Goal: Contribute content: Contribute content

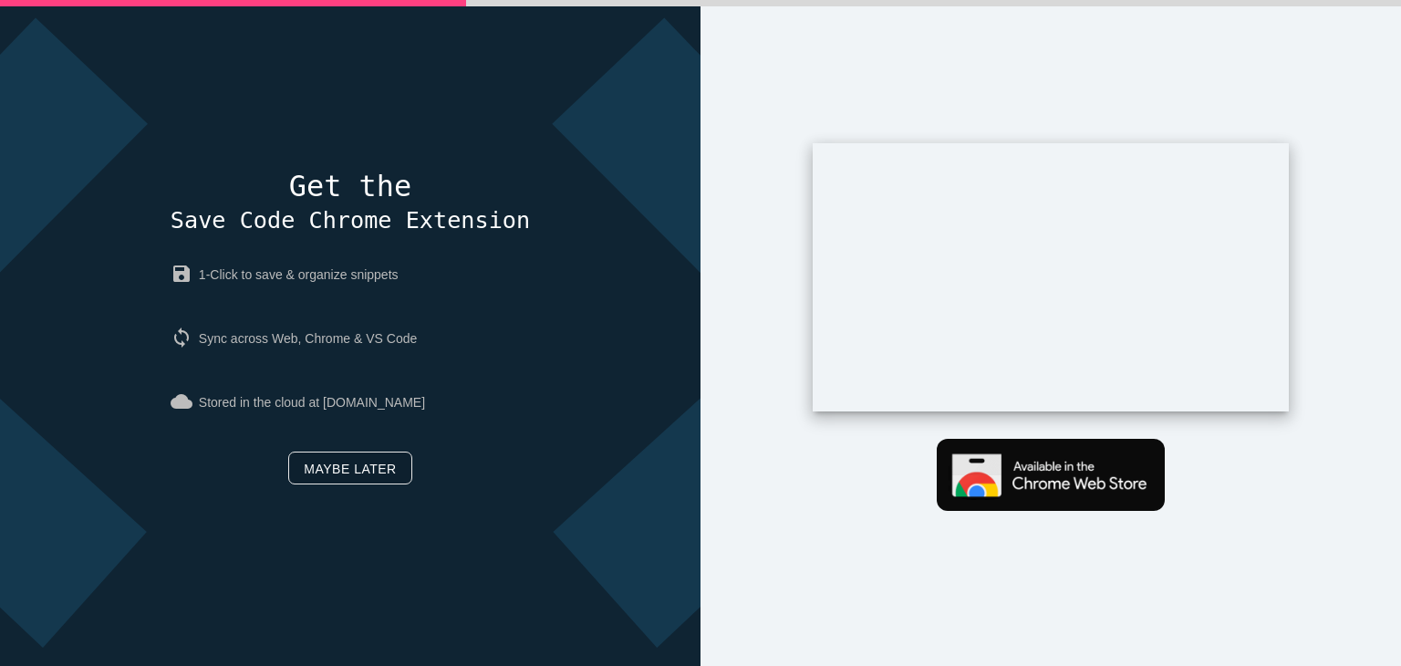
click at [390, 470] on link "Maybe later" at bounding box center [349, 467] width 123 height 33
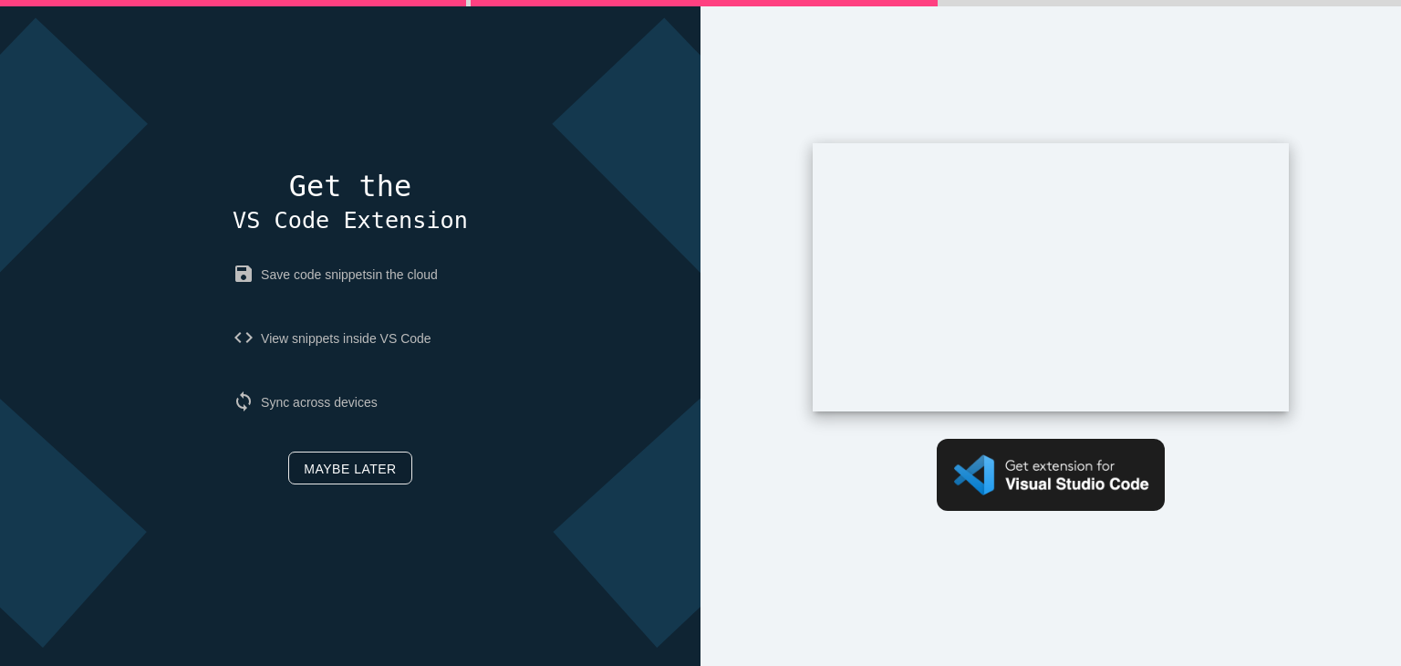
click at [390, 470] on link "Maybe later" at bounding box center [349, 467] width 123 height 33
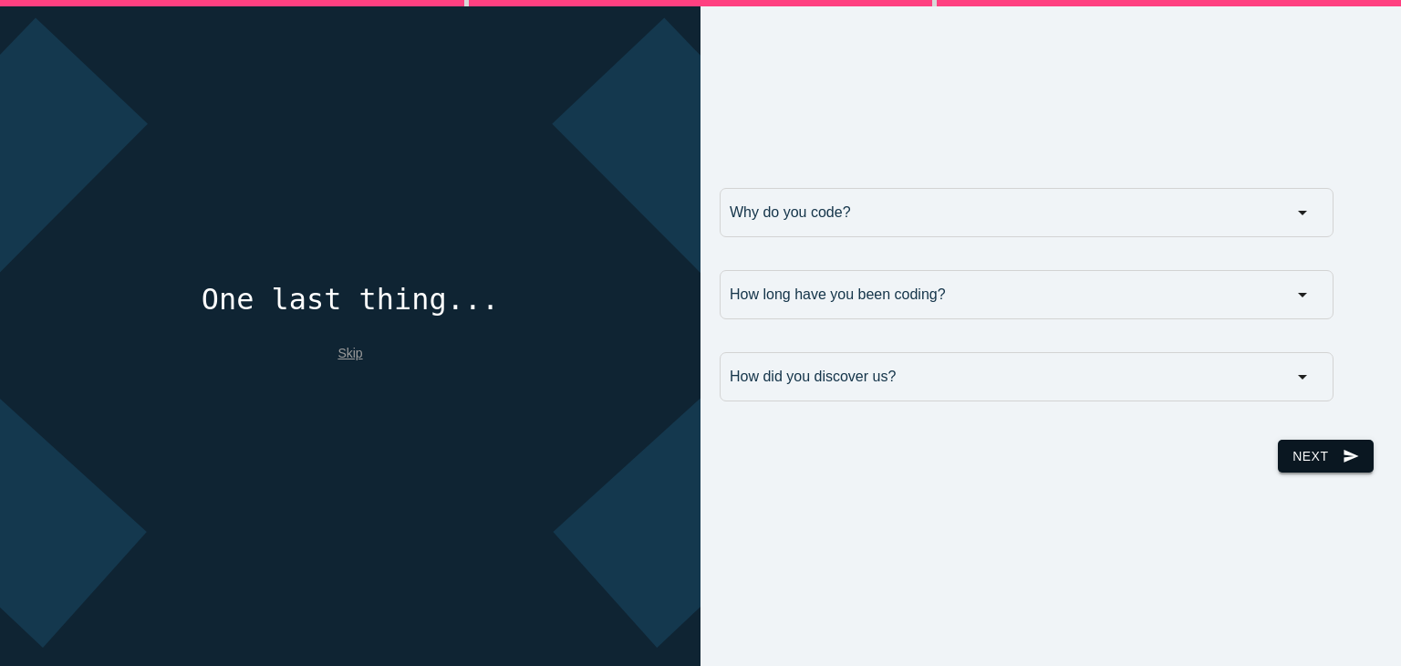
click at [1311, 461] on button "Next send" at bounding box center [1325, 456] width 95 height 33
click at [347, 354] on link "Skip" at bounding box center [349, 353] width 25 height 15
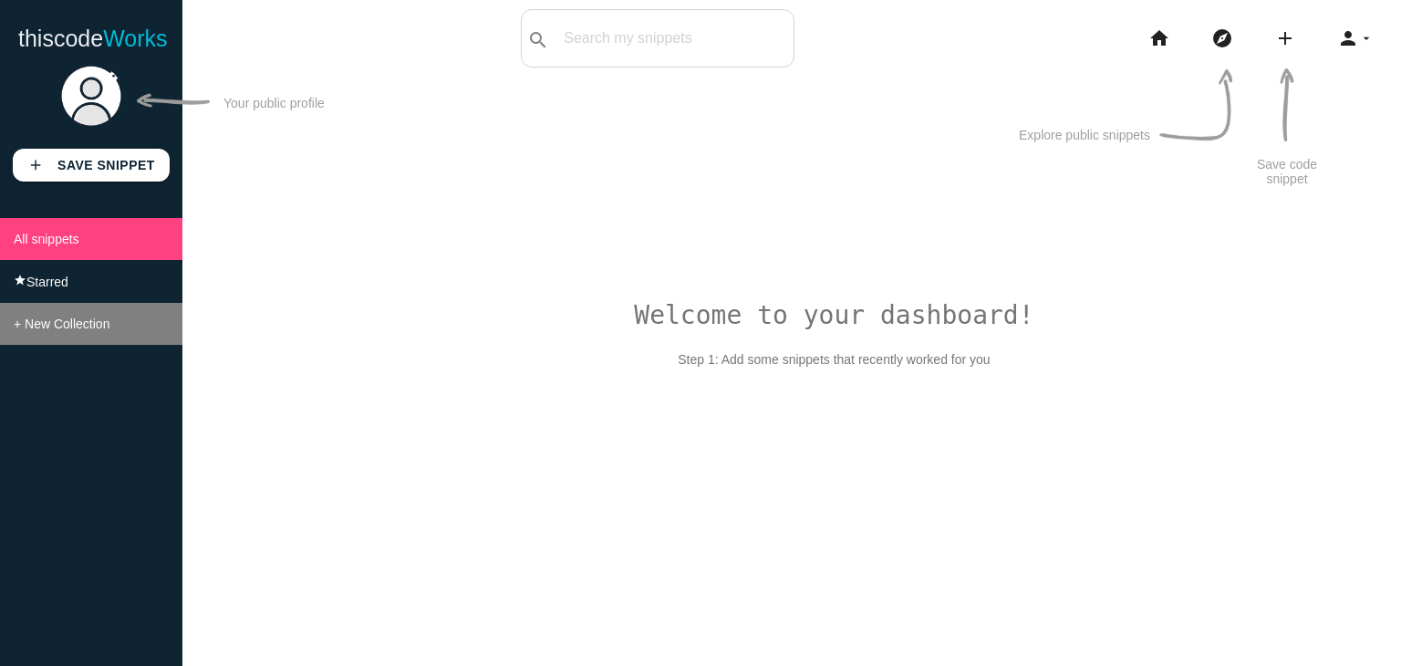
click at [110, 311] on li "+ New Collection" at bounding box center [91, 324] width 182 height 42
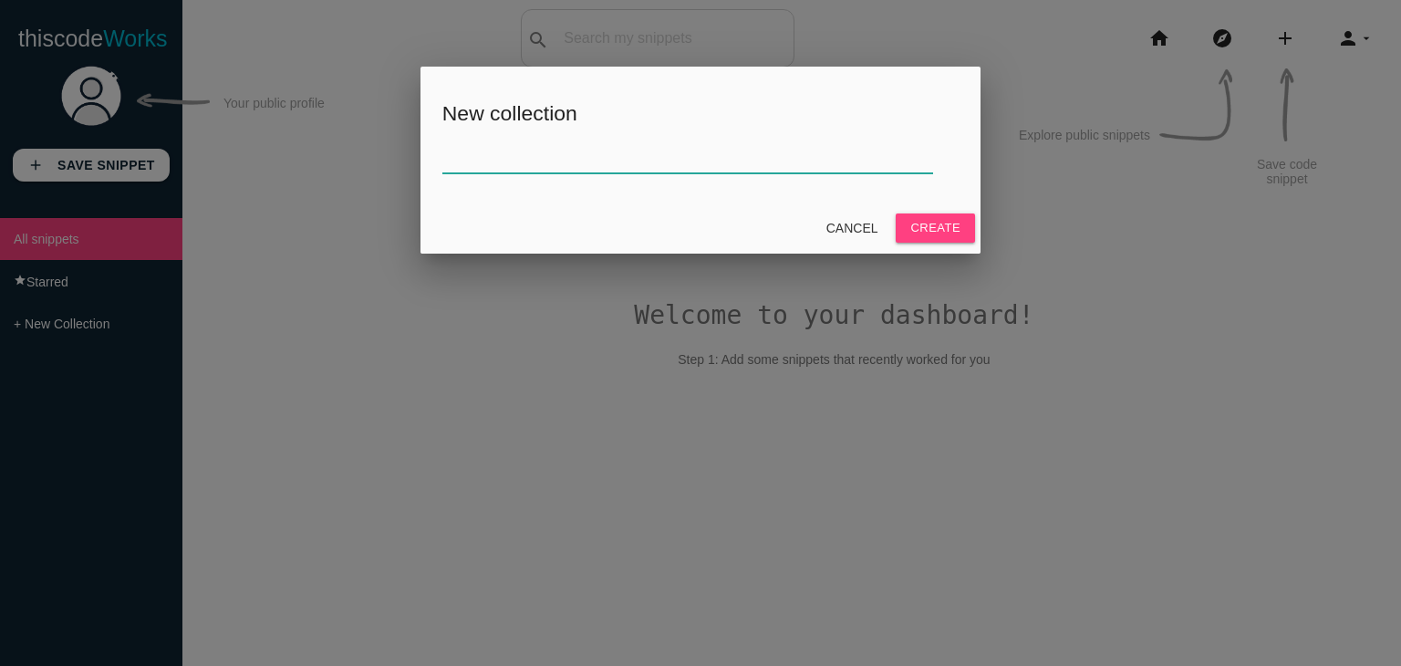
click at [654, 163] on input "text" at bounding box center [687, 153] width 491 height 39
type input "b"
type input "BLIND 75"
click at [938, 220] on button "Create" at bounding box center [935, 227] width 79 height 29
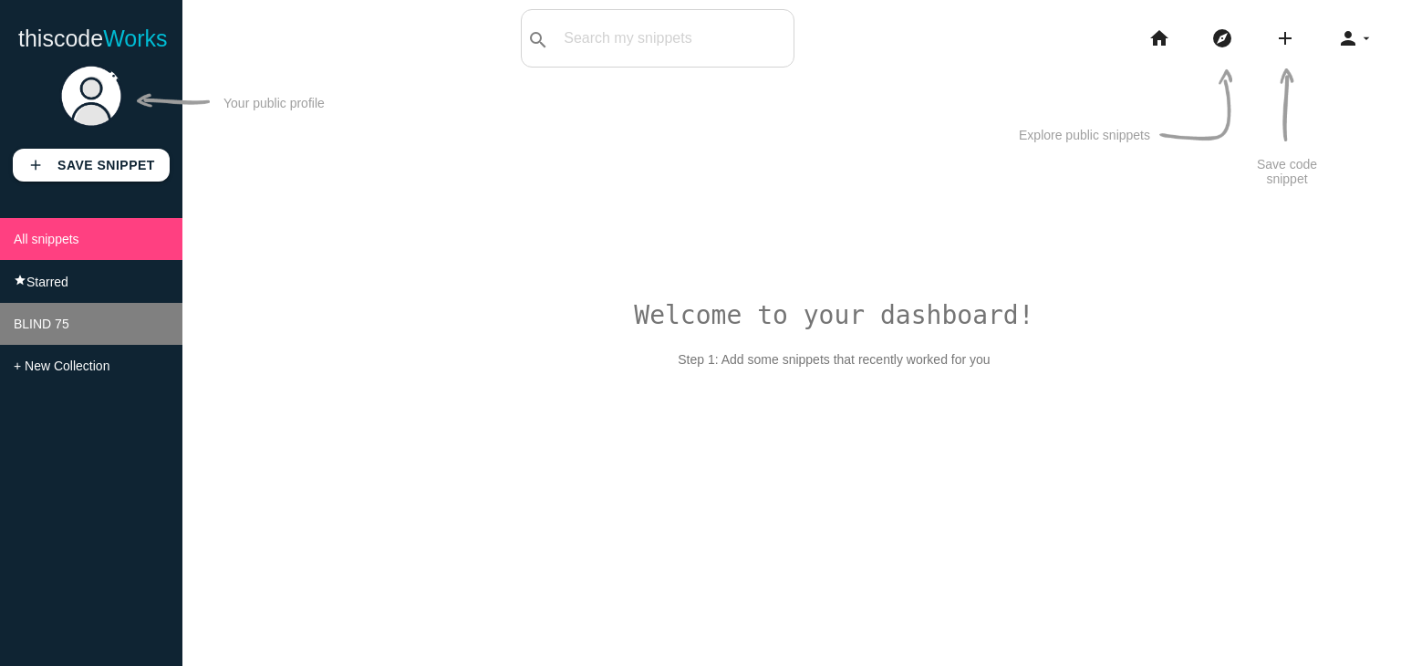
click at [54, 345] on li "BLIND 75" at bounding box center [91, 324] width 182 height 42
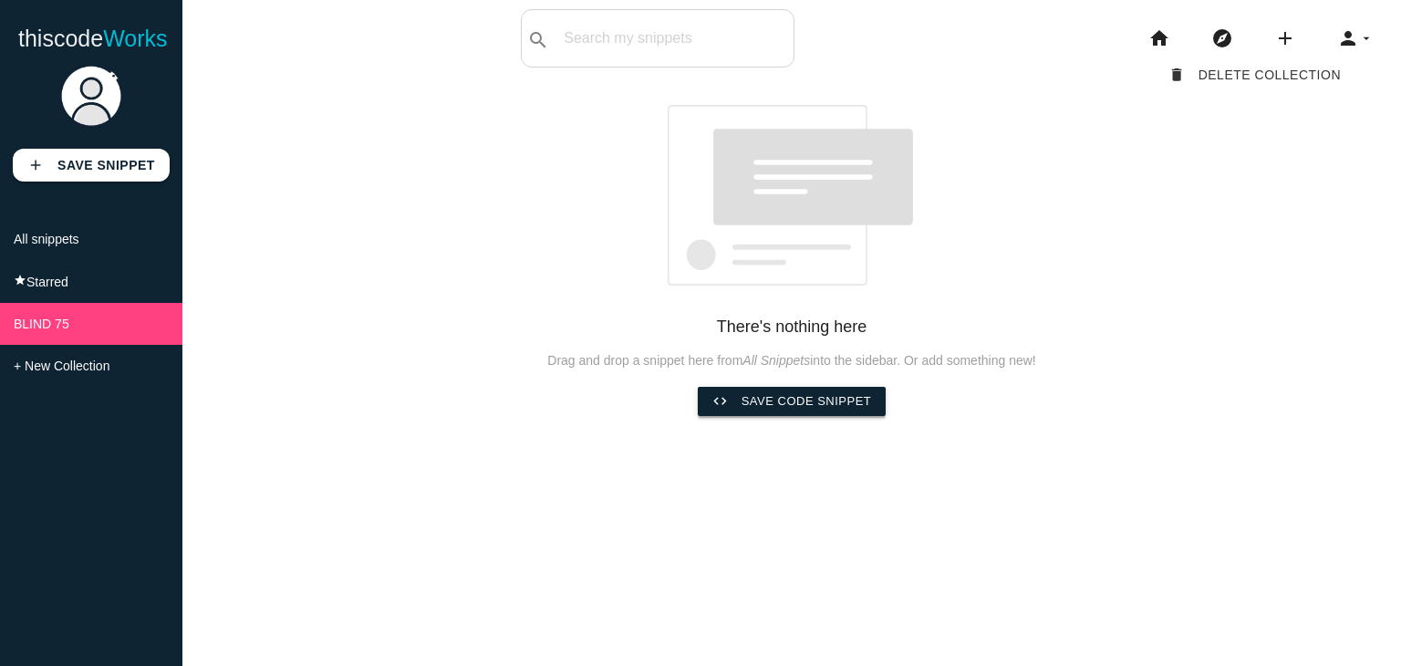
click at [761, 401] on link "code Save code snippet" at bounding box center [792, 401] width 189 height 29
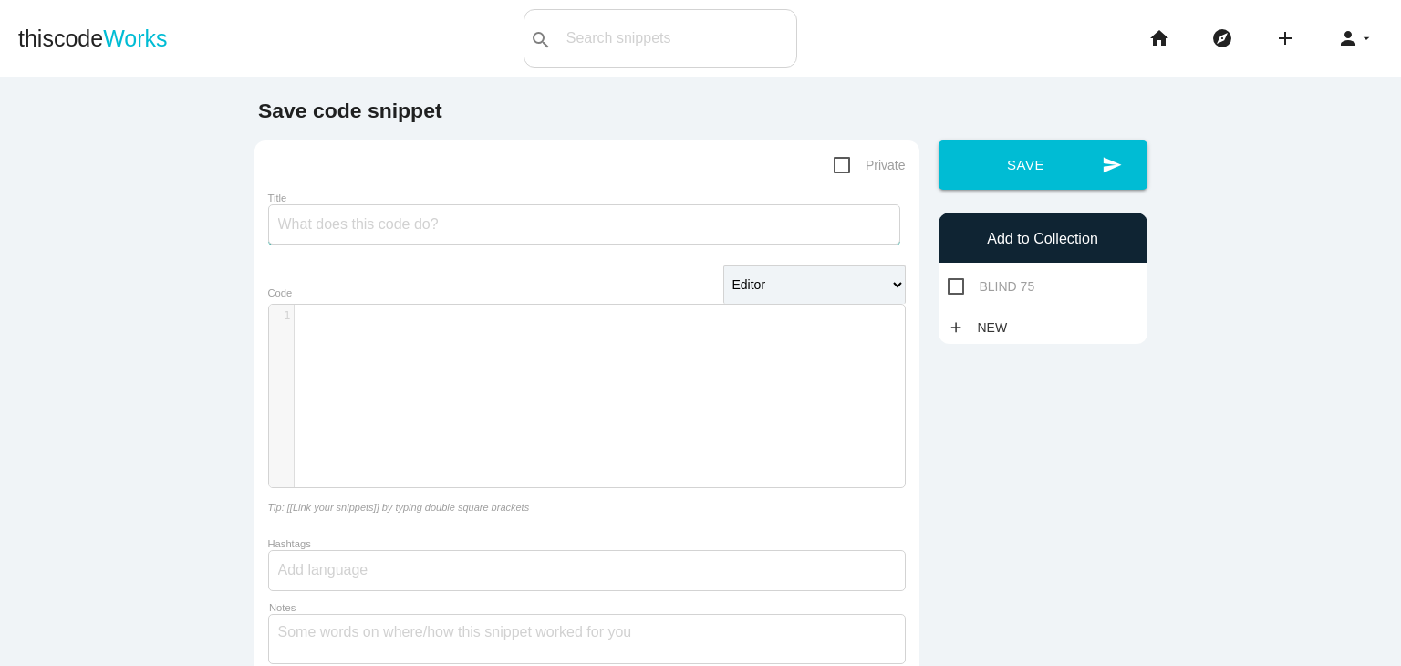
click at [575, 229] on input "Title" at bounding box center [584, 224] width 632 height 40
type input "l"
type input "LONGEST CONSECUTIVE SEQUENCE"
click at [544, 333] on div "​ x 1 ​" at bounding box center [600, 410] width 663 height 210
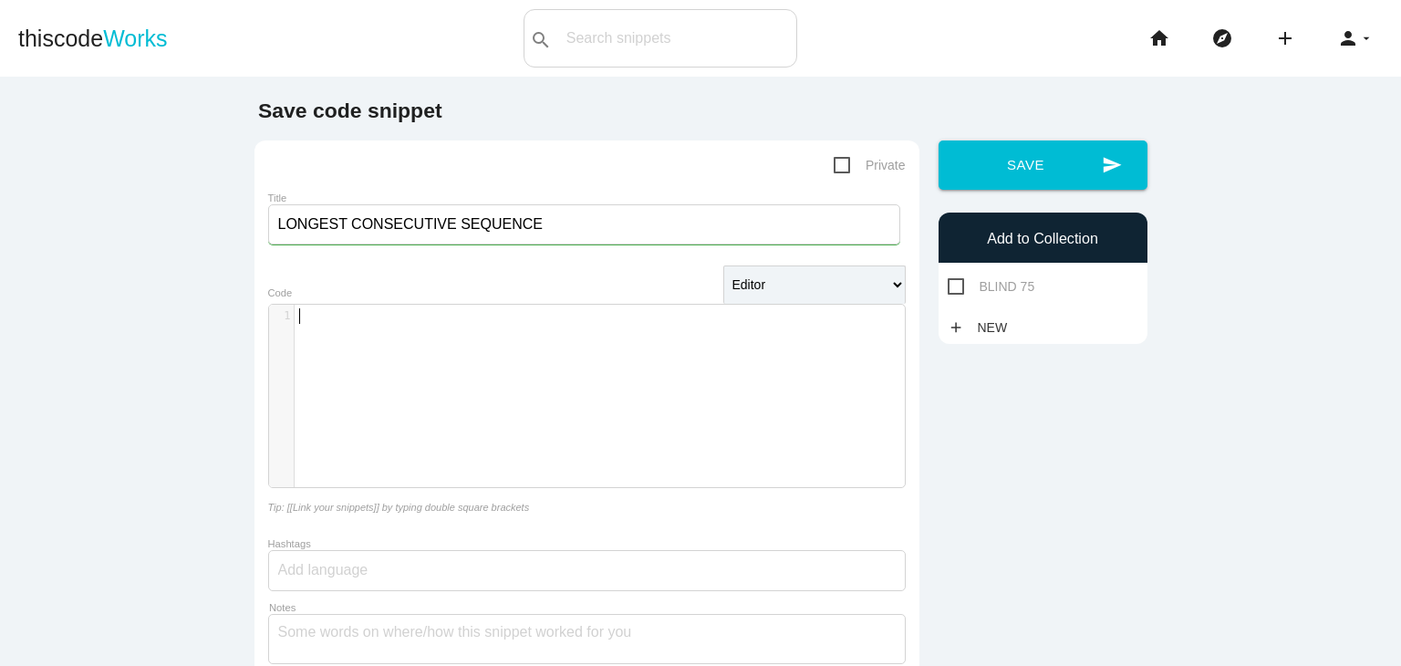
scroll to position [26, 0]
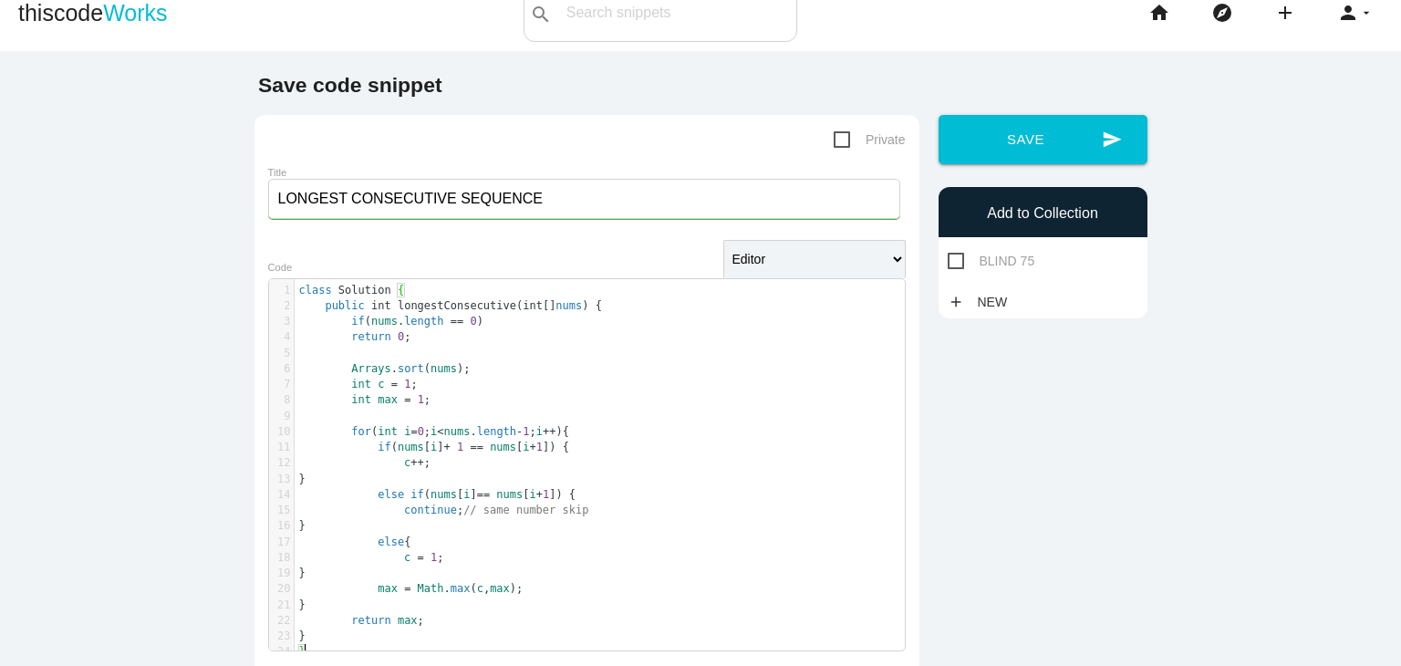
click at [948, 259] on span "BLIND 75" at bounding box center [992, 261] width 88 height 23
click at [948, 259] on input "BLIND 75" at bounding box center [954, 256] width 12 height 12
checkbox input "true"
click at [839, 136] on span "Private" at bounding box center [870, 140] width 72 height 23
click at [839, 154] on input "Private" at bounding box center [840, 160] width 12 height 12
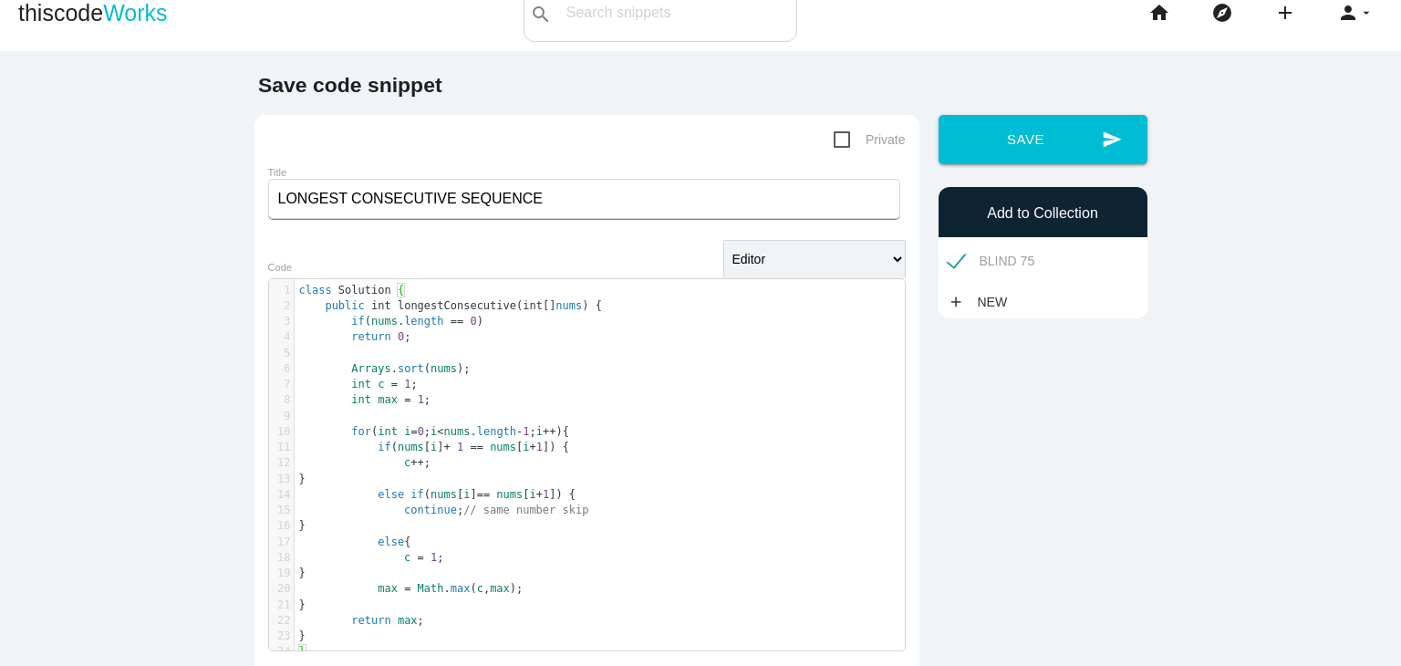
checkbox input "true"
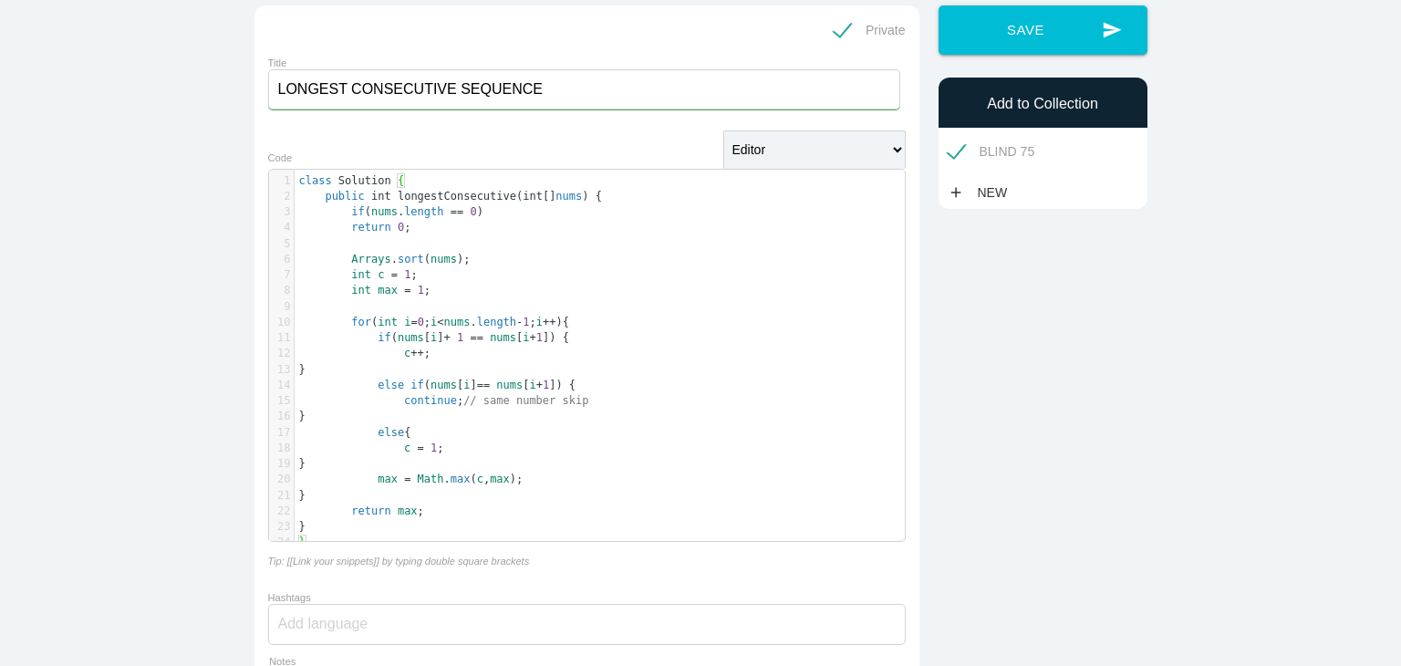
scroll to position [134, 0]
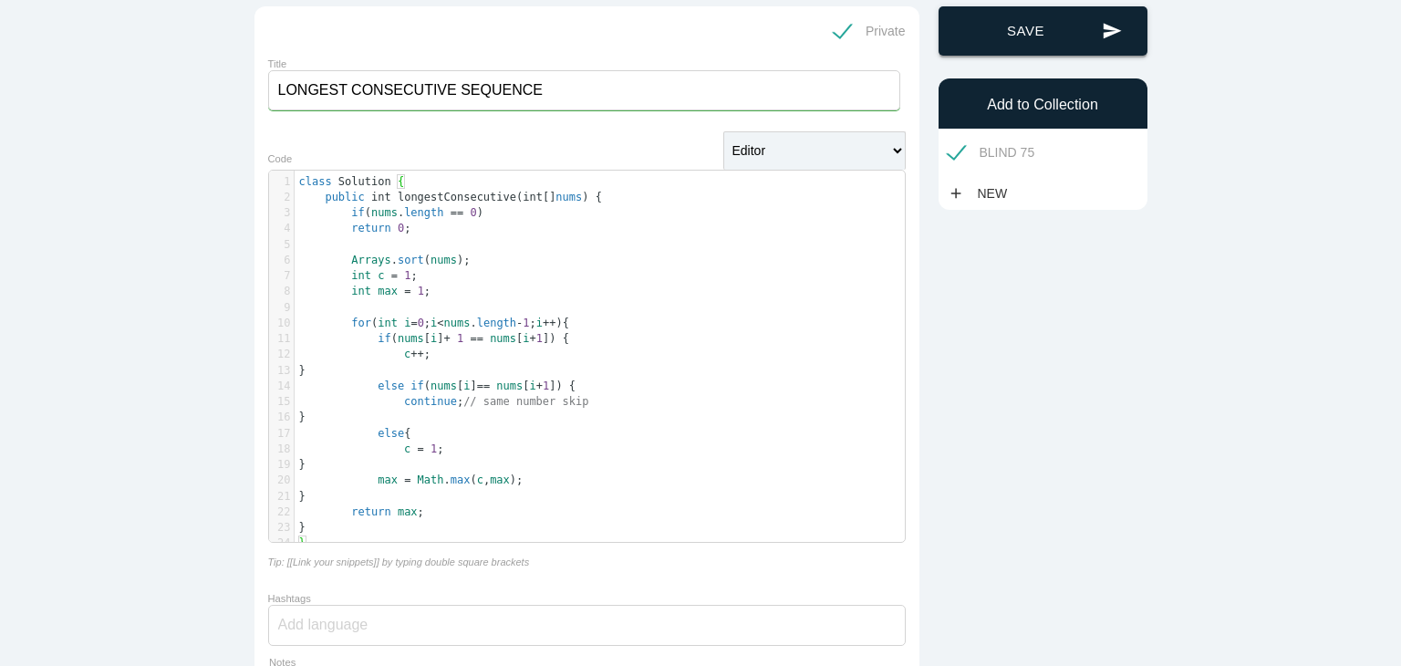
click at [974, 35] on button "send Save" at bounding box center [1042, 30] width 209 height 49
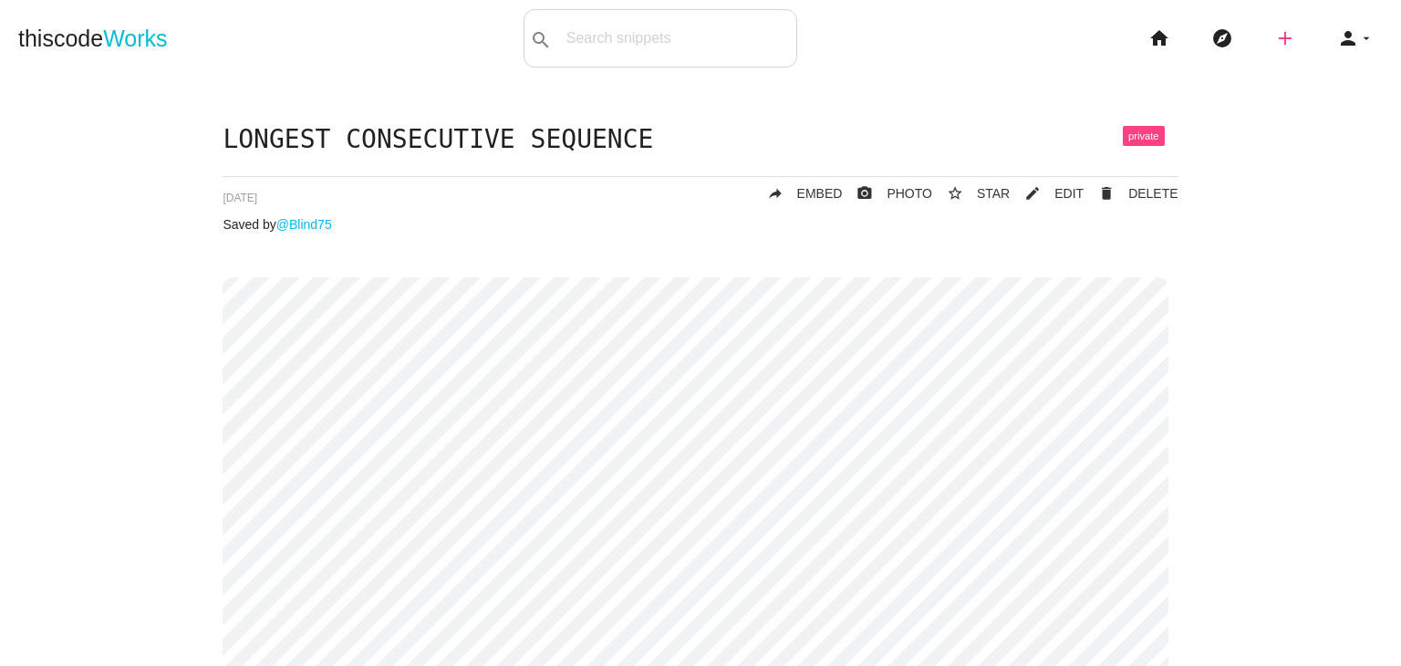
click at [1274, 52] on icon "add" at bounding box center [1285, 38] width 22 height 58
click at [1284, 37] on link "code Snippet" at bounding box center [1324, 32] width 128 height 46
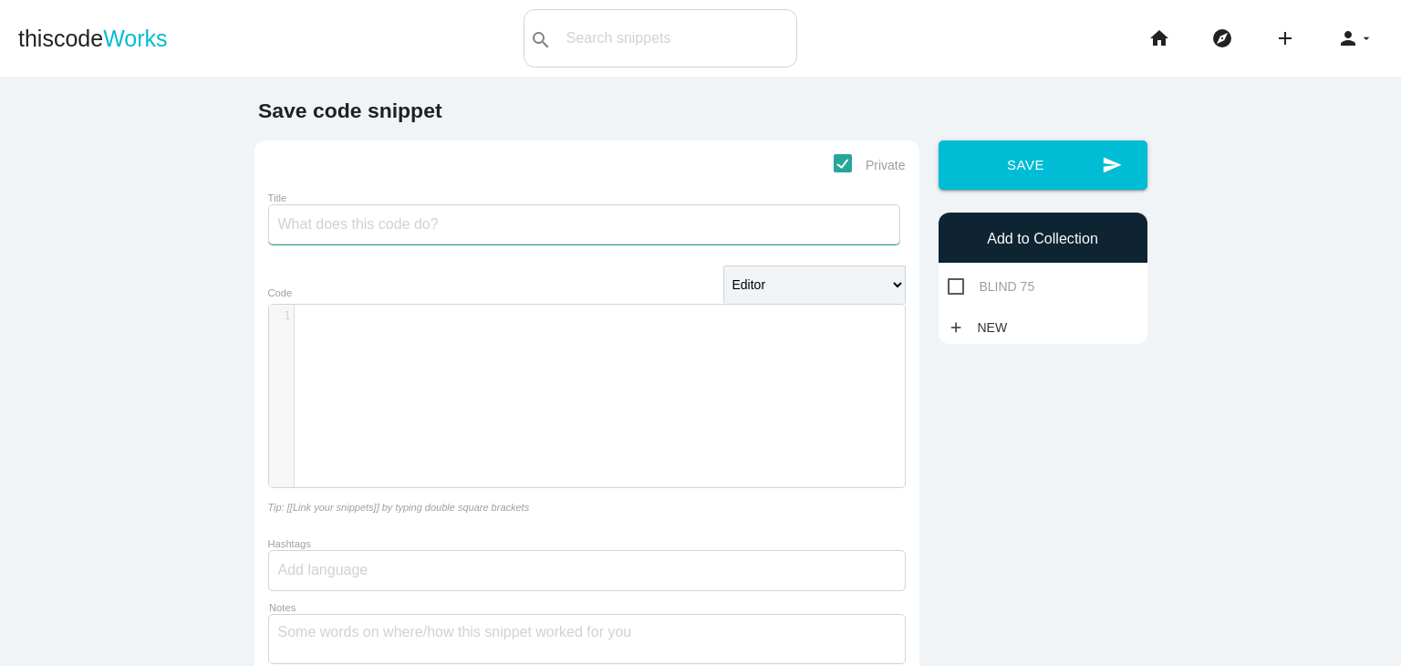
click at [456, 213] on input "Title" at bounding box center [584, 224] width 632 height 40
type input "SPIRAL MATRIX"
click at [420, 393] on div "​ x 1 ​" at bounding box center [600, 410] width 663 height 210
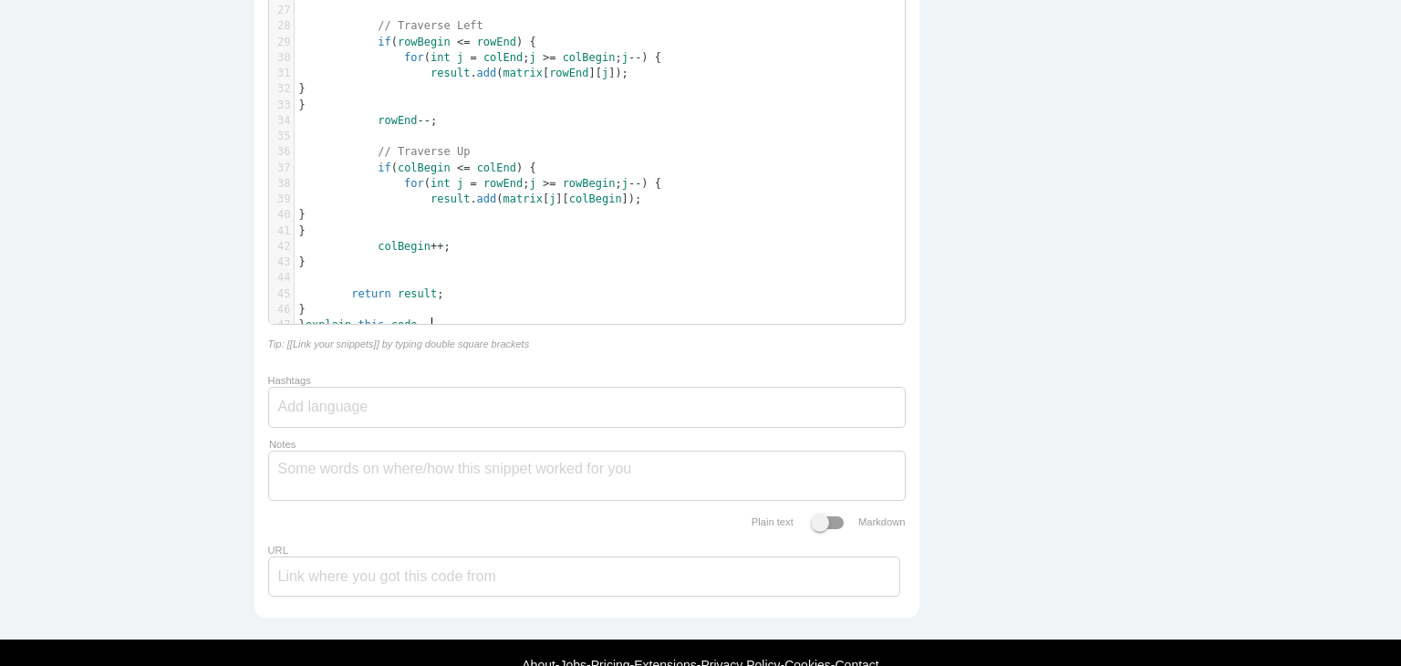
scroll to position [715, 0]
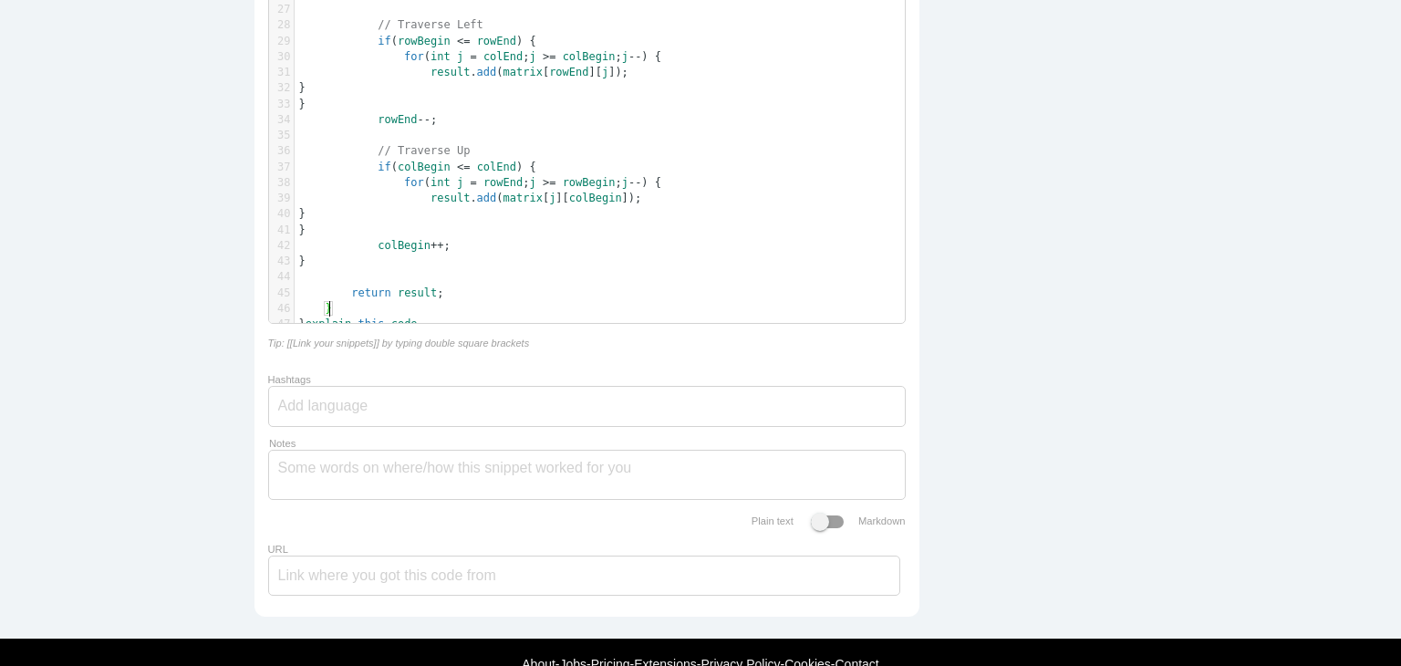
drag, startPoint x: 441, startPoint y: 311, endPoint x: 364, endPoint y: 316, distance: 76.8
type textarea "explain this code"
drag, startPoint x: 314, startPoint y: 322, endPoint x: 432, endPoint y: 327, distance: 118.7
click at [432, 327] on pre "} explain this code" at bounding box center [607, 324] width 624 height 16
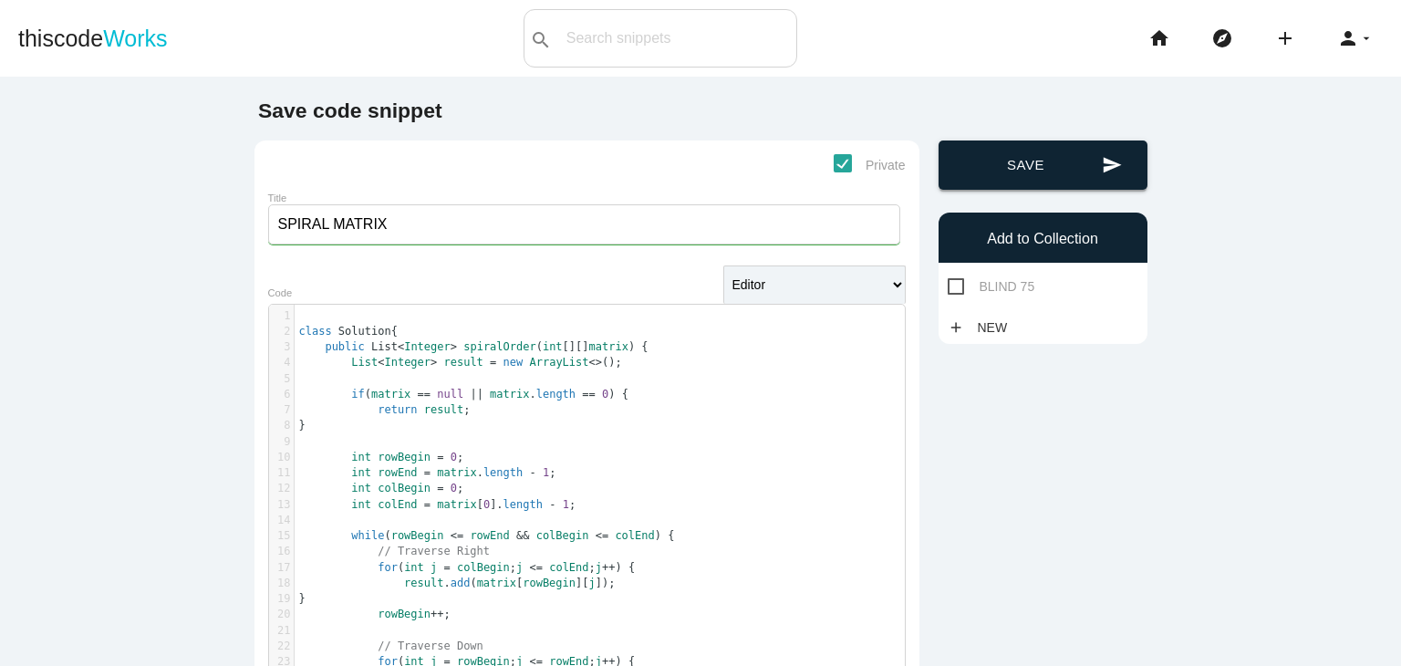
click at [1021, 156] on button "send Save" at bounding box center [1042, 164] width 209 height 49
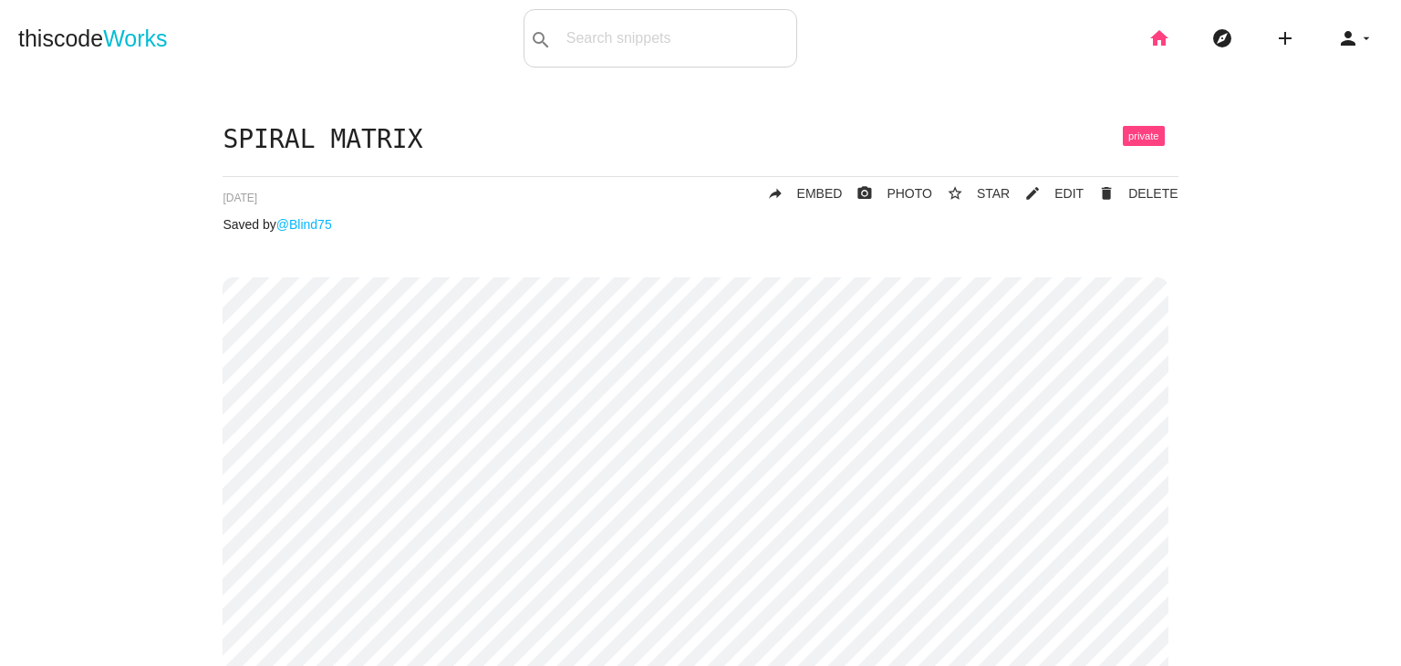
drag, startPoint x: 1126, startPoint y: 40, endPoint x: 1150, endPoint y: 37, distance: 23.9
click at [1150, 37] on li "home" at bounding box center [1166, 38] width 63 height 58
click at [1150, 37] on icon "home" at bounding box center [1159, 38] width 22 height 58
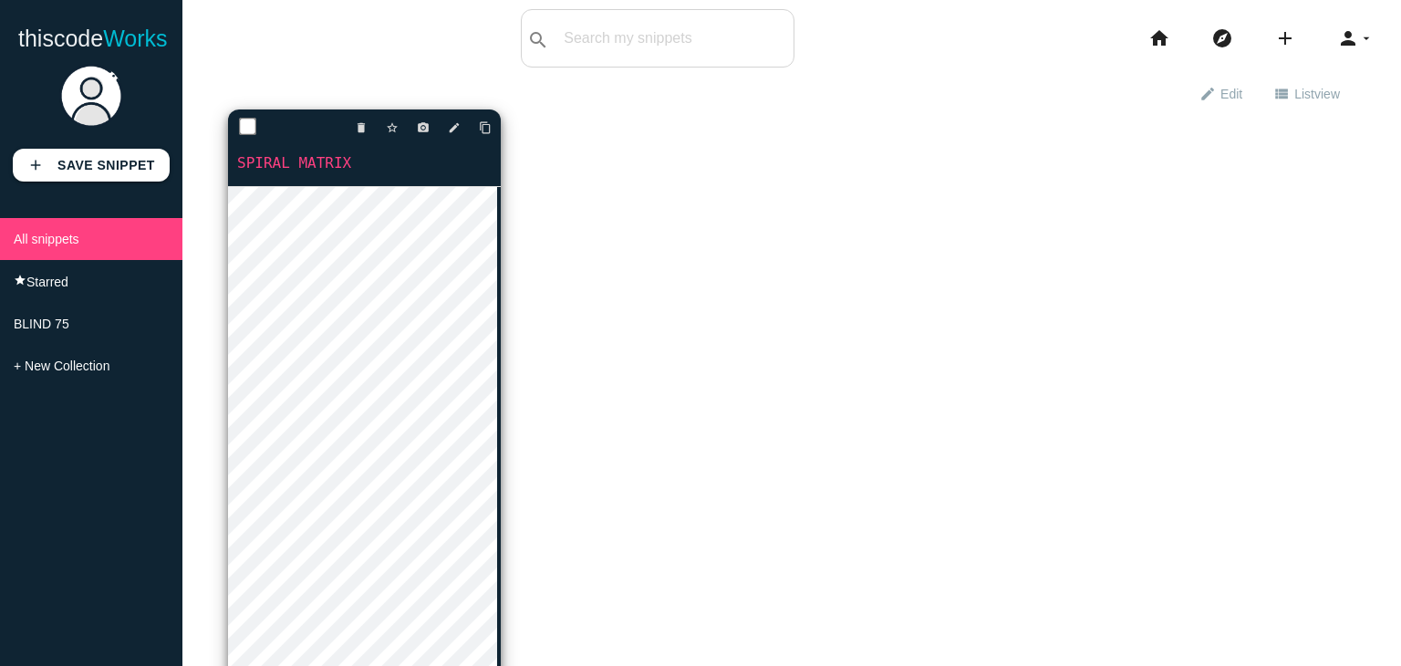
scroll to position [51, 0]
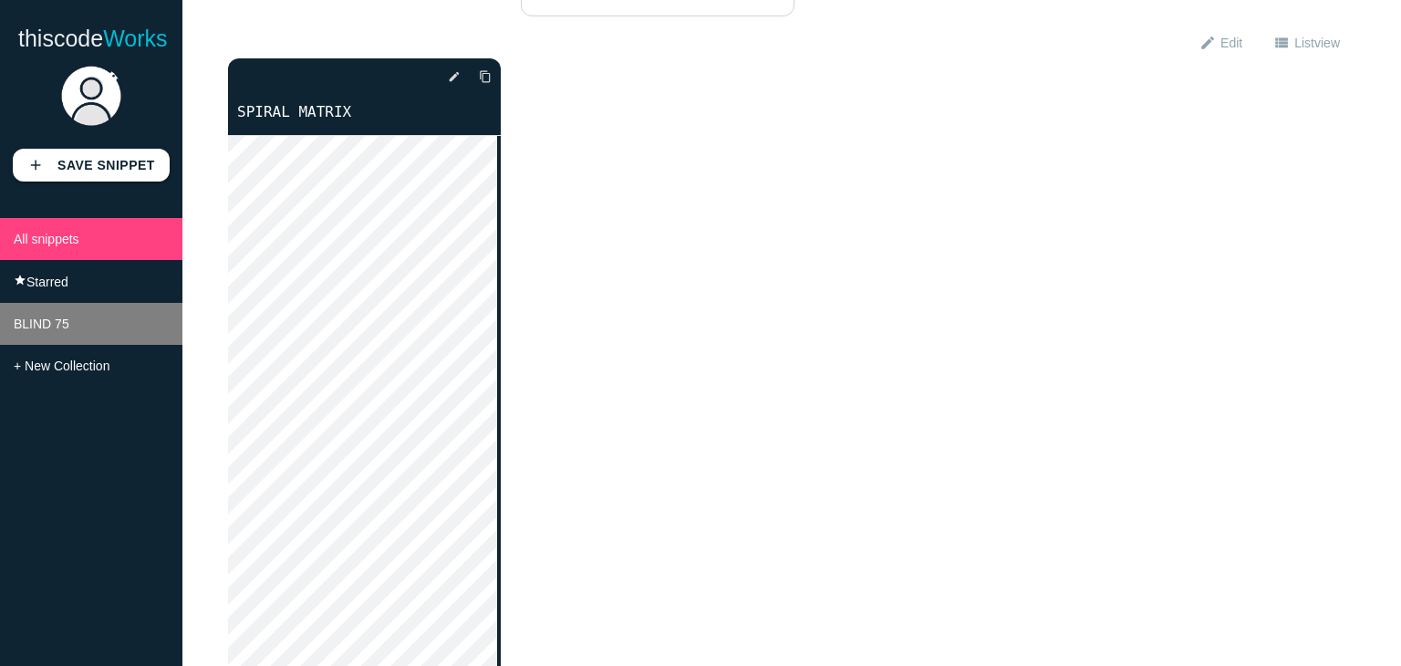
click at [115, 328] on li "BLIND 75" at bounding box center [91, 324] width 182 height 42
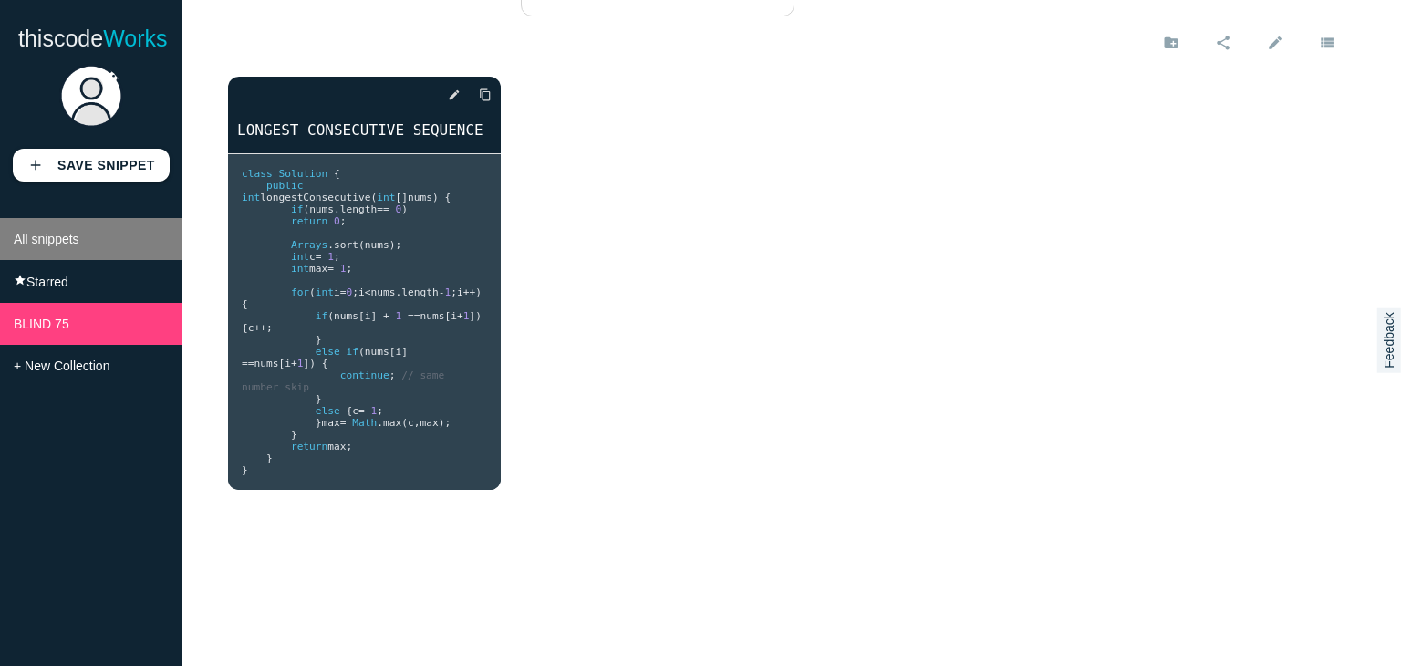
click at [128, 233] on li "All snippets" at bounding box center [91, 239] width 182 height 42
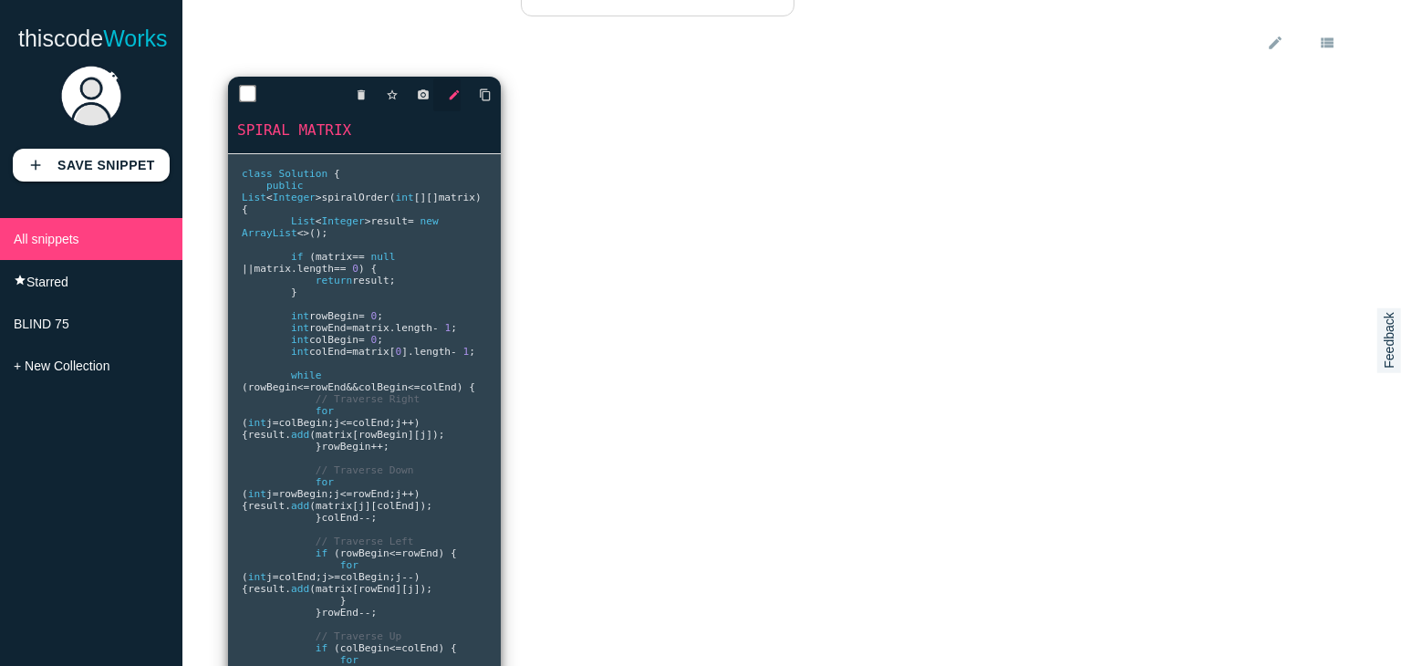
click at [452, 96] on icon "edit" at bounding box center [454, 94] width 13 height 33
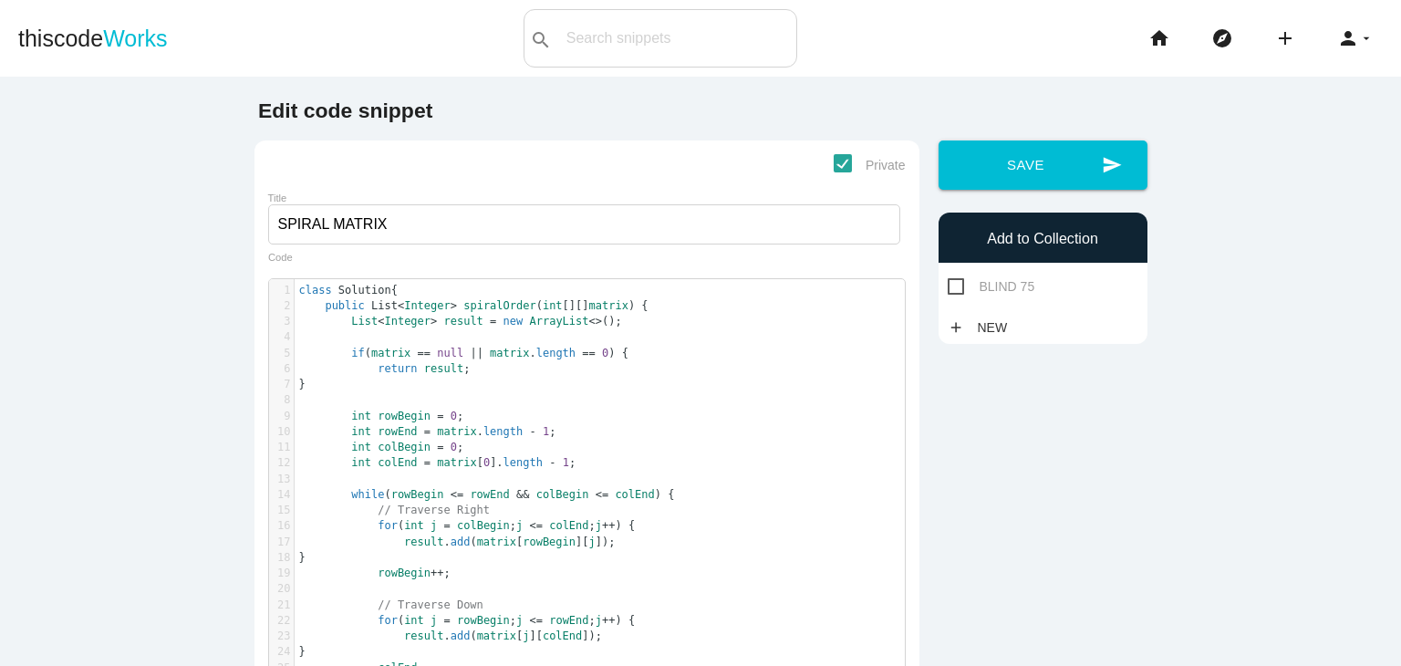
click at [948, 282] on span "BLIND 75" at bounding box center [992, 286] width 88 height 23
click at [948, 282] on input "BLIND 75" at bounding box center [954, 281] width 12 height 12
checkbox input "true"
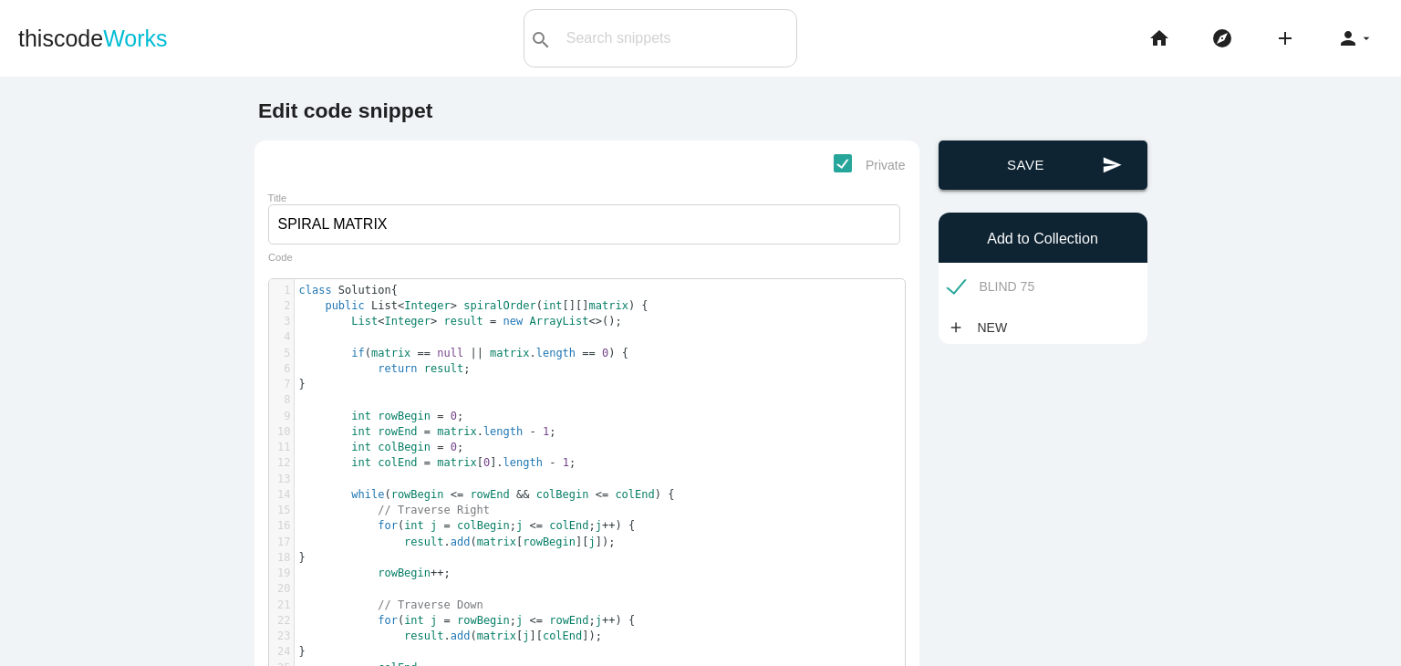
click at [1023, 175] on button "send Save" at bounding box center [1042, 164] width 209 height 49
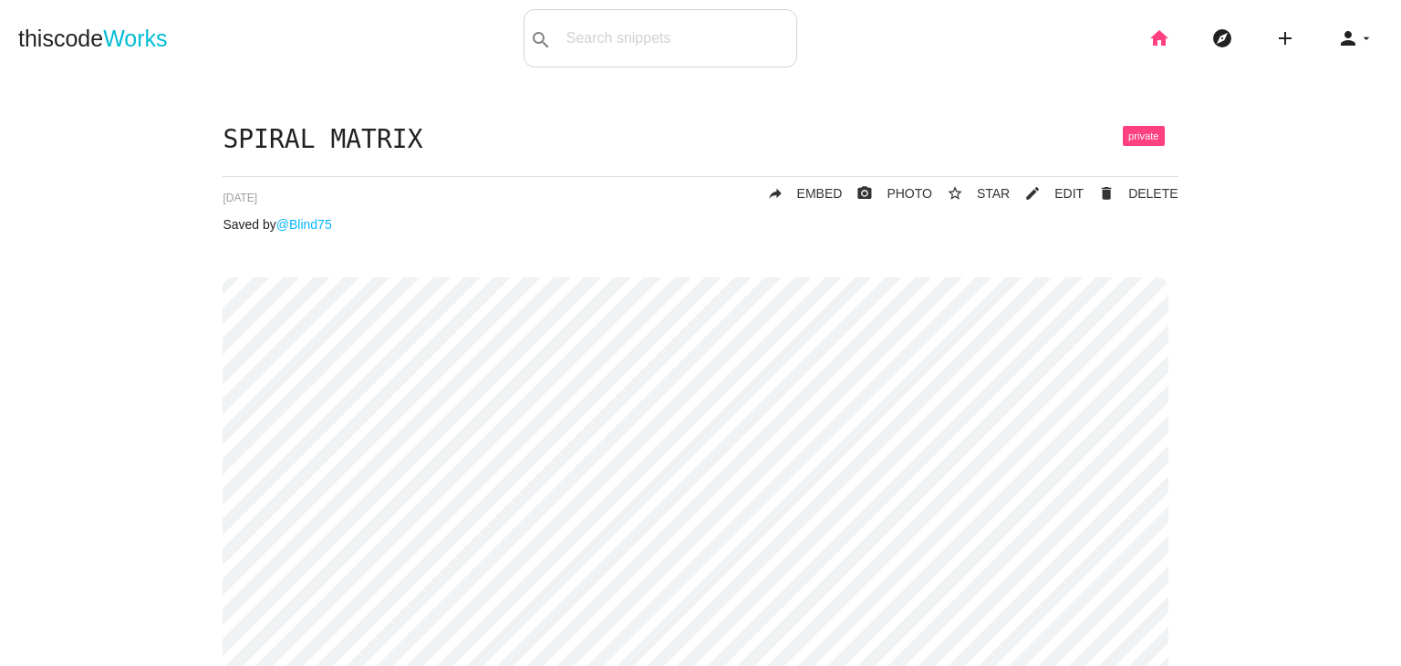
click at [1149, 35] on icon "home" at bounding box center [1159, 38] width 22 height 58
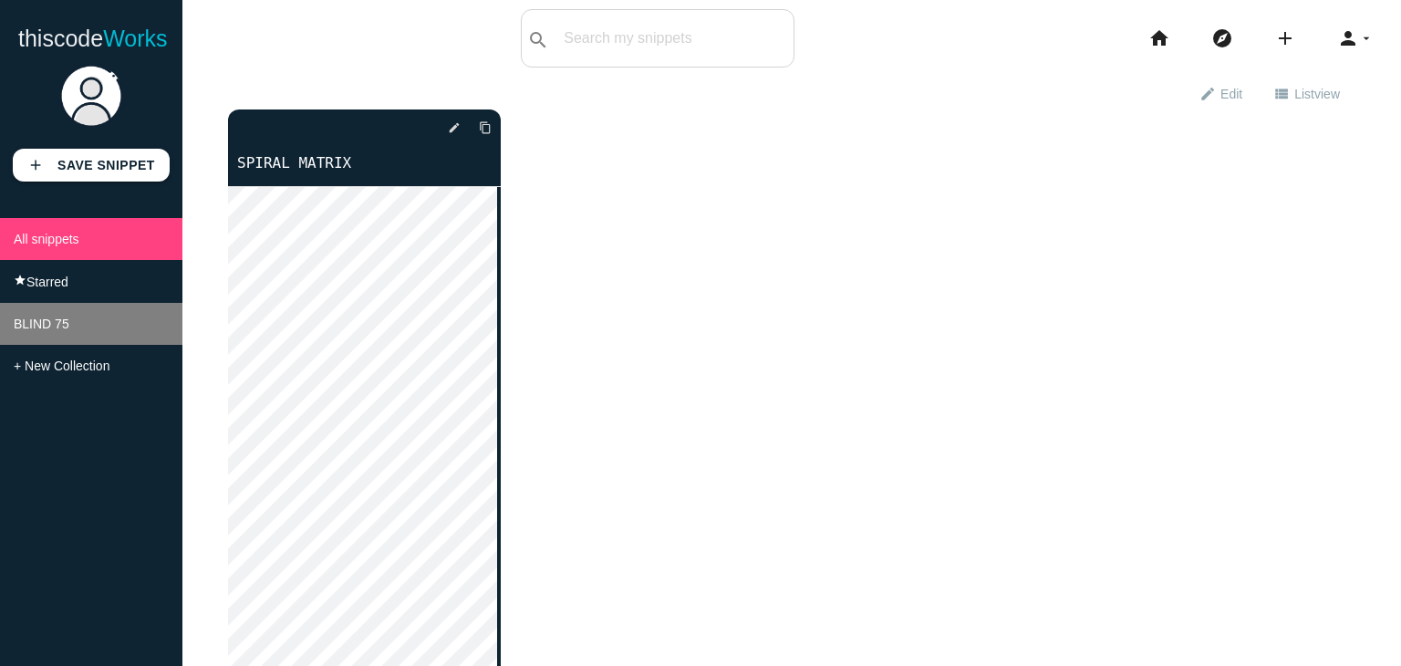
click at [78, 339] on li "BLIND 75" at bounding box center [91, 324] width 182 height 42
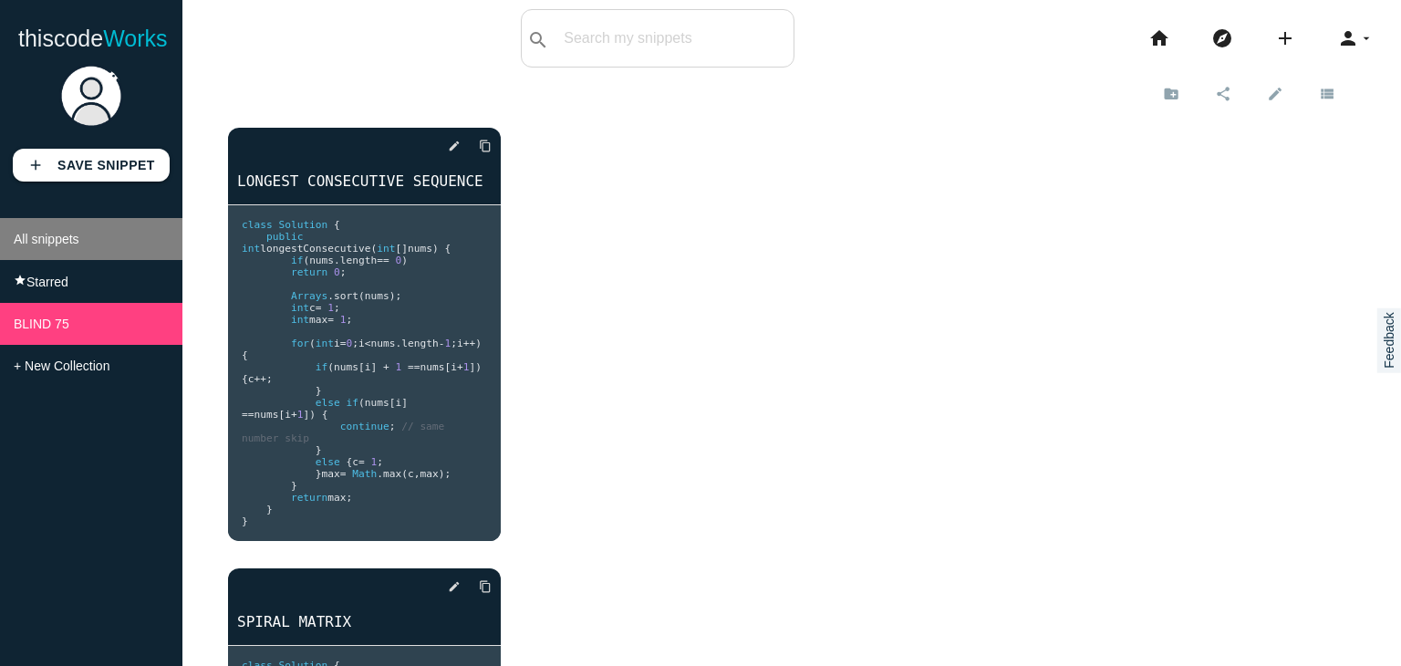
click at [71, 238] on span "All snippets" at bounding box center [47, 239] width 66 height 15
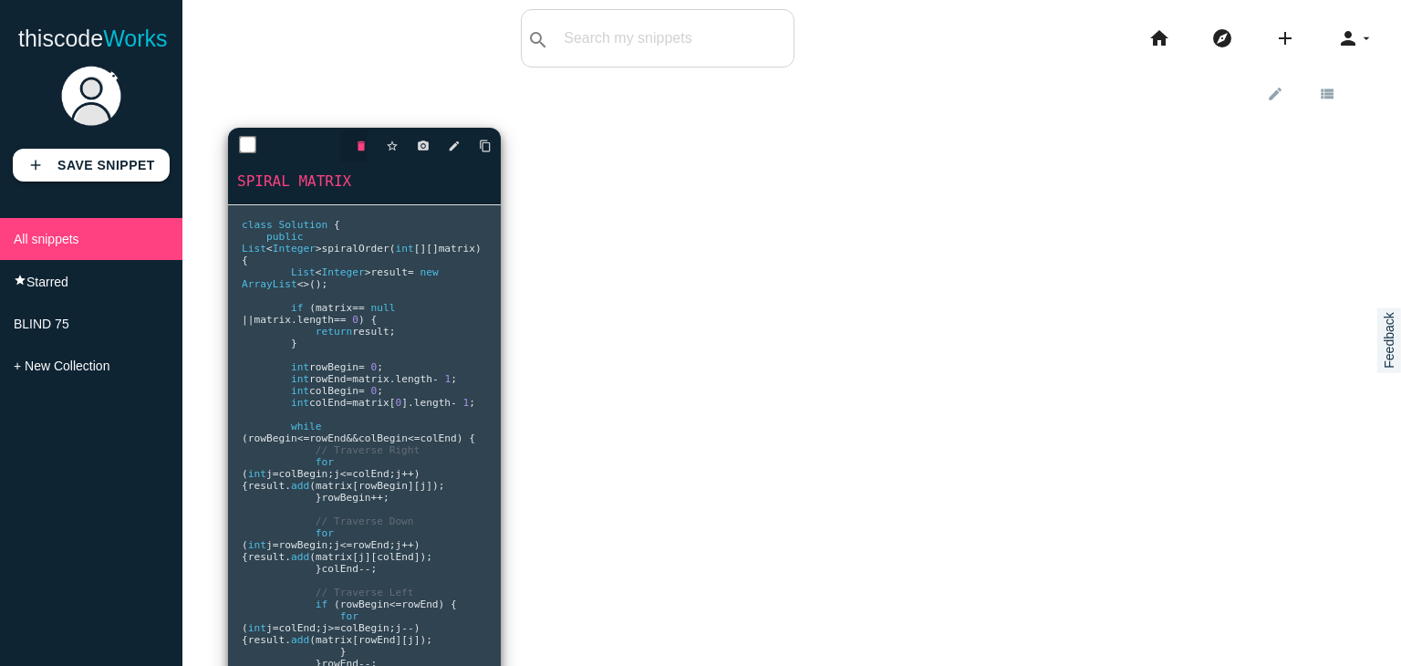
click at [355, 140] on icon "delete" at bounding box center [361, 146] width 13 height 33
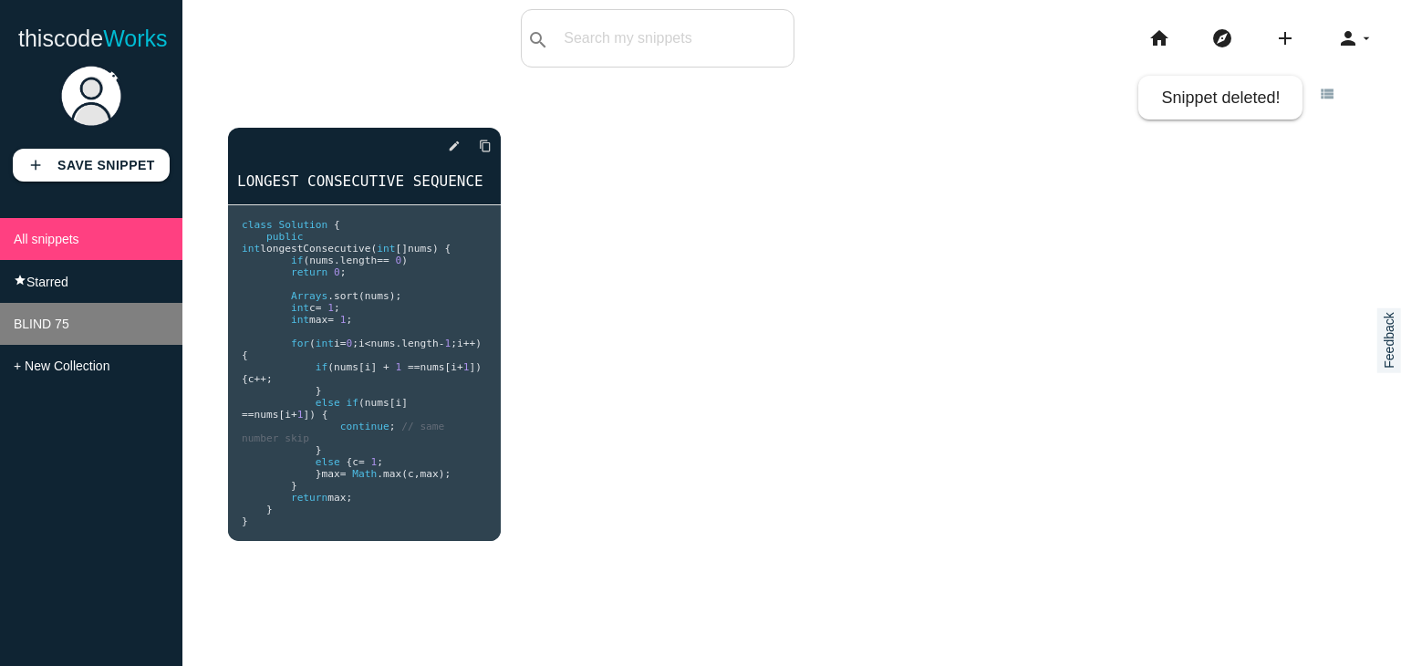
click at [74, 316] on li "BLIND 75" at bounding box center [91, 324] width 182 height 42
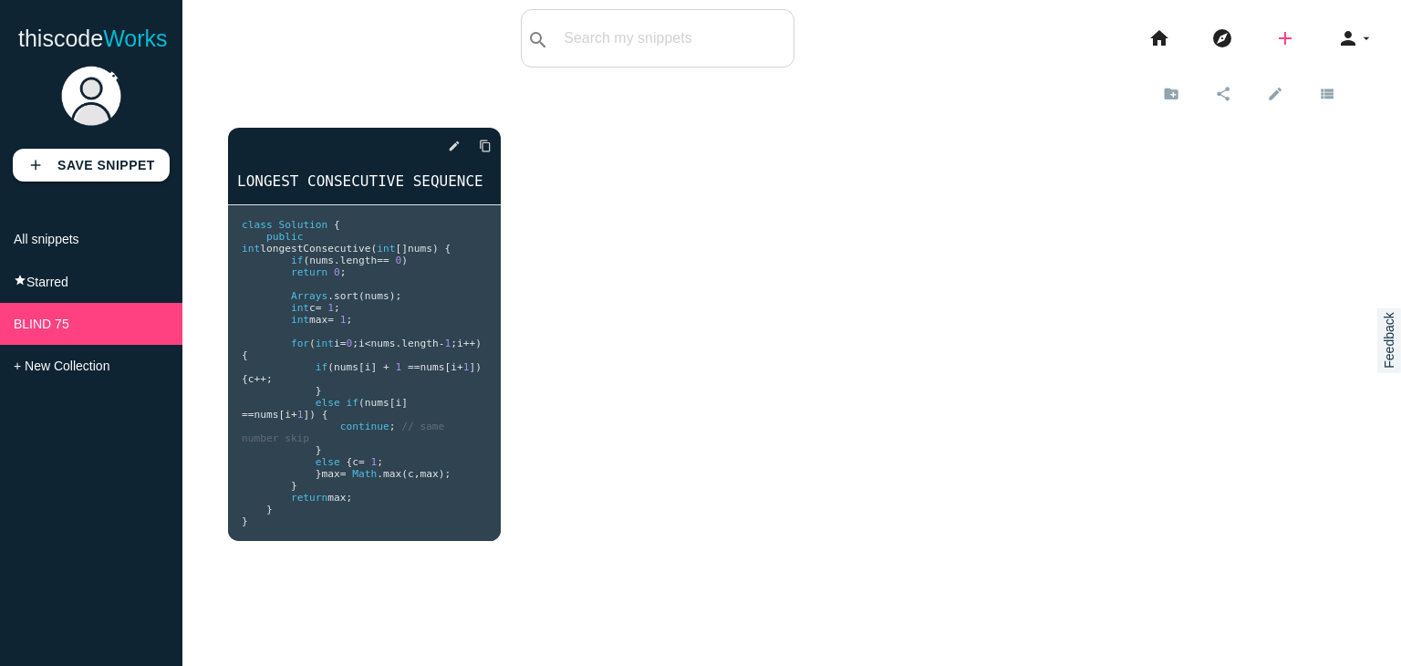
click at [1274, 39] on icon "add" at bounding box center [1285, 38] width 22 height 58
click at [1303, 37] on link "code Snippet" at bounding box center [1324, 32] width 128 height 46
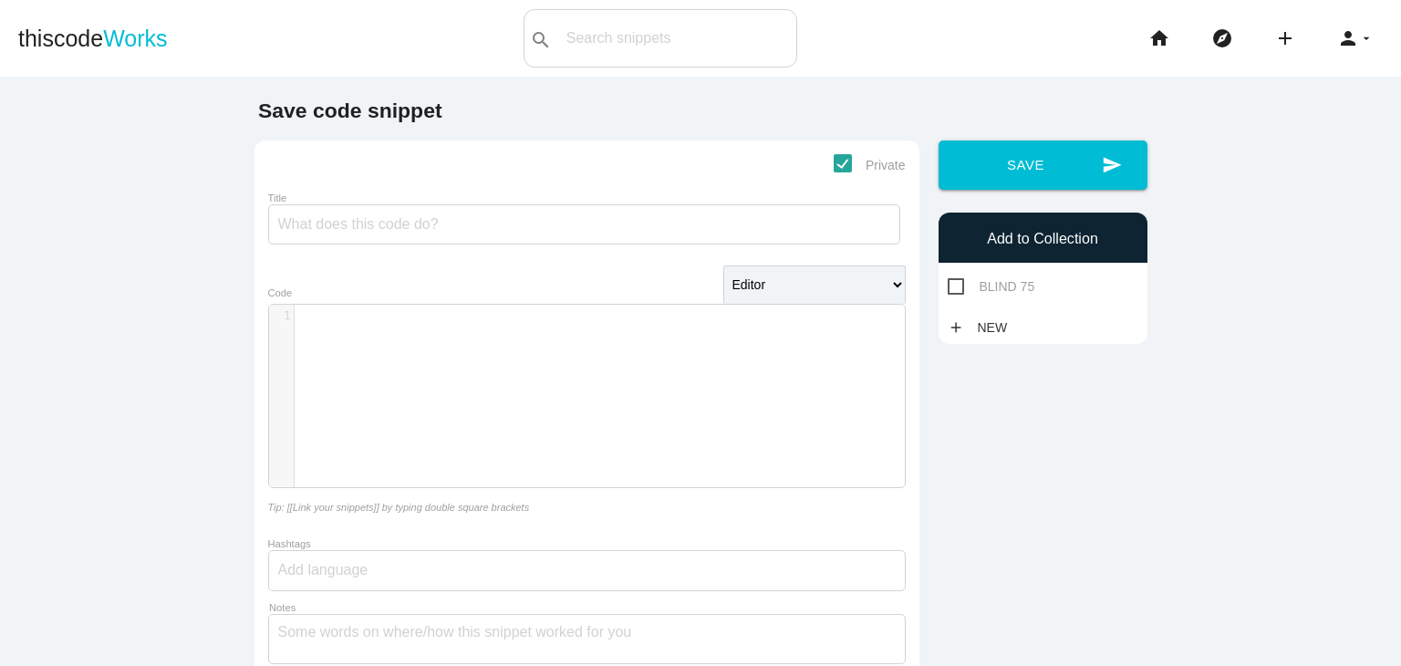
scroll to position [5, 0]
click at [540, 367] on div "​ x 1 ​" at bounding box center [600, 410] width 663 height 210
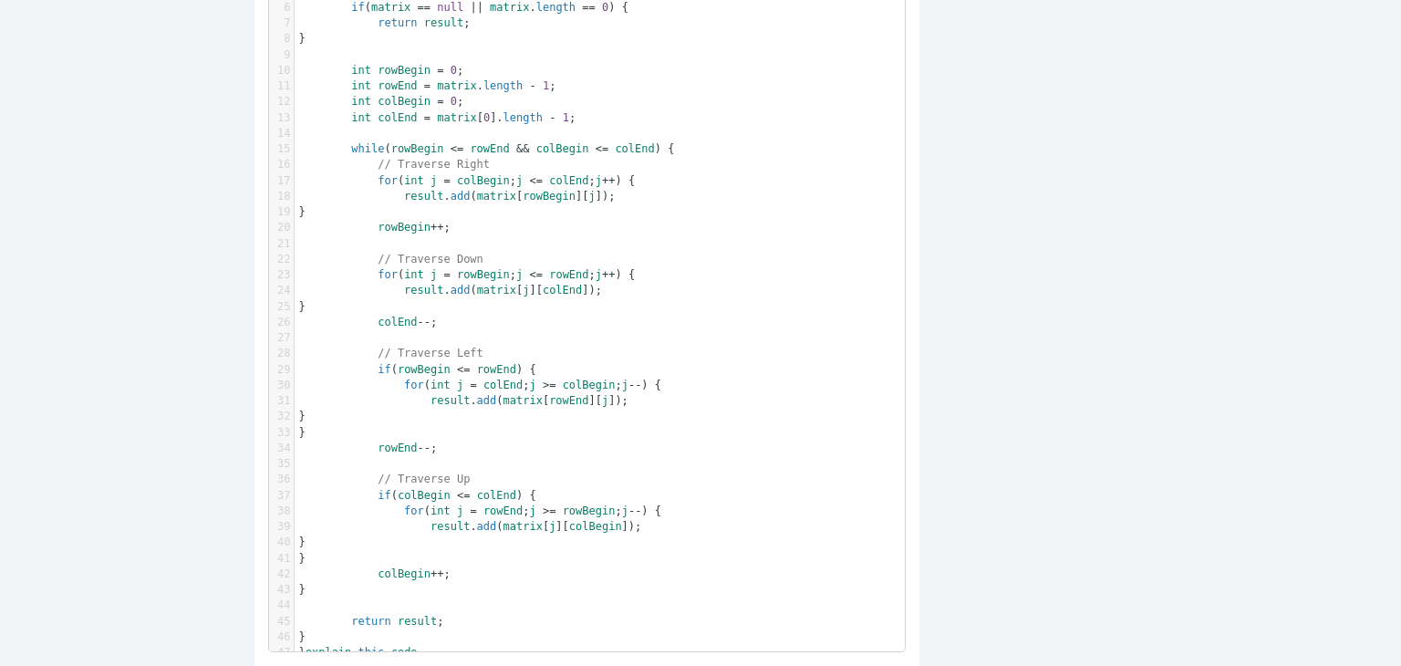
scroll to position [0, 0]
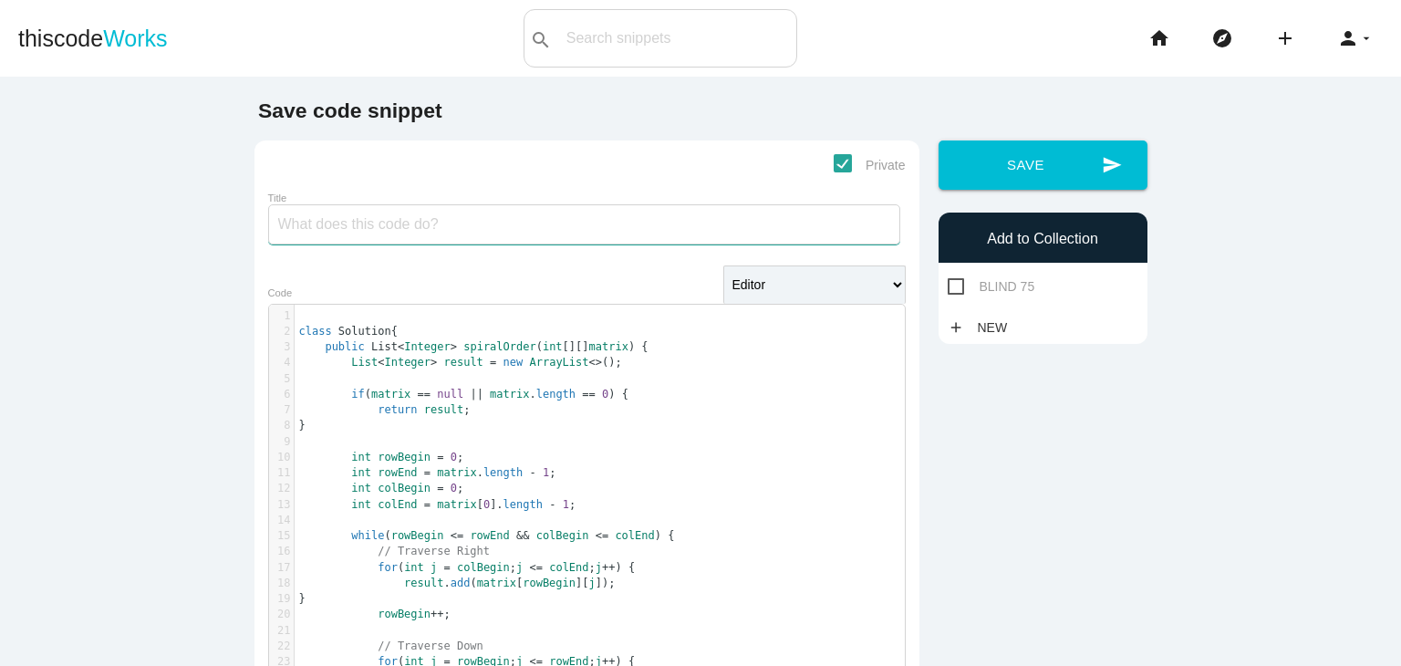
click at [572, 219] on input "Title" at bounding box center [584, 224] width 632 height 40
type input "SPIRAL MATRIX"
click at [970, 282] on span "BLIND 75" at bounding box center [992, 286] width 88 height 23
click at [959, 282] on input "BLIND 75" at bounding box center [954, 281] width 12 height 12
checkbox input "true"
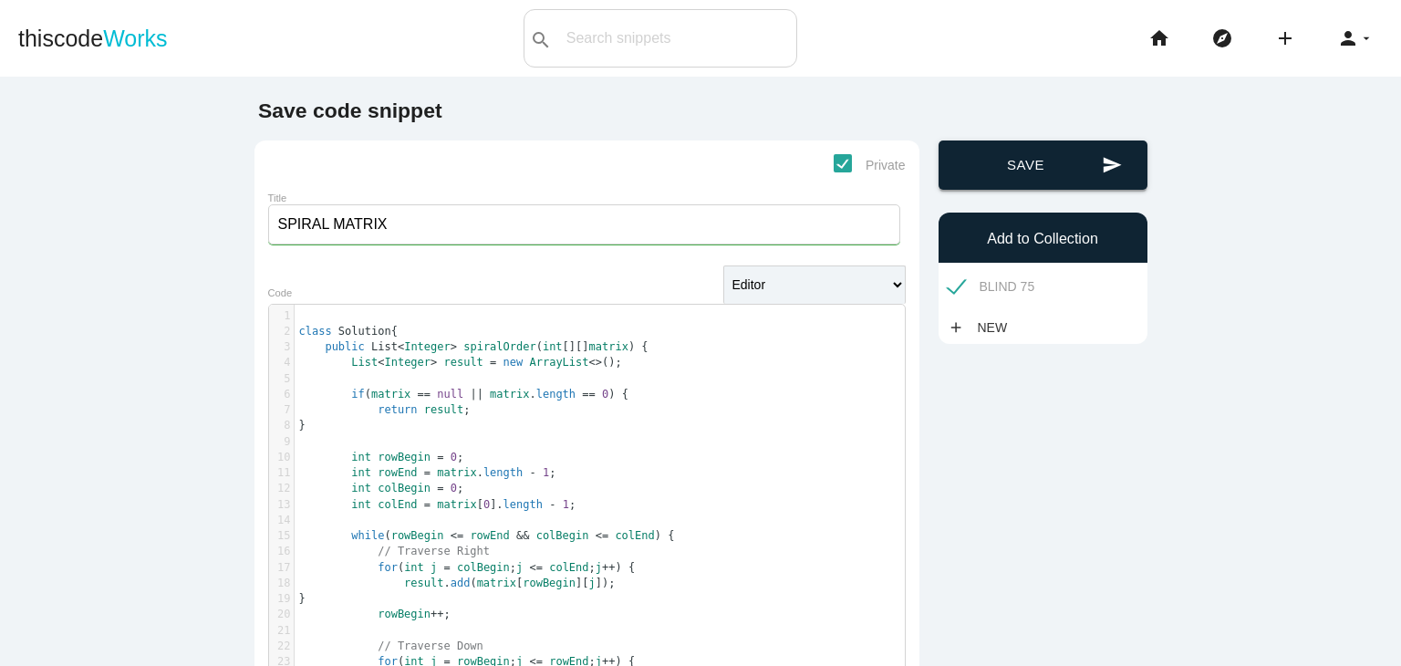
click at [1043, 180] on button "send Save" at bounding box center [1042, 164] width 209 height 49
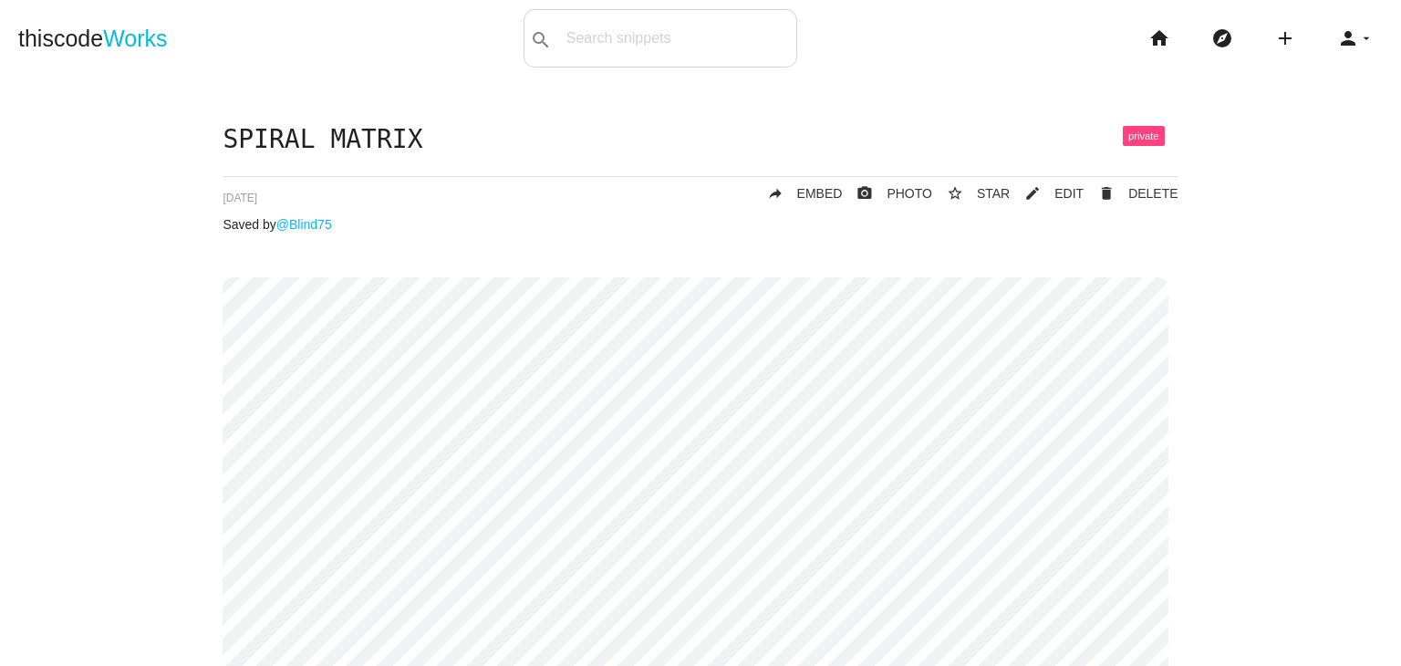
click at [1290, 37] on li "add code Snippet link Link" at bounding box center [1291, 38] width 63 height 58
click at [1281, 37] on icon "add" at bounding box center [1285, 38] width 22 height 58
click at [1328, 12] on link "code Snippet" at bounding box center [1324, 32] width 128 height 46
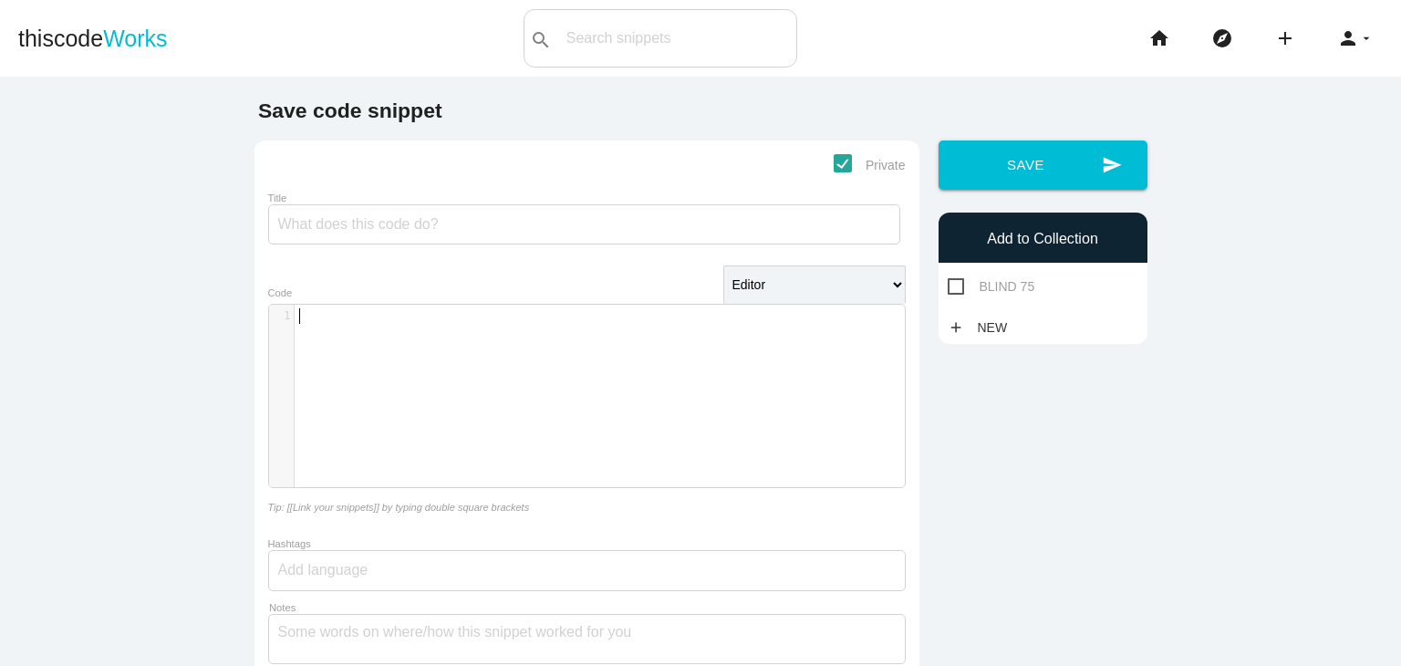
scroll to position [5, 0]
click at [550, 347] on div "​ x 1 ​" at bounding box center [600, 410] width 663 height 210
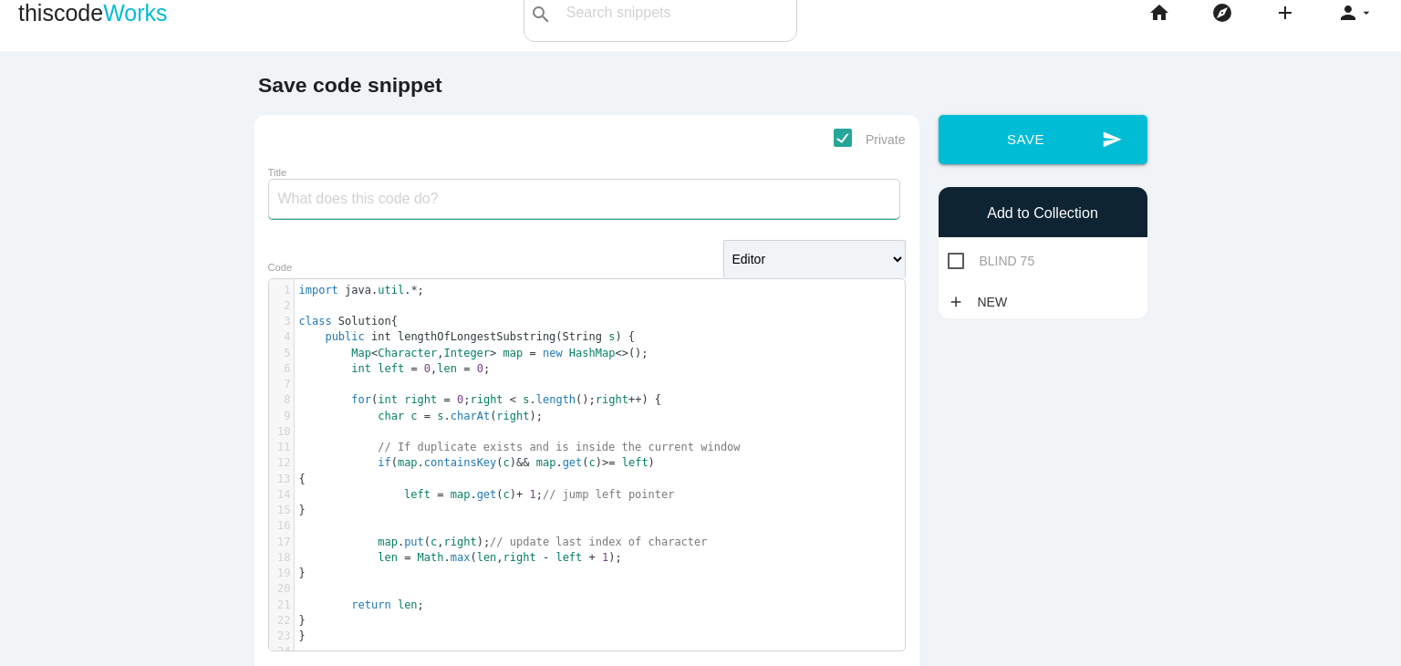
click at [687, 215] on input "Title" at bounding box center [584, 199] width 632 height 40
paste input ". Longest Substring Without Repeating Characters"
type input ". Longest Substring Without Repeating Characters"
click at [938, 260] on div "BLIND 75" at bounding box center [1042, 261] width 209 height 23
click at [948, 260] on span "BLIND 75" at bounding box center [992, 261] width 88 height 23
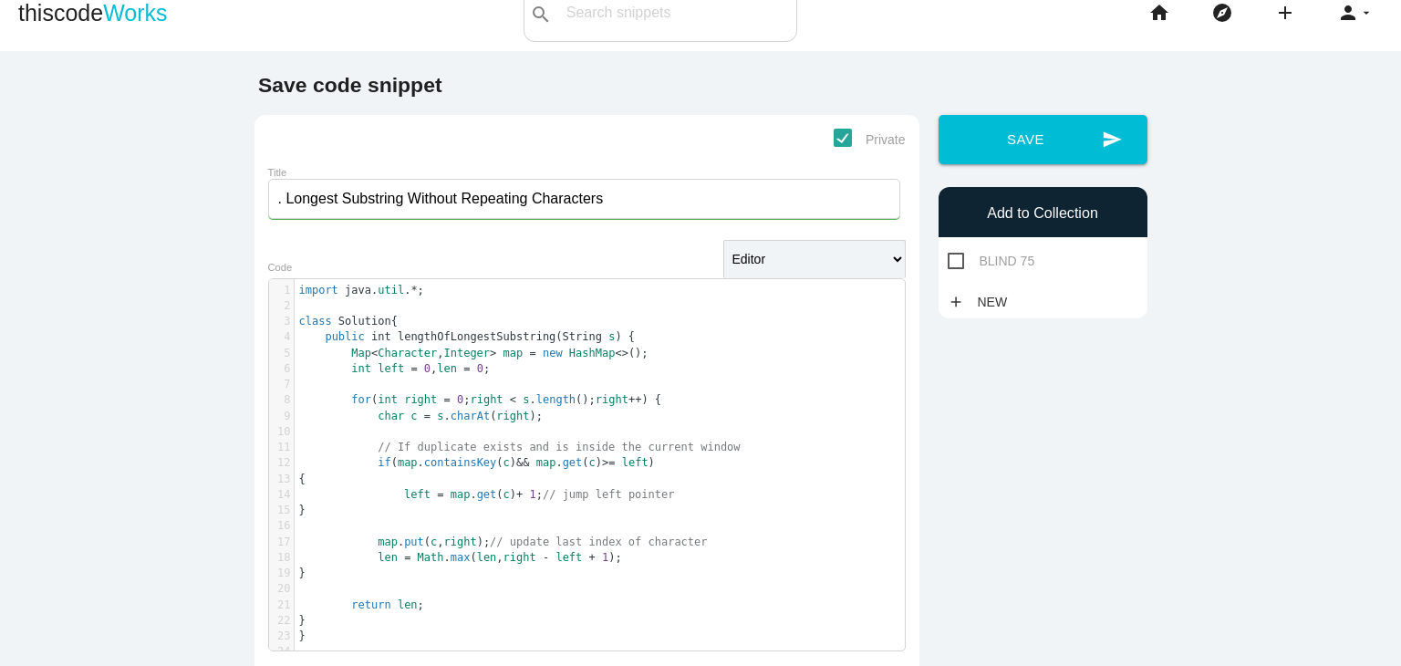
click at [948, 260] on input "BLIND 75" at bounding box center [954, 256] width 12 height 12
checkbox input "true"
click at [286, 209] on input ". Longest Substring Without Repeating Characters" at bounding box center [584, 199] width 632 height 40
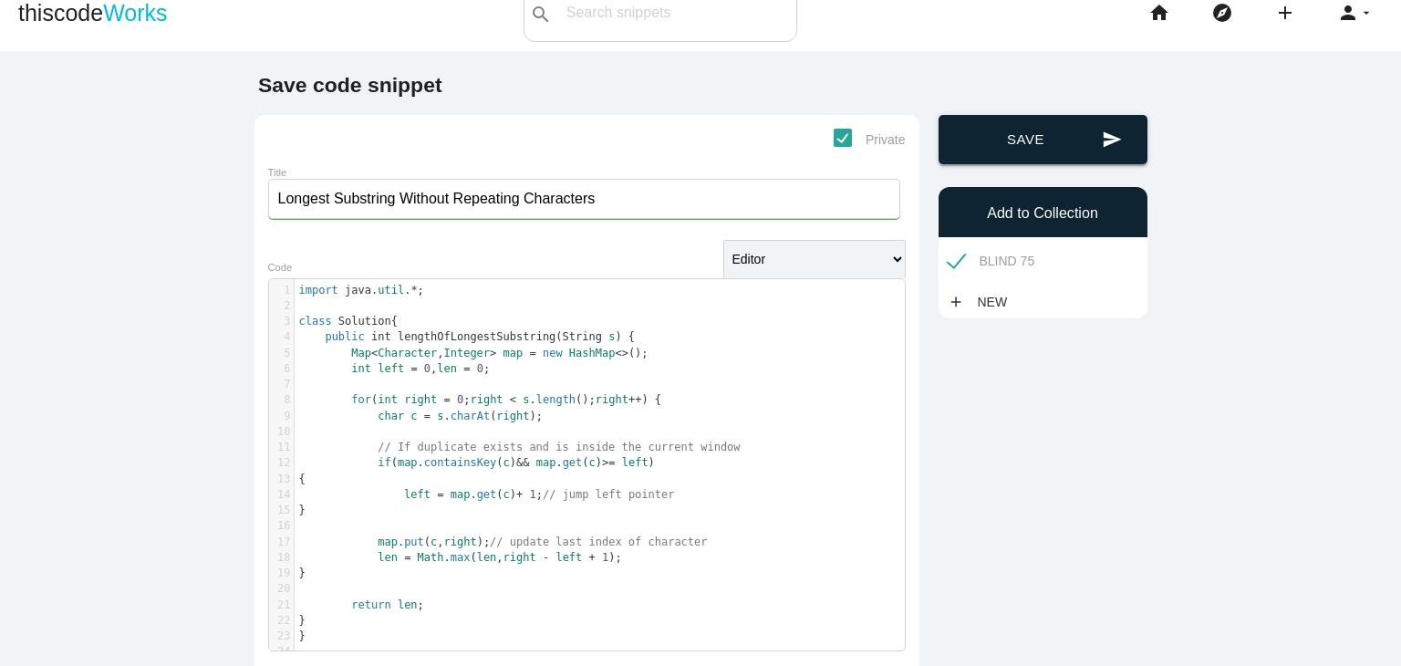
type input "Longest Substring Without Repeating Characters"
click at [972, 138] on button "send Save" at bounding box center [1042, 139] width 209 height 49
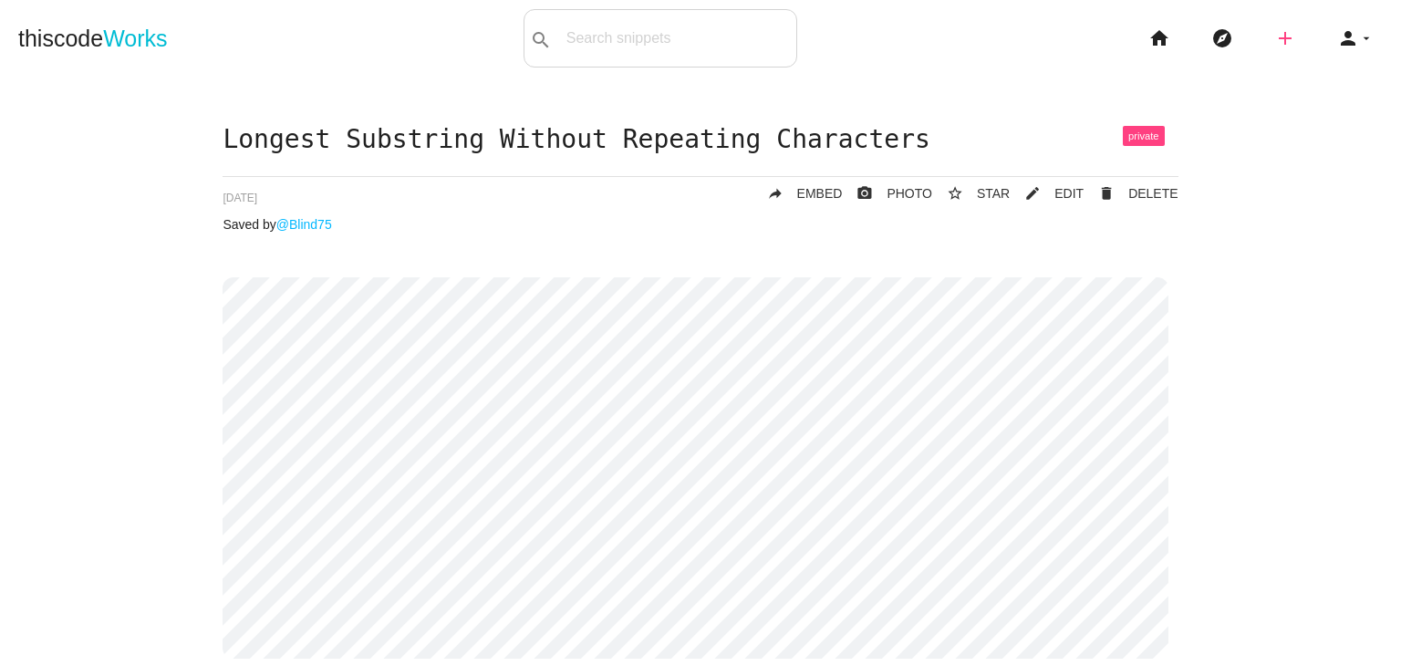
click at [1274, 34] on icon "add" at bounding box center [1285, 38] width 22 height 58
click at [1299, 30] on link "code Snippet" at bounding box center [1324, 32] width 128 height 46
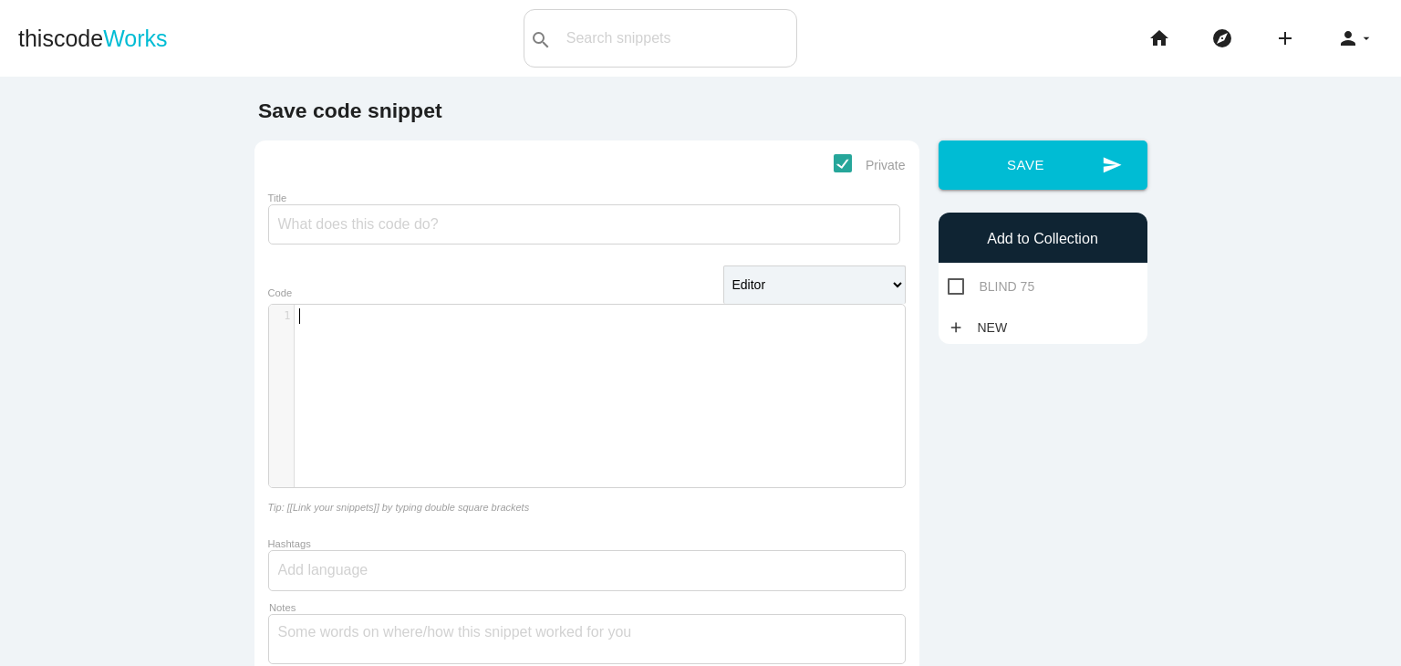
scroll to position [5, 0]
click at [699, 355] on div "​ x 1 ​" at bounding box center [600, 410] width 663 height 210
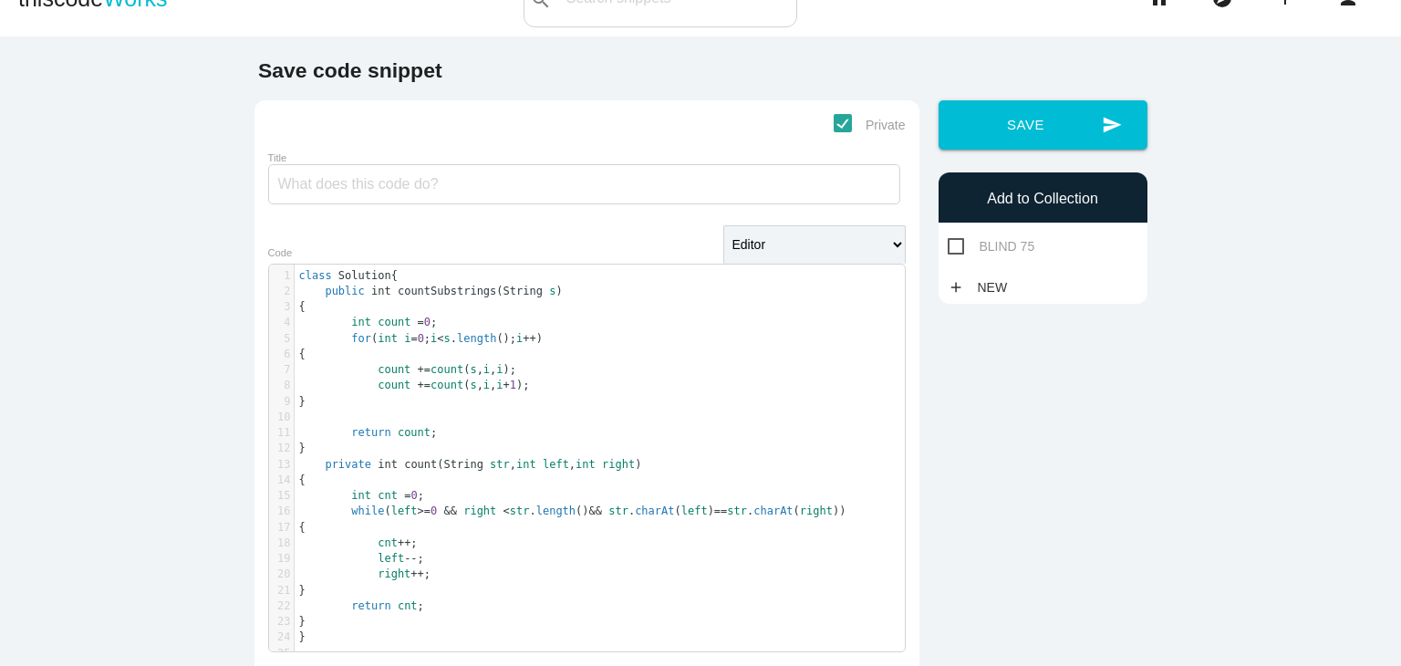
click at [958, 245] on span "BLIND 75" at bounding box center [992, 246] width 88 height 23
click at [958, 245] on input "BLIND 75" at bounding box center [954, 241] width 12 height 12
checkbox input "true"
click at [767, 170] on input "Title" at bounding box center [584, 184] width 632 height 40
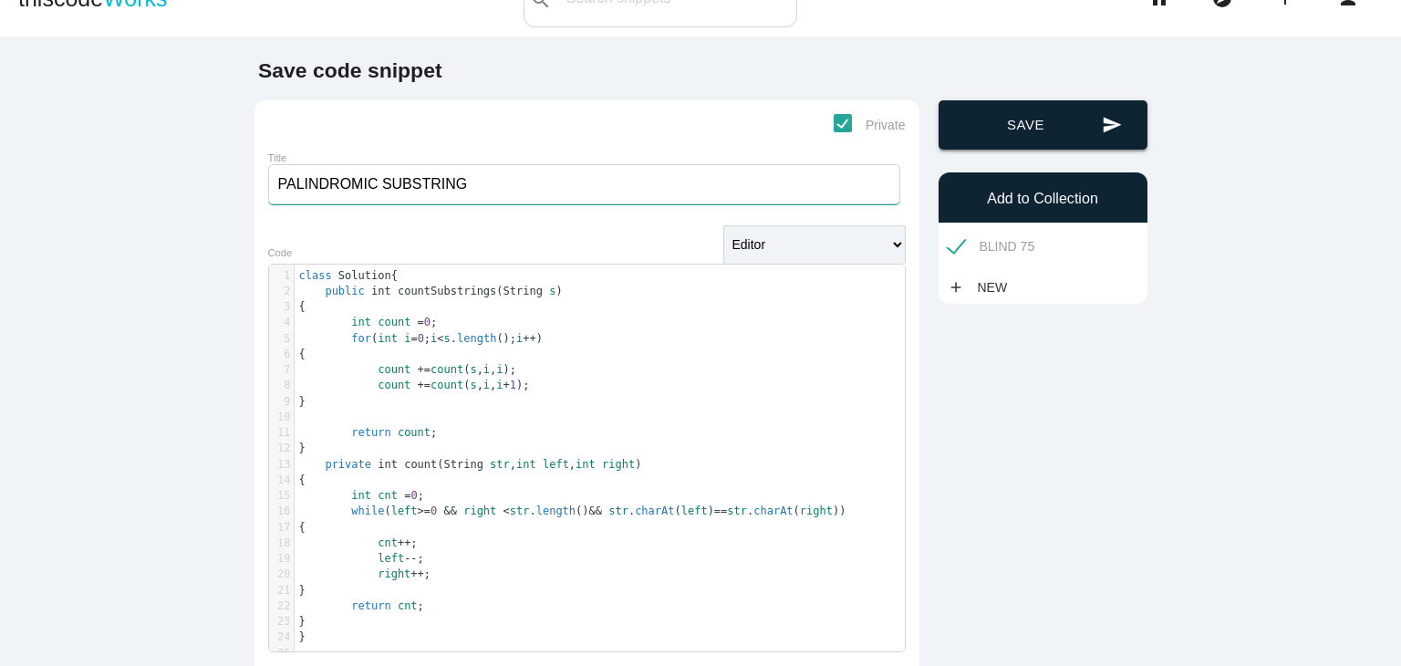
type input "PALINDROMIC SUBSTRING"
click at [981, 103] on button "send Save" at bounding box center [1042, 124] width 209 height 49
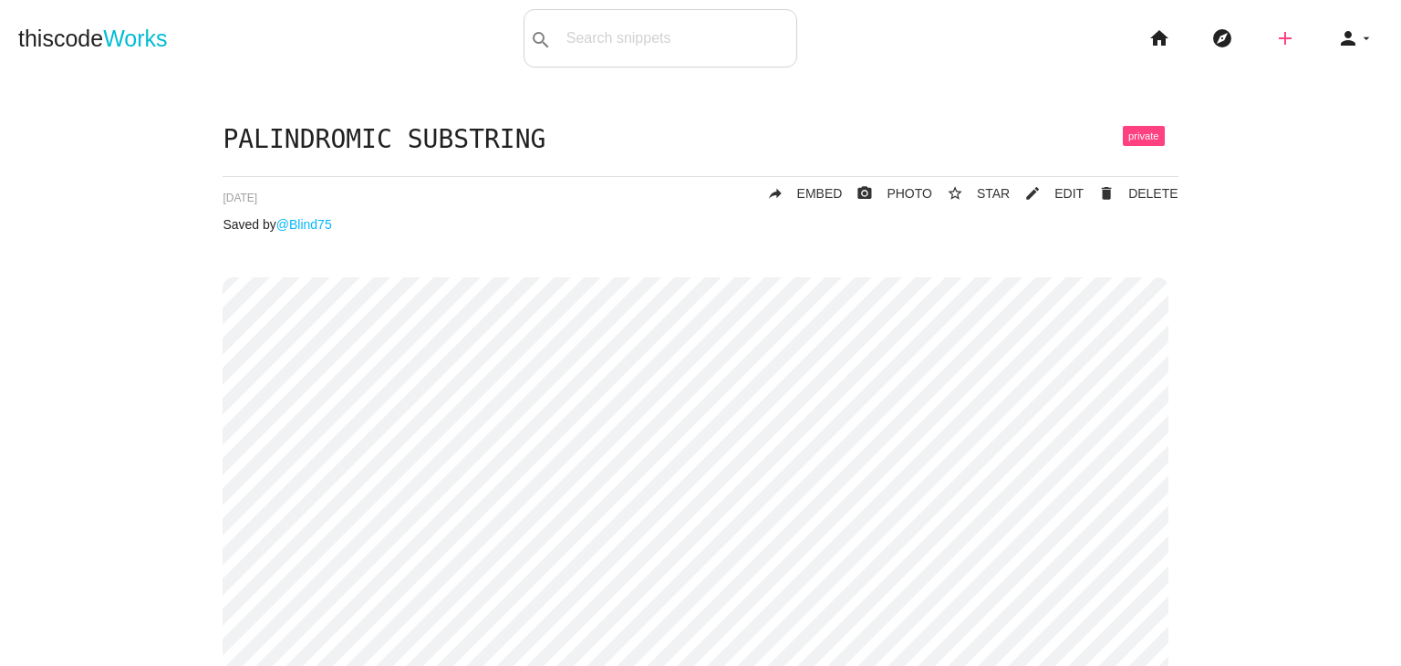
click at [1281, 39] on icon "add" at bounding box center [1285, 38] width 22 height 58
click at [1290, 70] on link "link Link" at bounding box center [1324, 79] width 128 height 46
click at [1274, 37] on icon "add" at bounding box center [1285, 38] width 22 height 58
click at [1277, 44] on link "code Snippet" at bounding box center [1324, 32] width 128 height 46
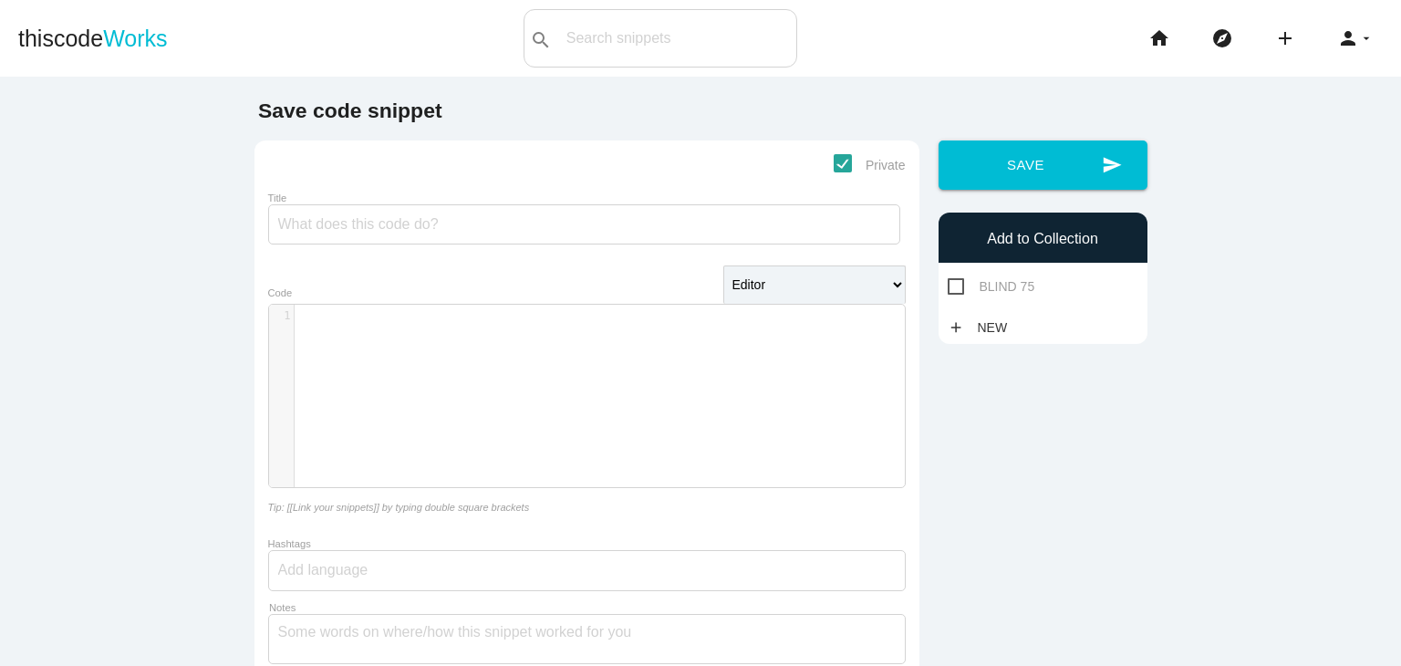
click at [967, 283] on span "BLIND 75" at bounding box center [992, 286] width 88 height 23
click at [959, 283] on input "BLIND 75" at bounding box center [954, 281] width 12 height 12
checkbox input "true"
click at [766, 336] on div "​ x 1 ​" at bounding box center [600, 410] width 663 height 210
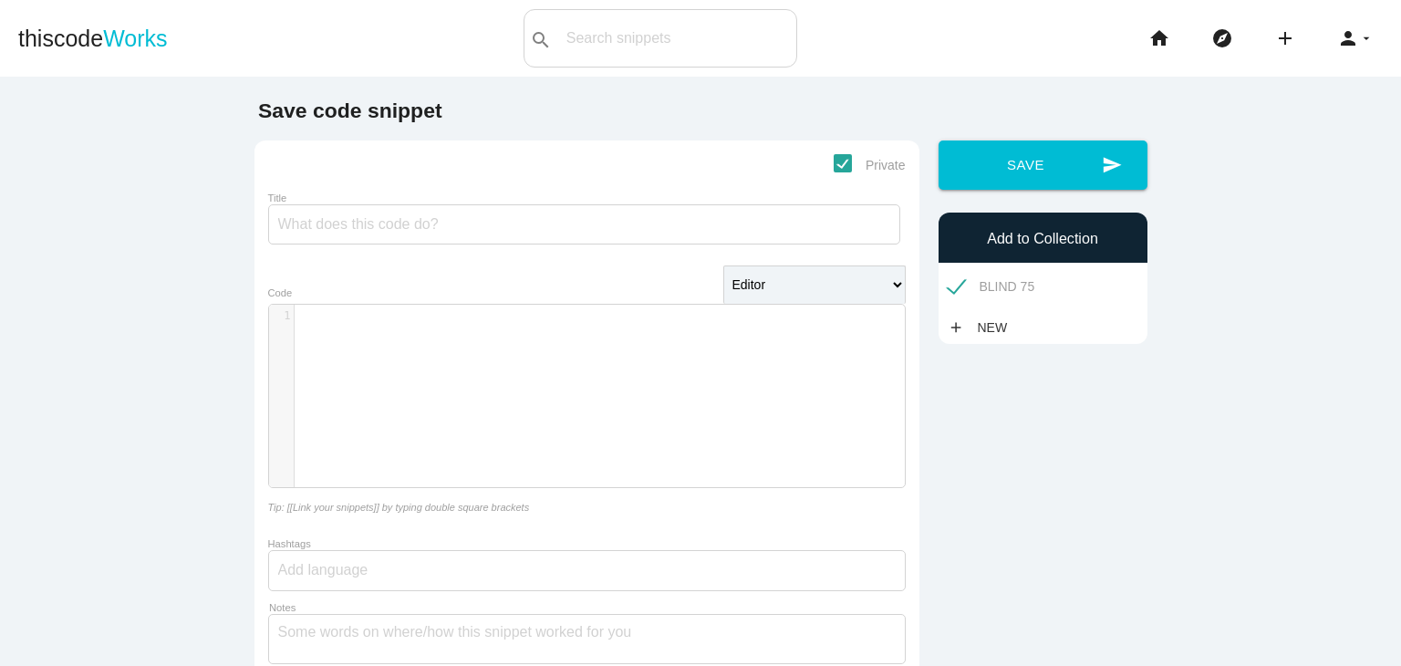
scroll to position [73, 0]
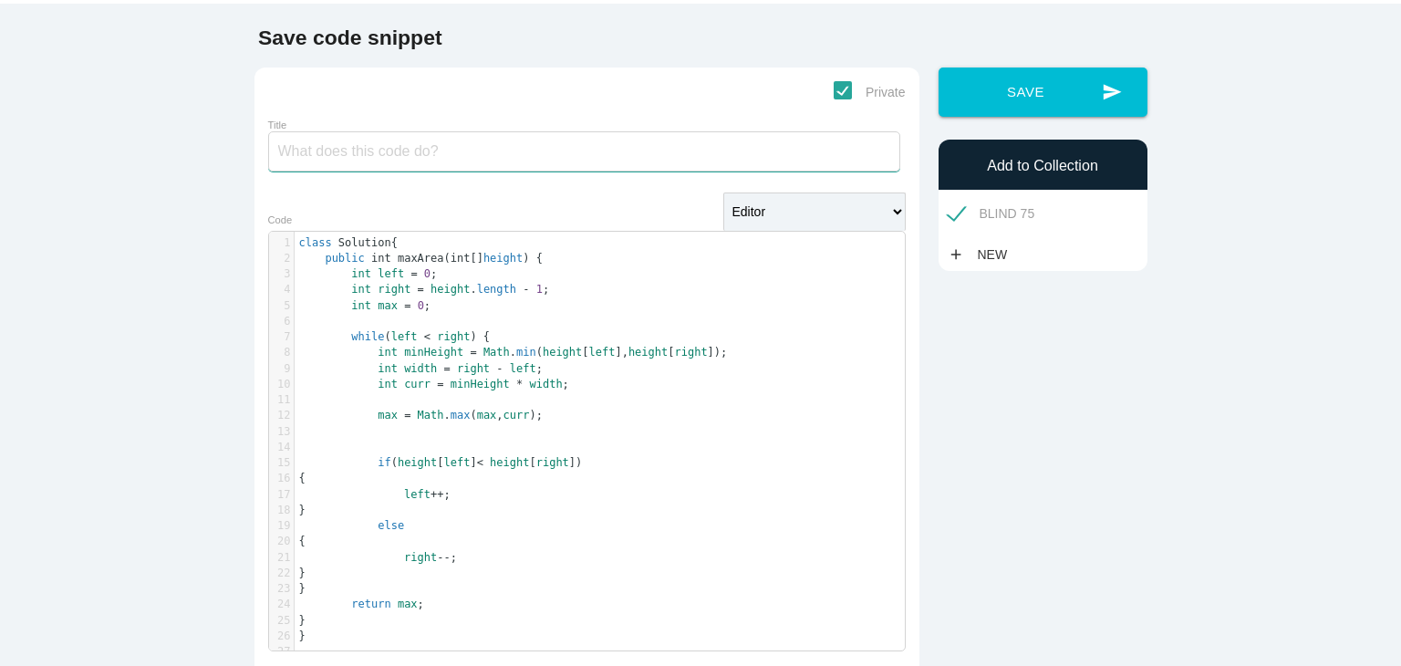
click at [643, 155] on input "Title" at bounding box center [584, 151] width 632 height 40
type input "CONTAINER WITH MOST WATER"
click at [938, 67] on button "send Save" at bounding box center [1042, 91] width 209 height 49
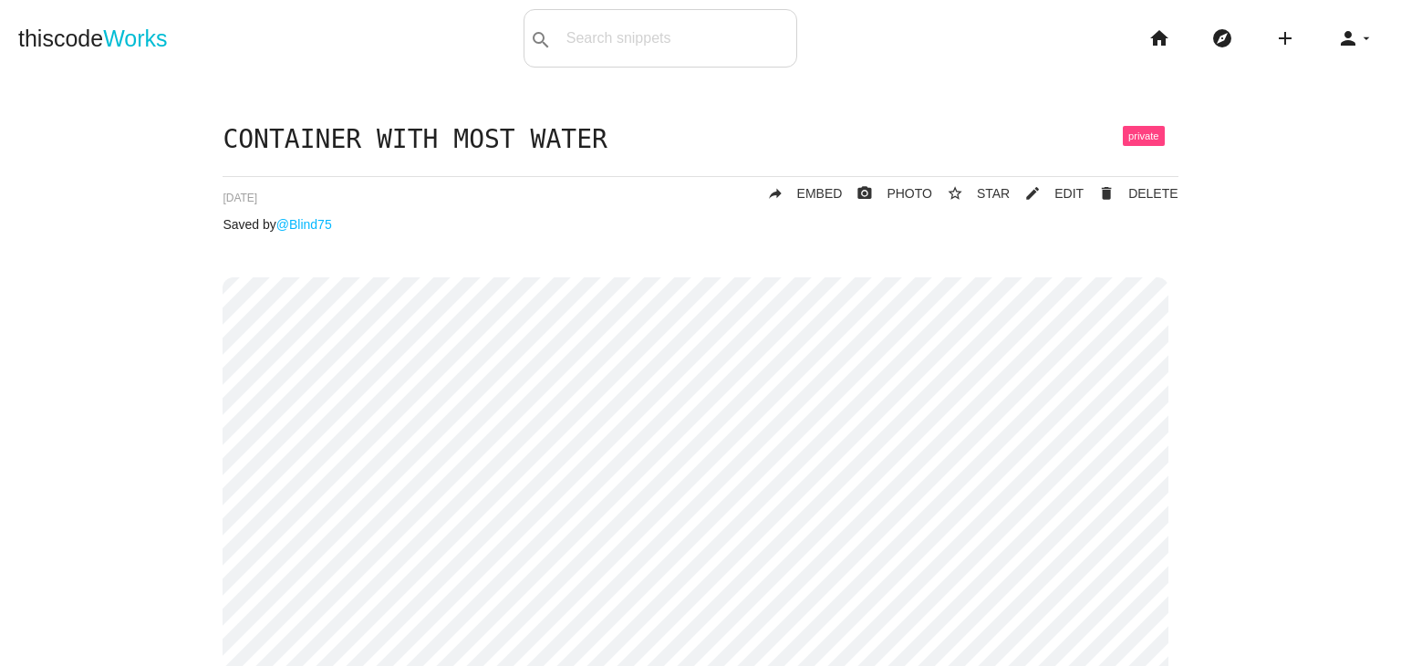
drag, startPoint x: 1289, startPoint y: 56, endPoint x: 1250, endPoint y: 12, distance: 58.2
click at [1260, 12] on li "add code Snippet link Link" at bounding box center [1291, 38] width 63 height 58
click at [1274, 27] on icon "add" at bounding box center [1285, 38] width 22 height 58
click at [1291, 48] on link "code Snippet" at bounding box center [1324, 32] width 128 height 46
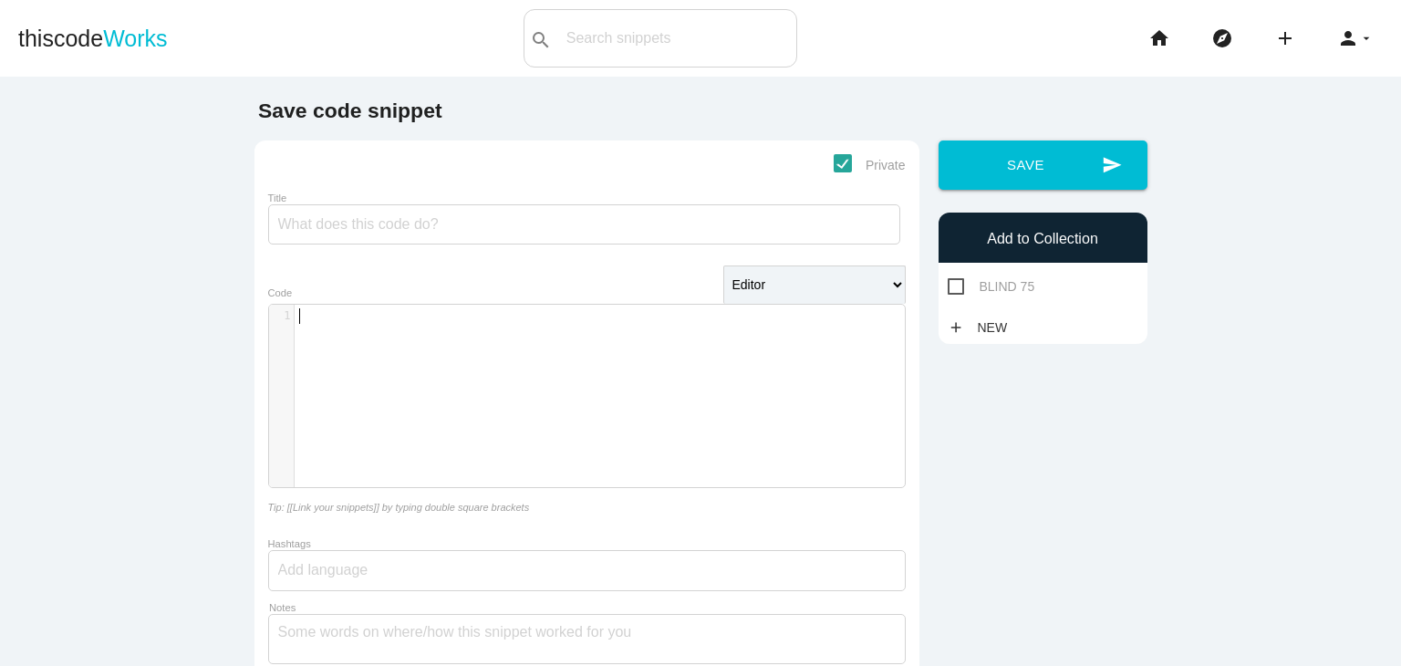
scroll to position [5, 0]
click at [524, 370] on div "​ x 1 ​" at bounding box center [600, 410] width 663 height 210
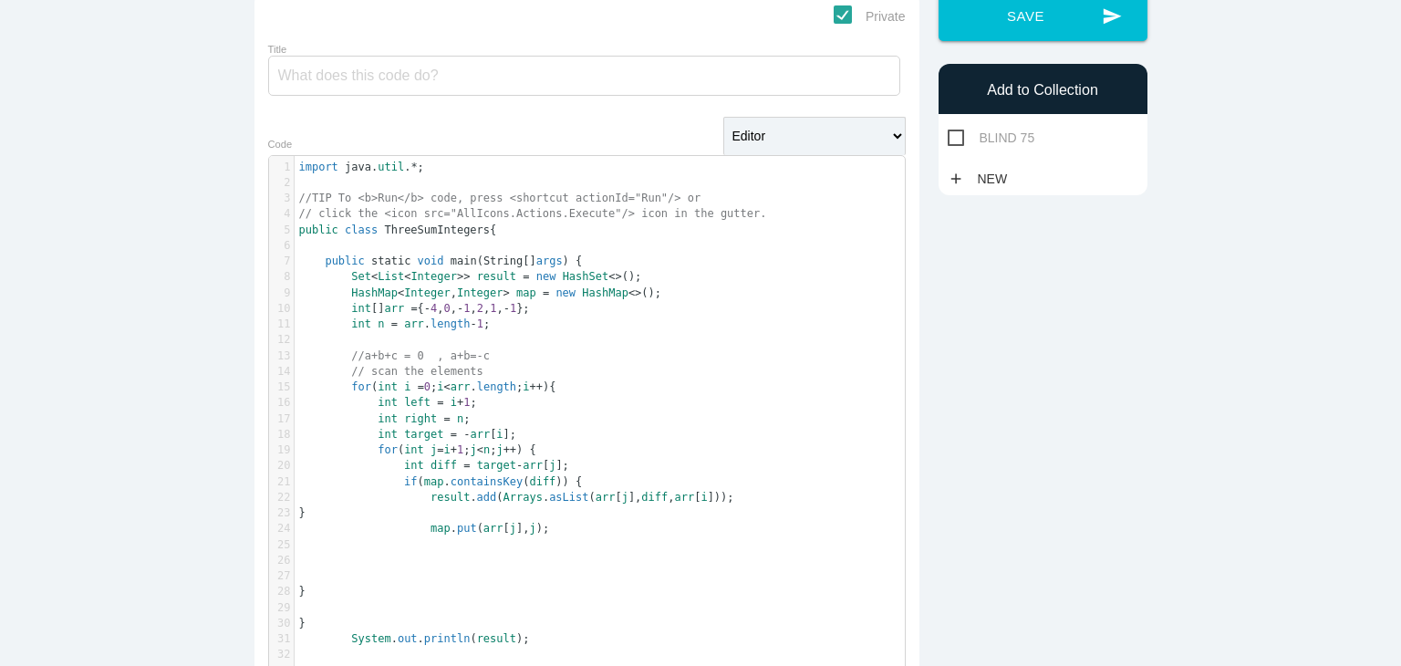
scroll to position [0, 0]
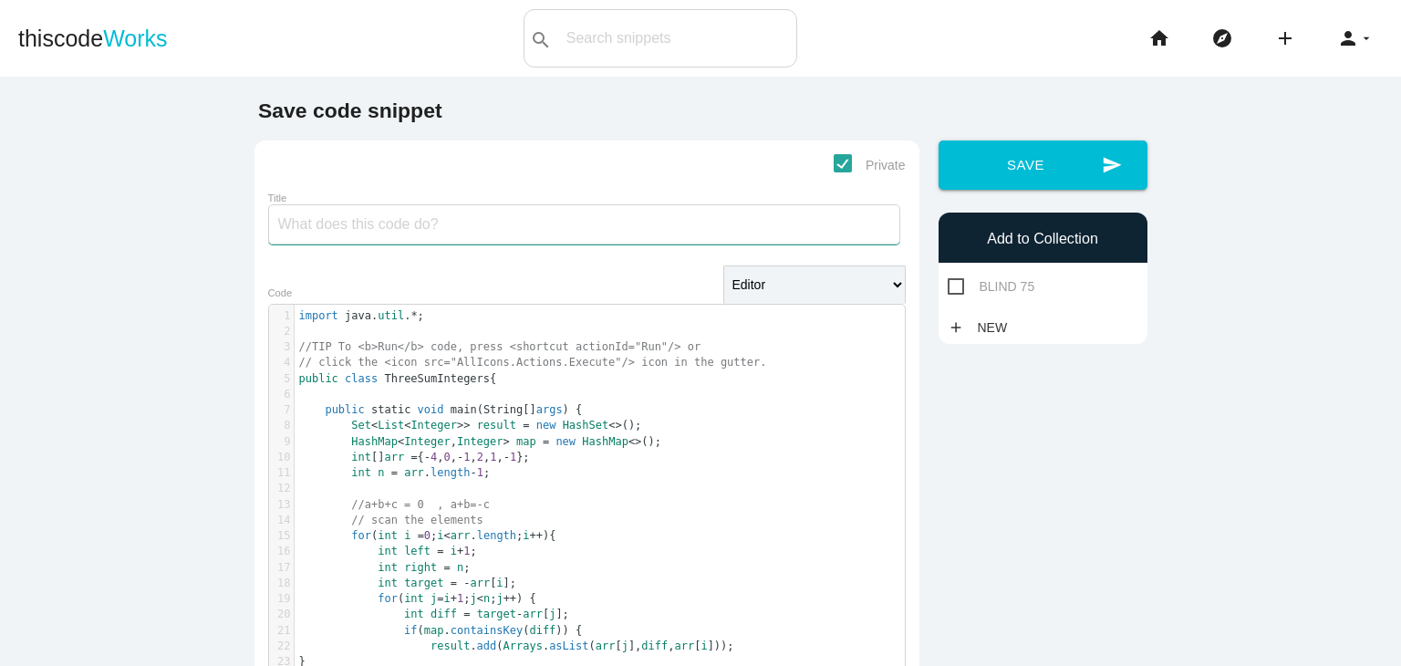
click at [461, 224] on input "Title" at bounding box center [584, 224] width 632 height 40
type input "3 SUM"
click at [981, 291] on span "BLIND 75" at bounding box center [992, 286] width 88 height 23
click at [959, 287] on input "BLIND 75" at bounding box center [954, 281] width 12 height 12
checkbox input "true"
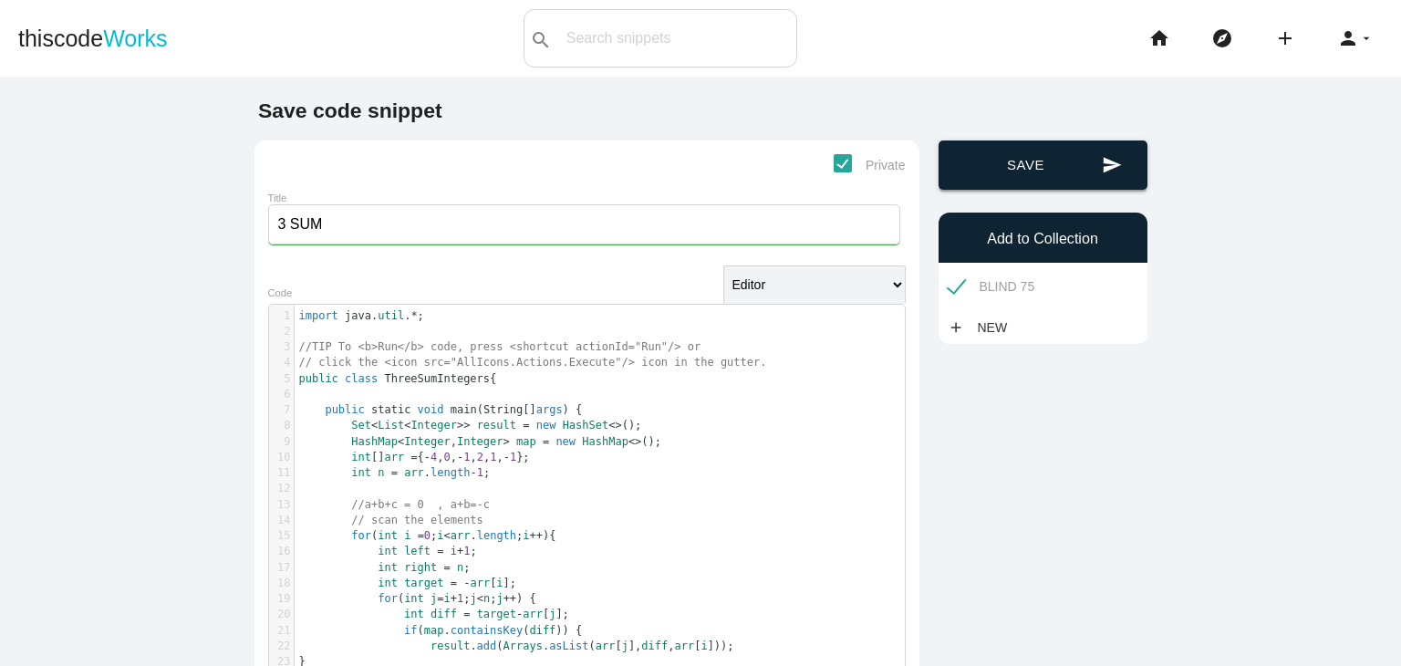
click at [1029, 177] on button "send Save" at bounding box center [1042, 164] width 209 height 49
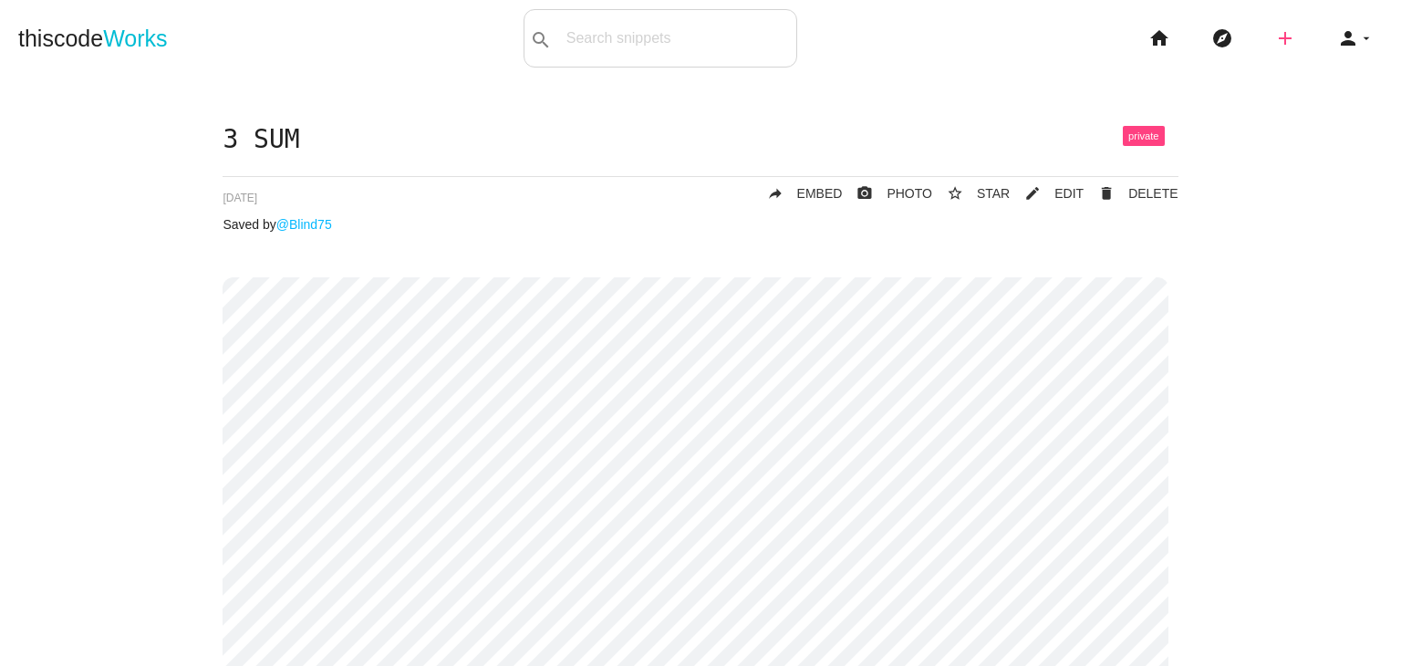
drag, startPoint x: 0, startPoint y: 0, endPoint x: 1266, endPoint y: 40, distance: 1266.6
click at [1274, 40] on icon "add" at bounding box center [1285, 38] width 22 height 58
click at [1288, 39] on link "code Snippet" at bounding box center [1324, 32] width 128 height 46
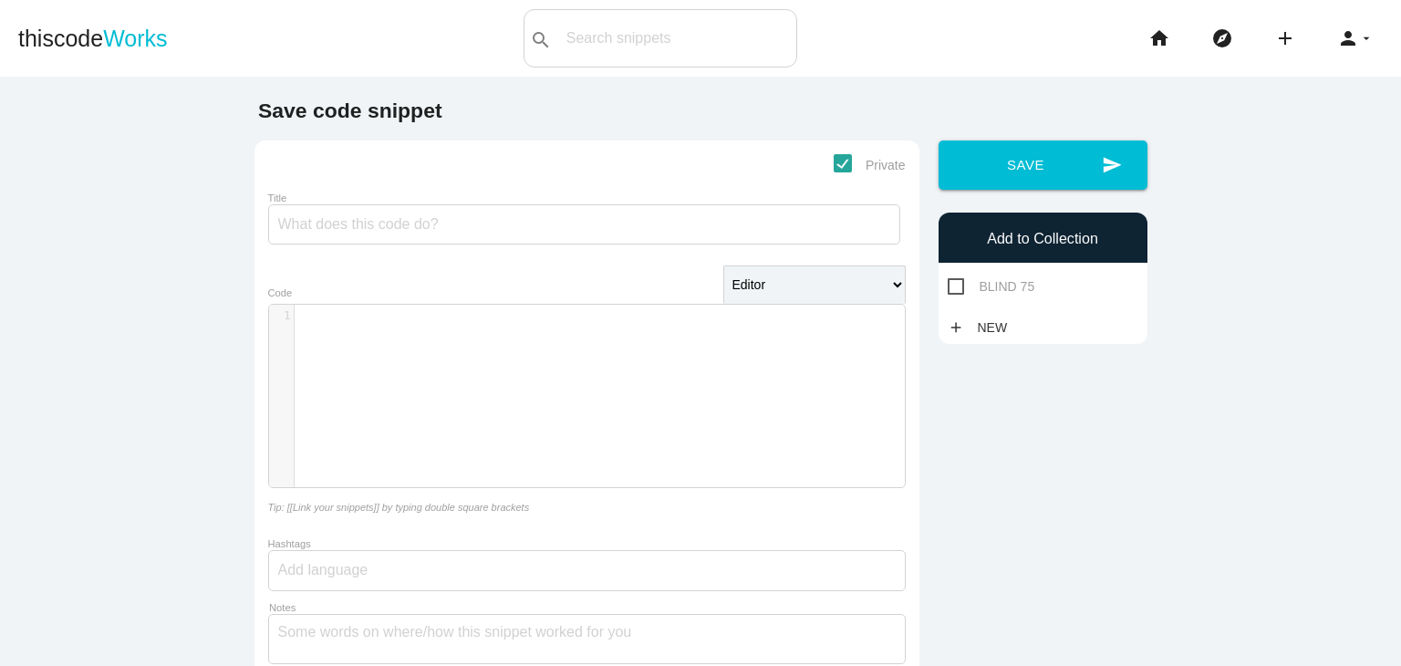
scroll to position [5, 0]
click at [589, 378] on div "​ x 1 ​" at bounding box center [600, 410] width 663 height 210
type textarea "V"
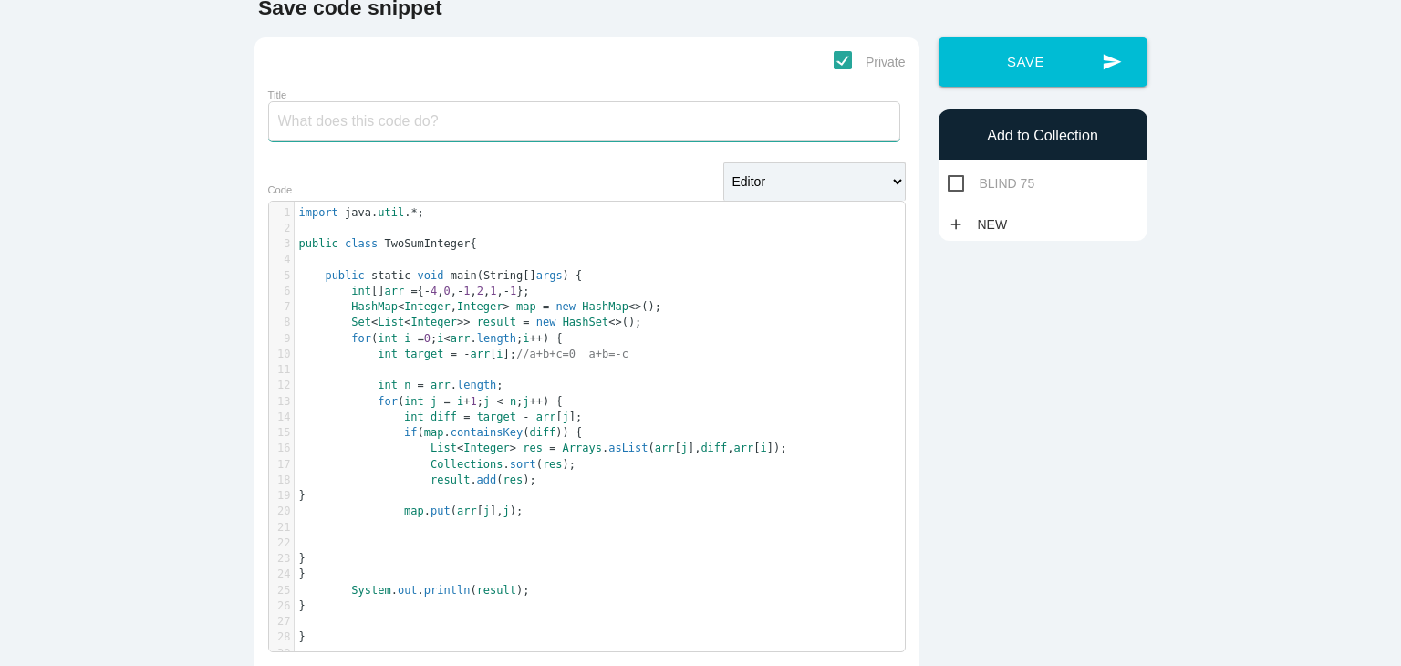
click at [534, 136] on input "Title" at bounding box center [584, 121] width 632 height 40
type input "2SUM"
click at [965, 186] on span "BLIND 75" at bounding box center [992, 183] width 88 height 23
click at [959, 184] on input "BLIND 75" at bounding box center [954, 178] width 12 height 12
checkbox input "true"
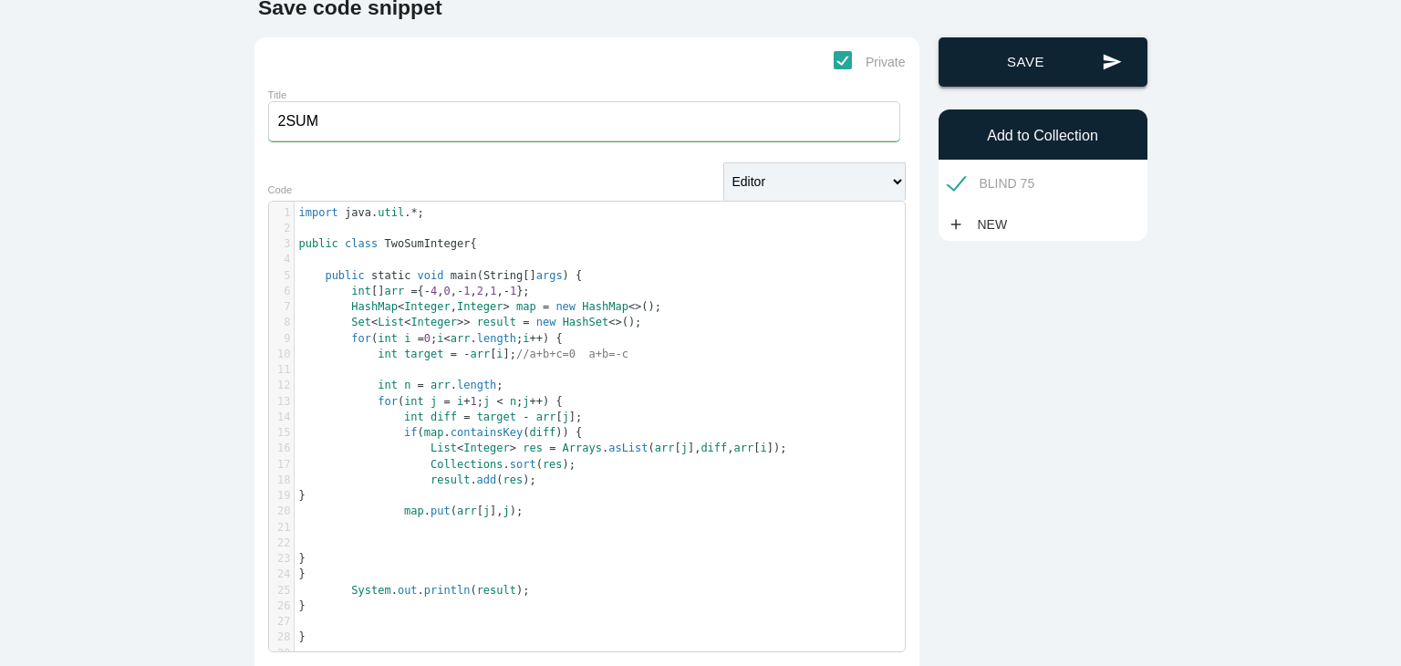
click at [1049, 66] on button "send Save" at bounding box center [1042, 61] width 209 height 49
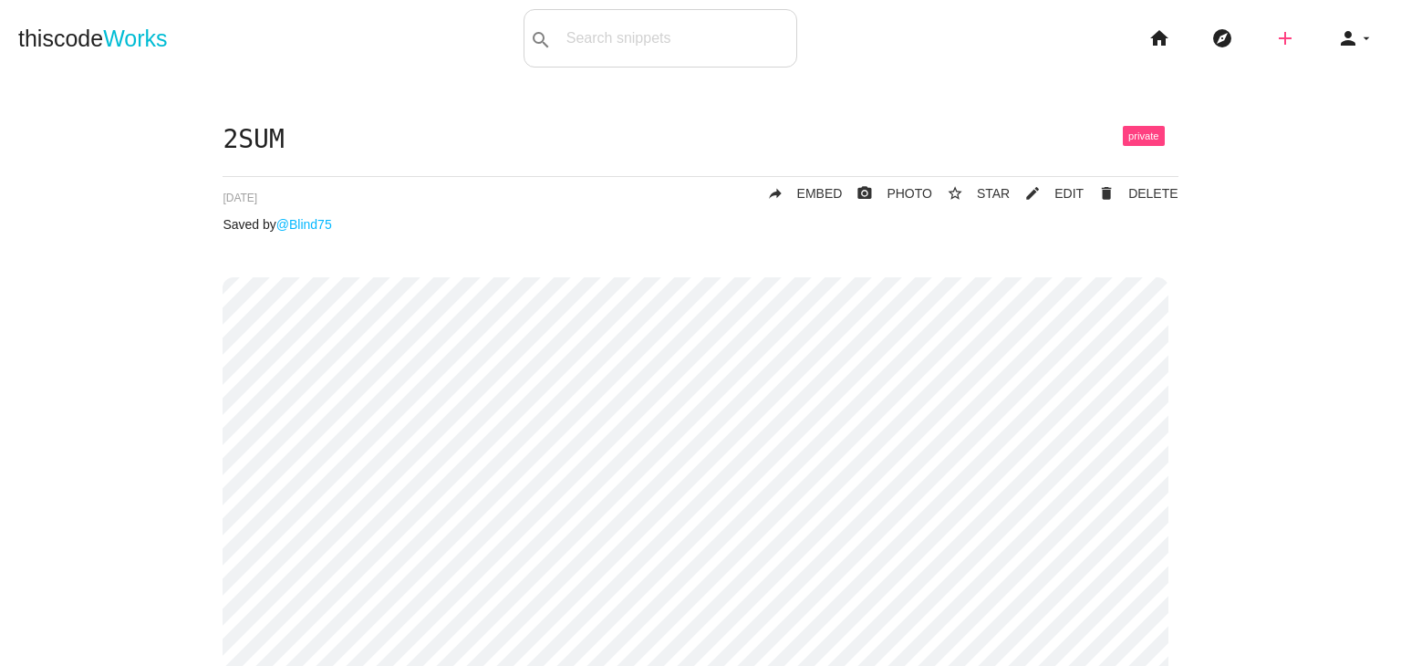
click at [1275, 41] on icon "add" at bounding box center [1285, 38] width 22 height 58
click at [1274, 48] on link "code Snippet" at bounding box center [1324, 32] width 128 height 46
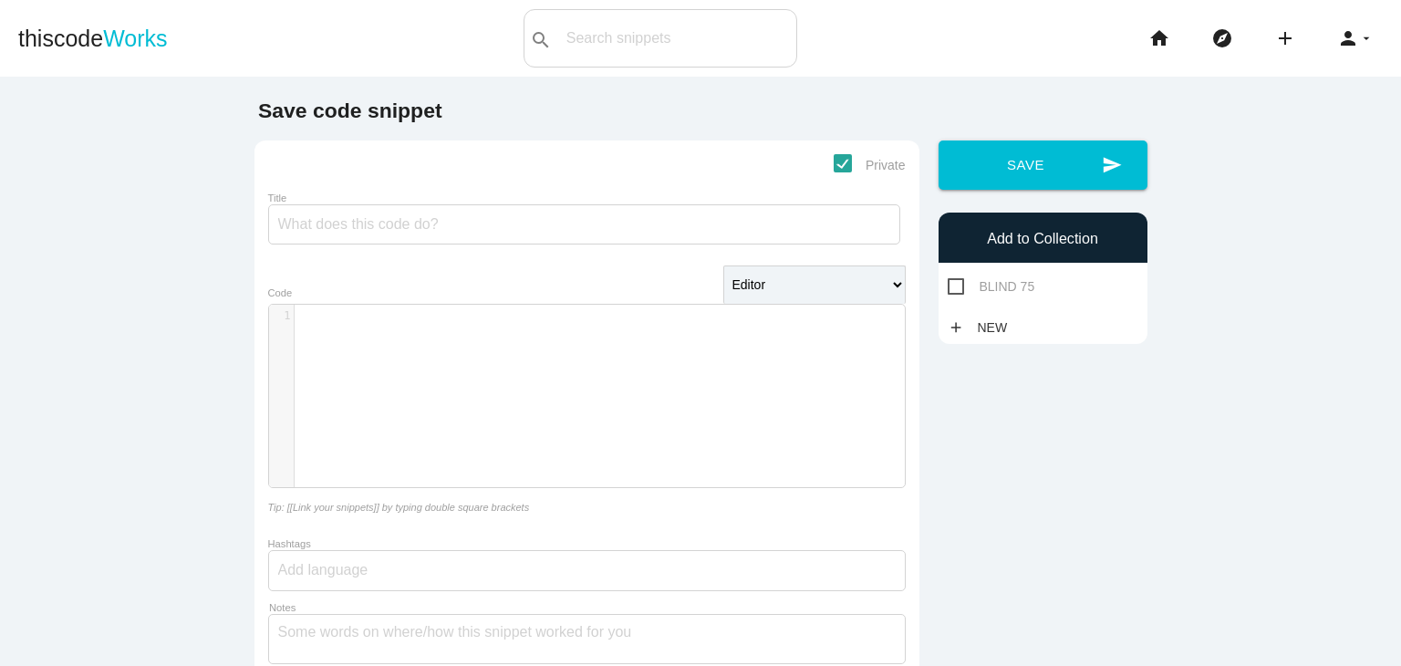
click at [948, 287] on span "BLIND 75" at bounding box center [992, 286] width 88 height 23
click at [948, 287] on input "BLIND 75" at bounding box center [954, 281] width 12 height 12
checkbox input "true"
click at [733, 353] on div "​ x 1 ​" at bounding box center [600, 410] width 663 height 210
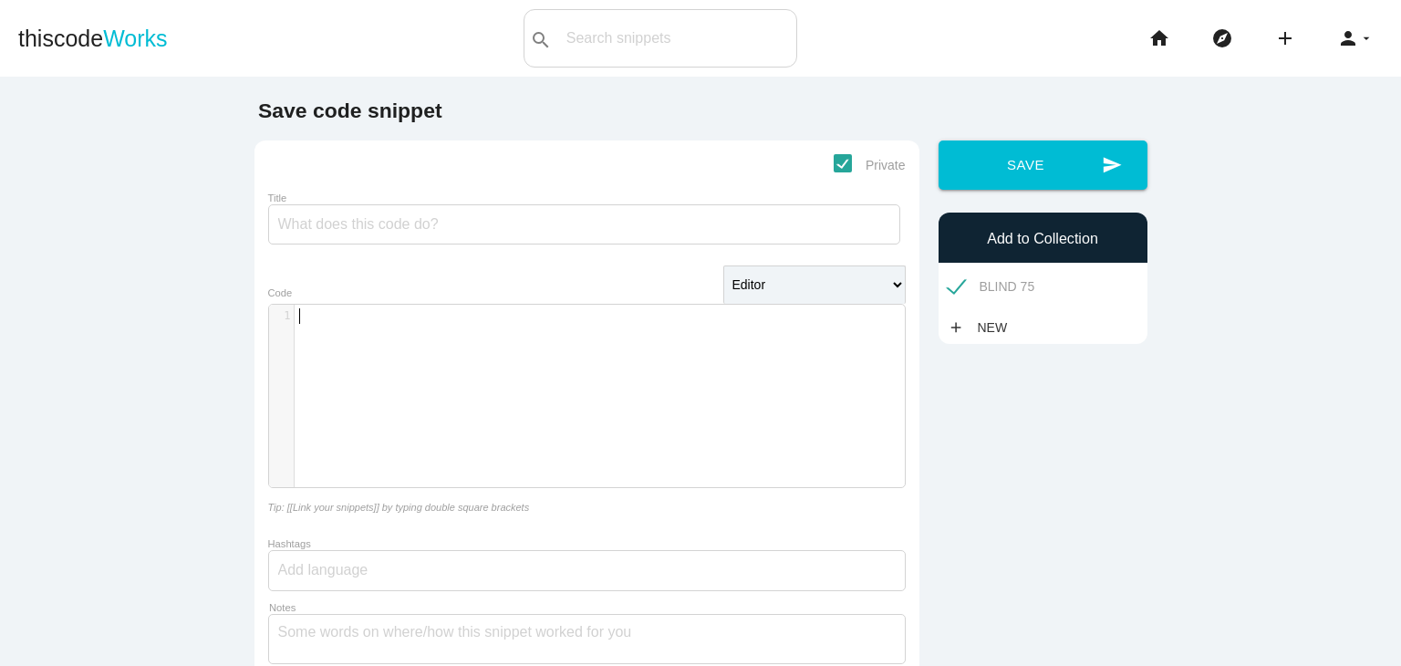
scroll to position [103, 0]
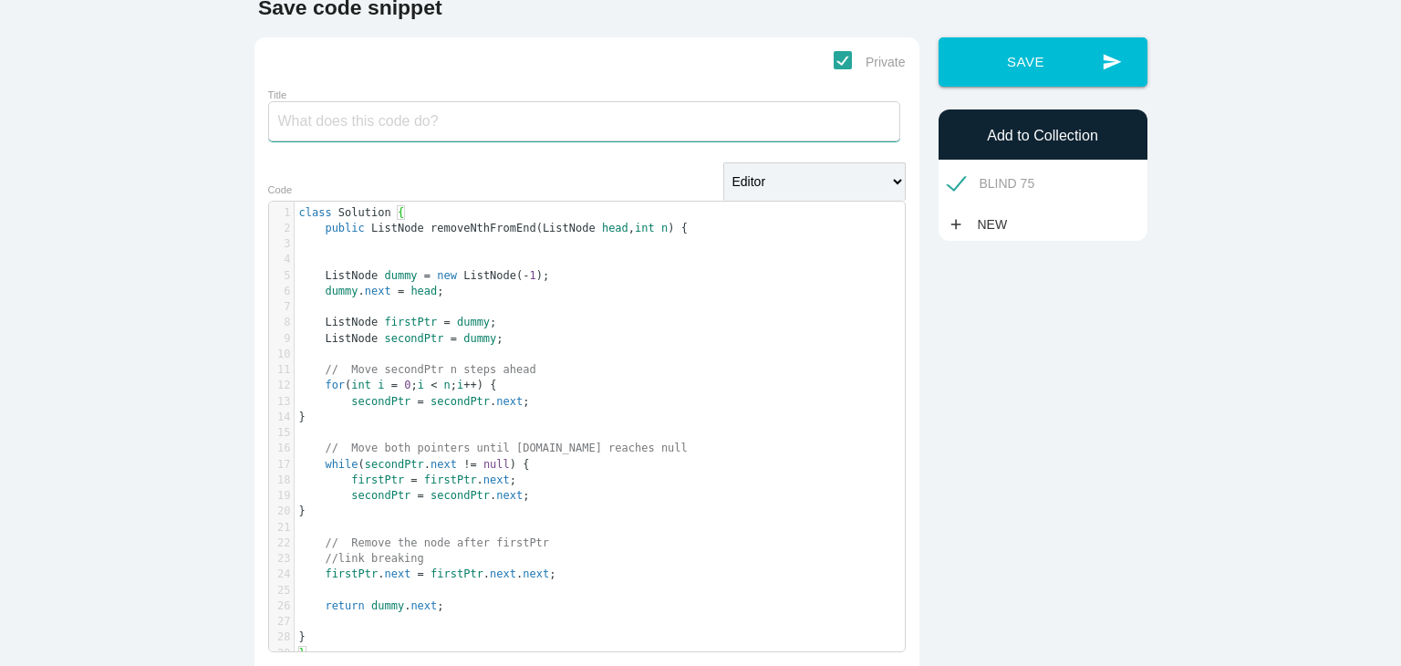
click at [573, 129] on input "Title" at bounding box center [584, 121] width 632 height 40
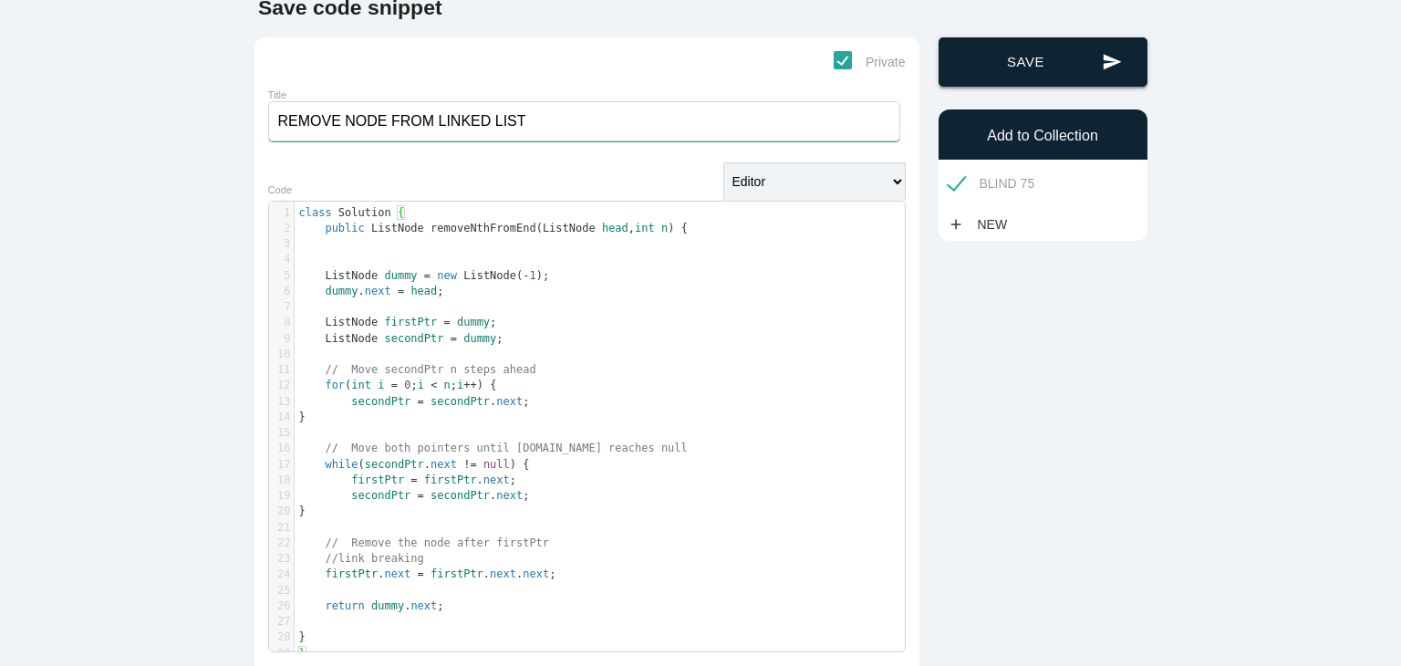
type input "REMOVE NODE FROM LINKED LIST"
click at [1054, 63] on button "send Save" at bounding box center [1042, 61] width 209 height 49
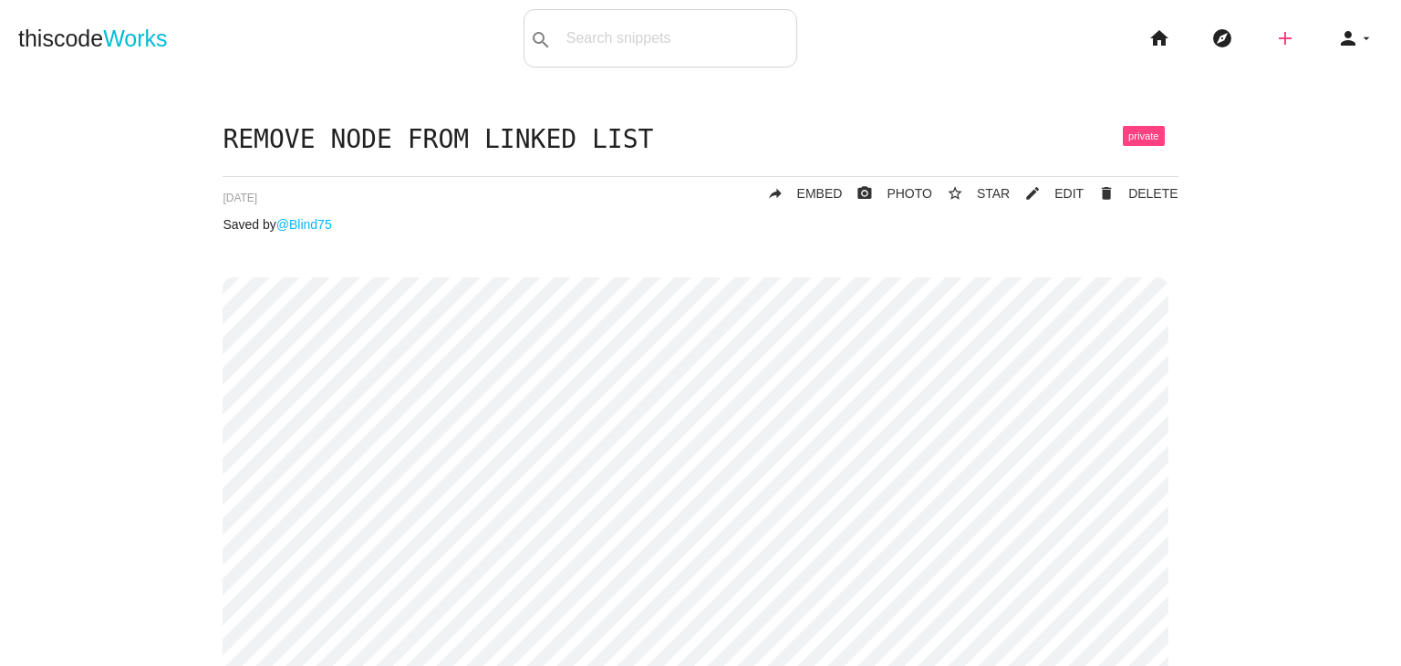
click at [1274, 37] on icon "add" at bounding box center [1285, 38] width 22 height 58
click at [1275, 37] on icon "code" at bounding box center [1286, 32] width 22 height 20
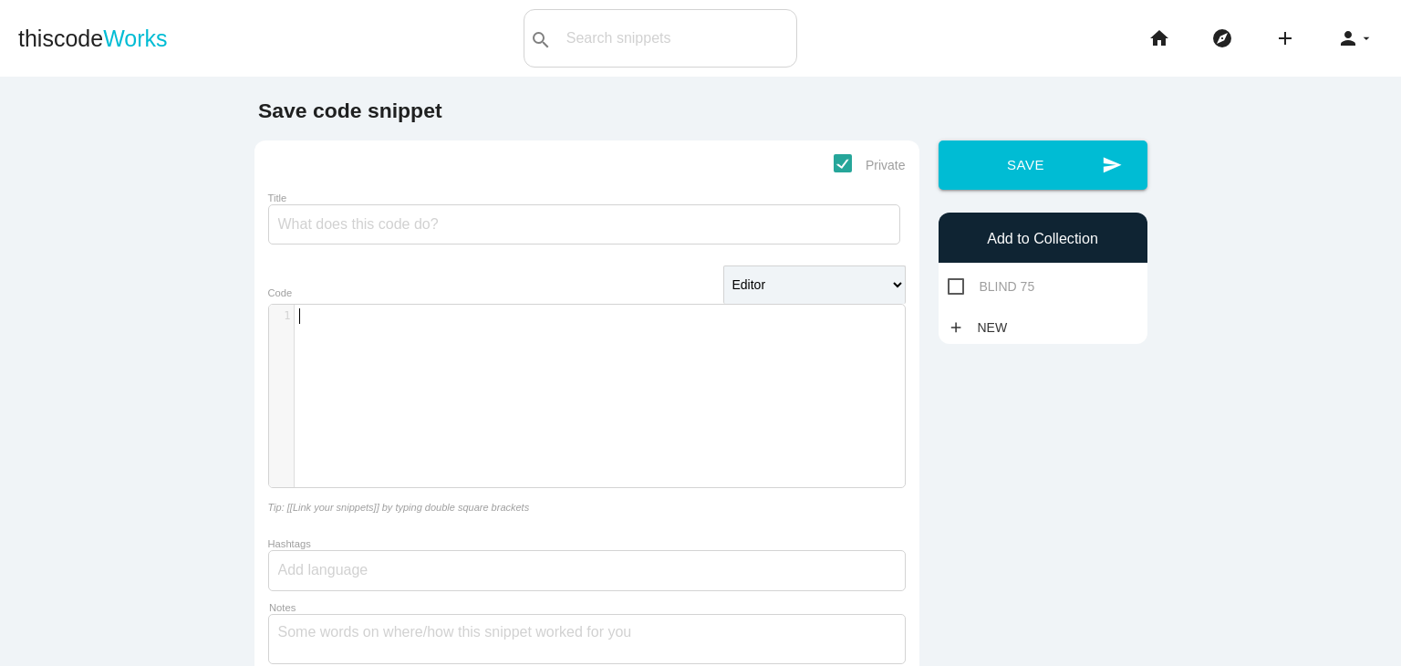
scroll to position [5, 0]
click at [631, 327] on div "​ x 1 ​" at bounding box center [607, 316] width 624 height 23
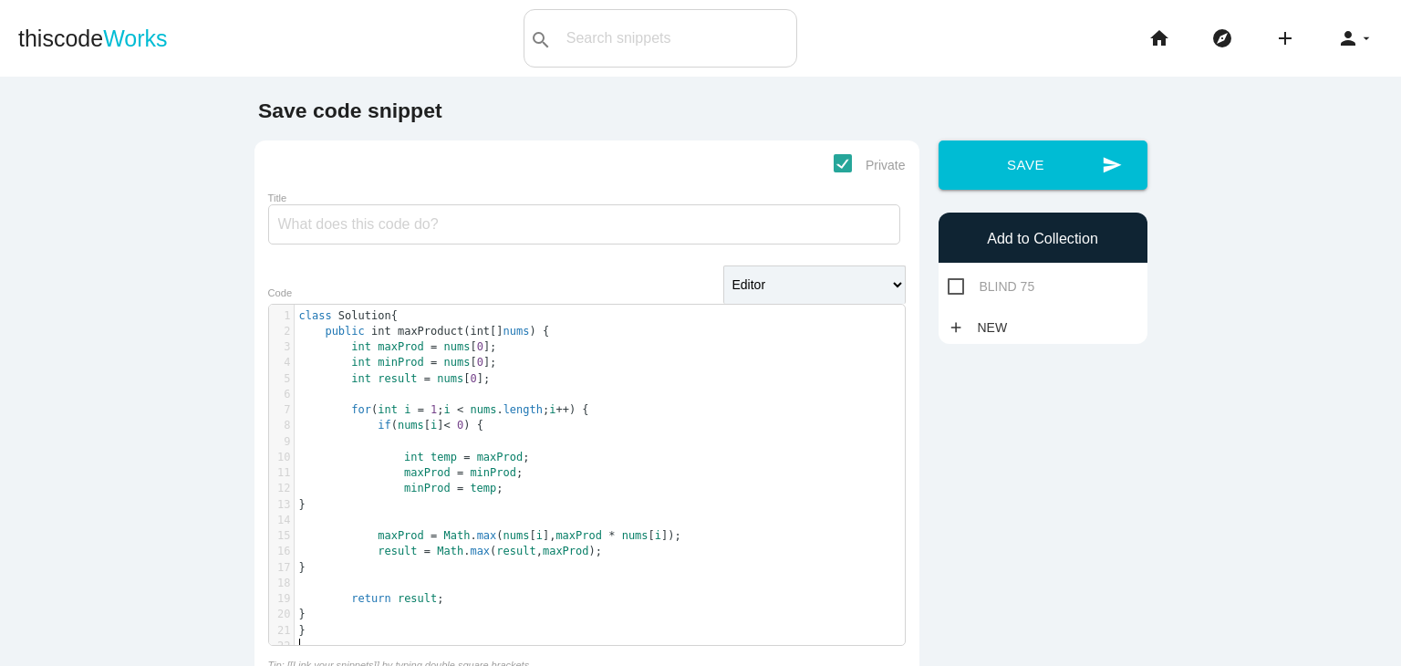
click at [956, 286] on span "BLIND 75" at bounding box center [992, 286] width 88 height 23
click at [956, 286] on input "BLIND 75" at bounding box center [954, 281] width 12 height 12
checkbox input "true"
click at [685, 223] on input "Title" at bounding box center [584, 224] width 632 height 40
type input "MAXIMUM PRODUCT SUBARRAY"
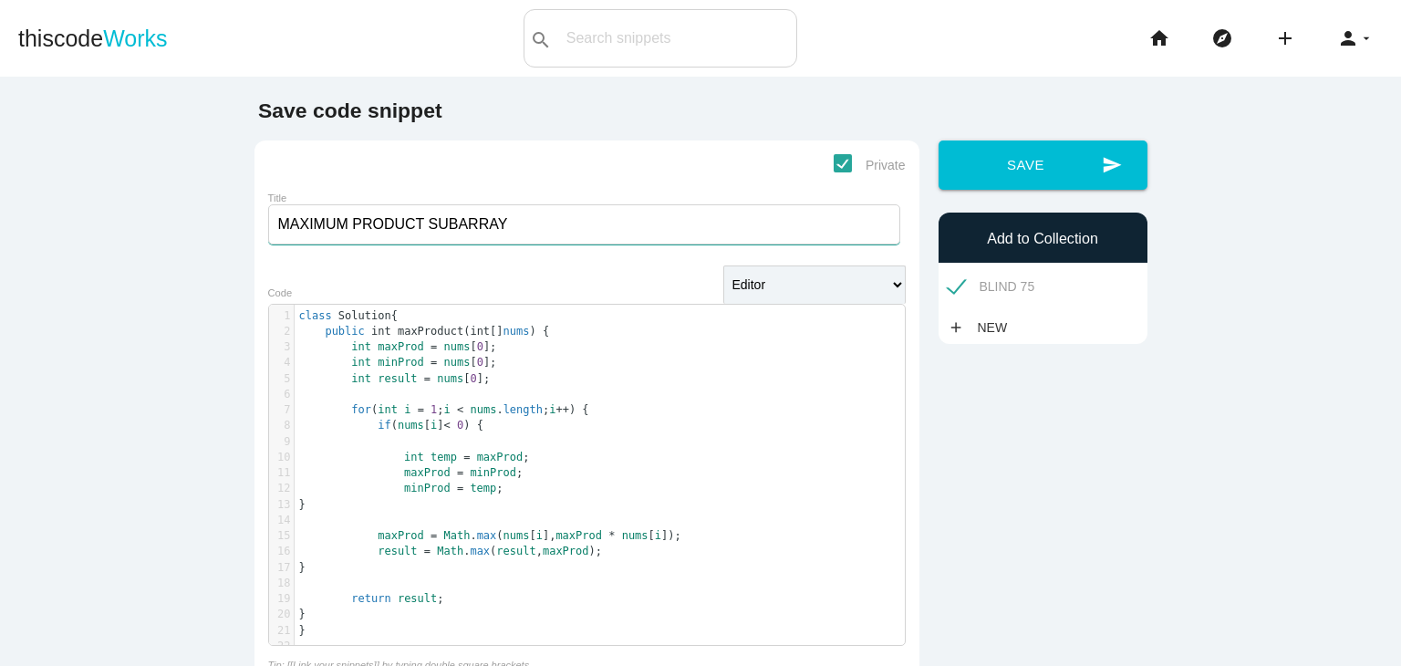
click at [938, 140] on button "send Save" at bounding box center [1042, 164] width 209 height 49
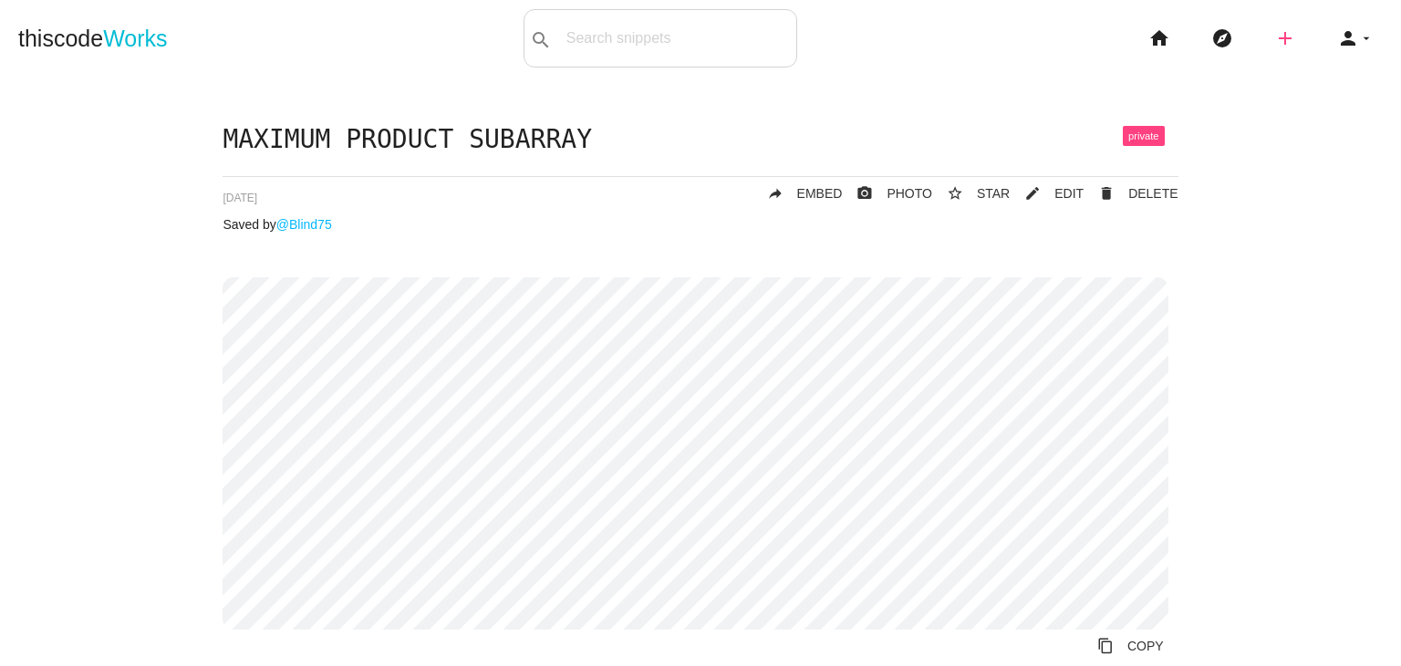
click at [1281, 36] on icon "add" at bounding box center [1285, 38] width 22 height 58
click at [1290, 31] on link "code Snippet" at bounding box center [1324, 32] width 128 height 46
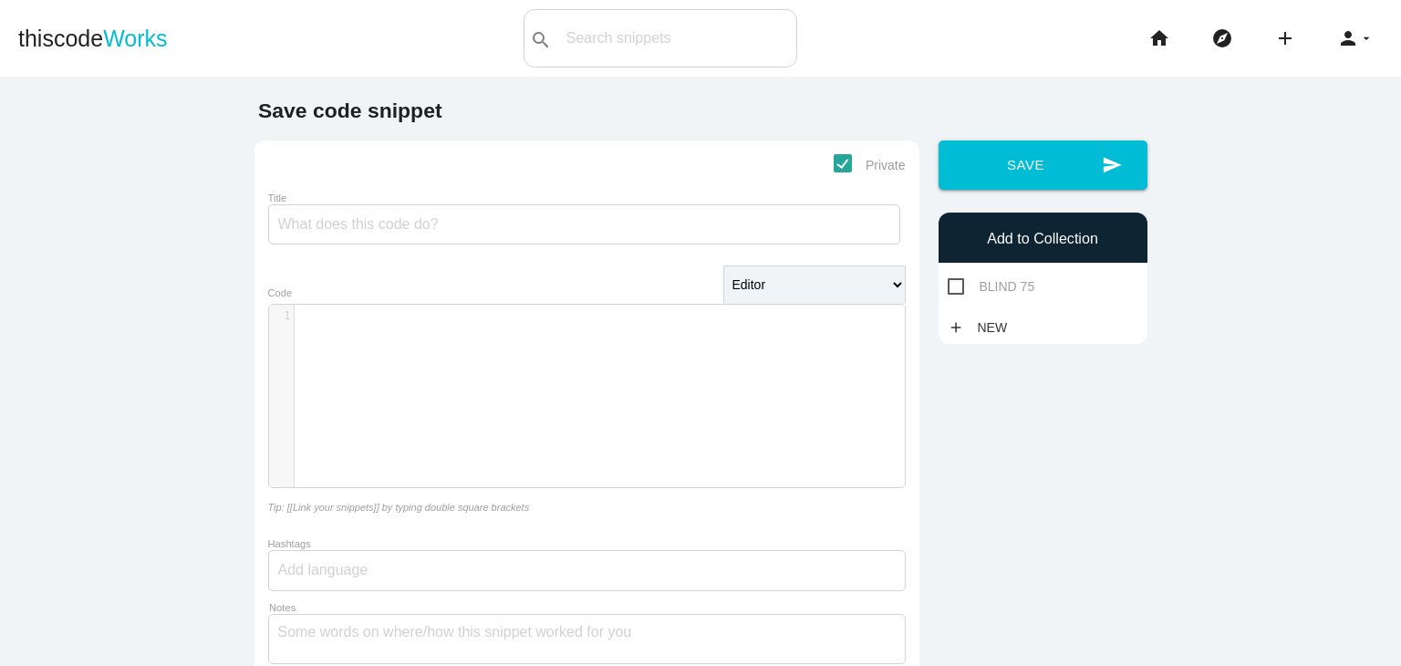
scroll to position [5, 0]
click at [766, 380] on div "​ x 1 ​" at bounding box center [600, 410] width 663 height 210
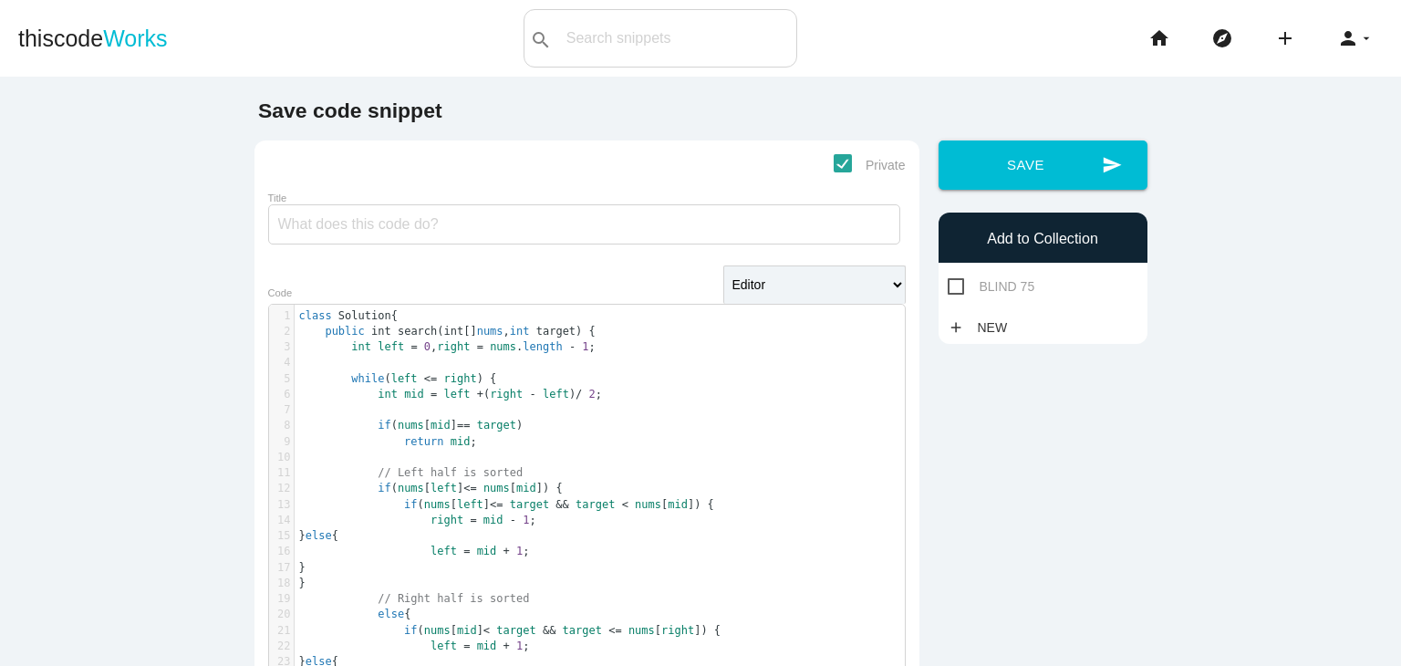
scroll to position [150, 0]
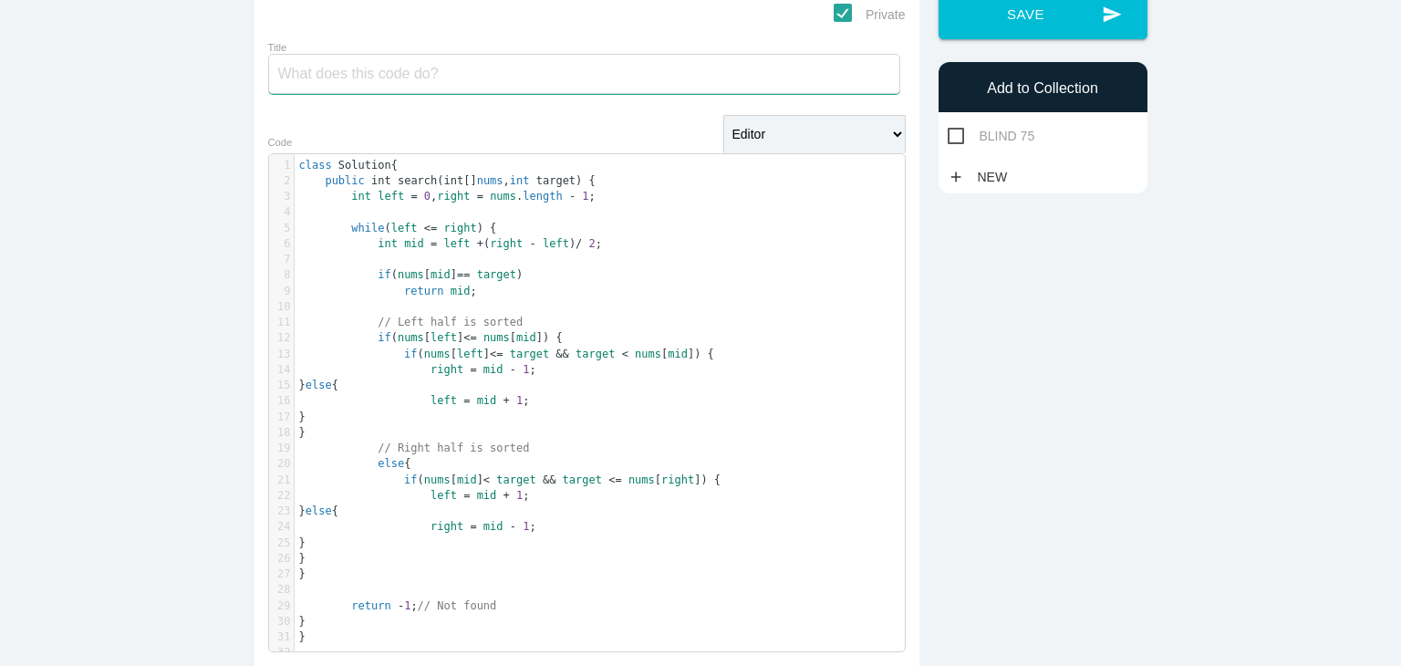
click at [549, 74] on input "Title" at bounding box center [584, 74] width 632 height 40
type input "SEARCH IN ROTATED SORTED ARRAY"
click at [968, 140] on span "BLIND 75" at bounding box center [992, 136] width 88 height 23
click at [959, 137] on input "BLIND 75" at bounding box center [954, 131] width 12 height 12
checkbox input "true"
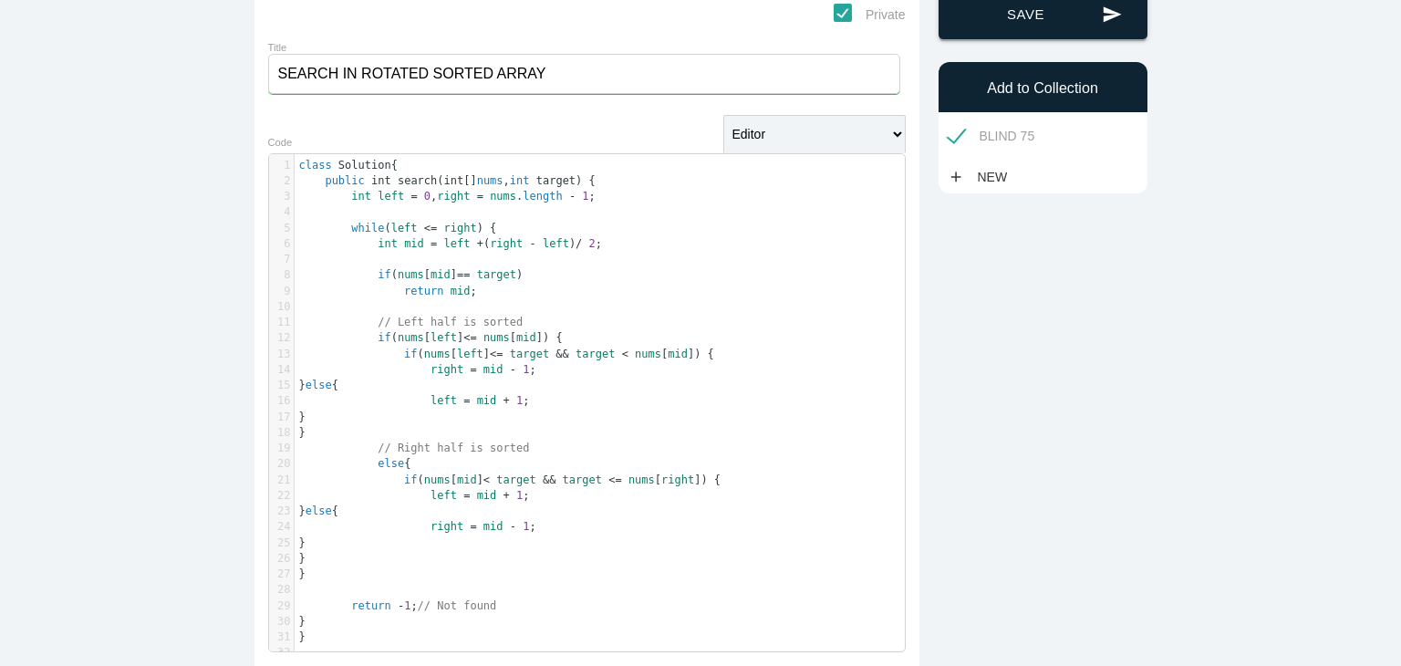
click at [1000, 34] on button "send Save" at bounding box center [1042, 14] width 209 height 49
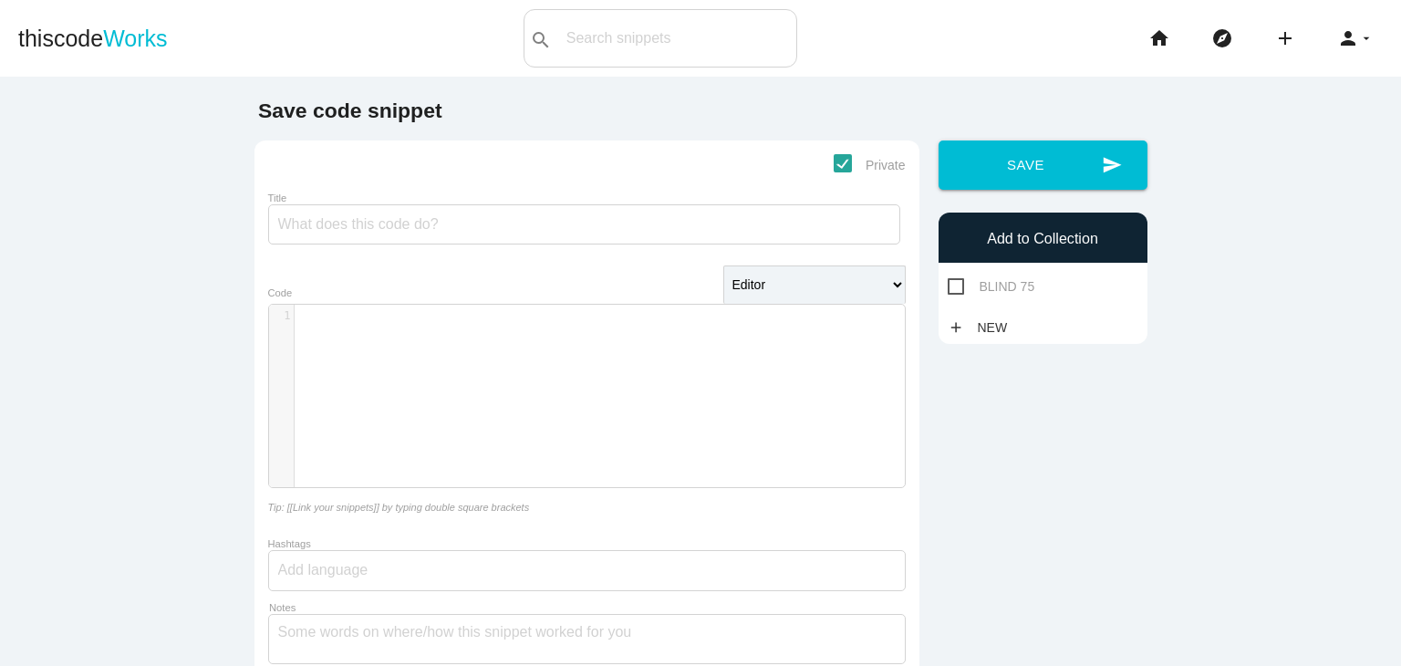
scroll to position [5, 0]
click at [598, 351] on div "​ x 1 ​" at bounding box center [600, 410] width 663 height 210
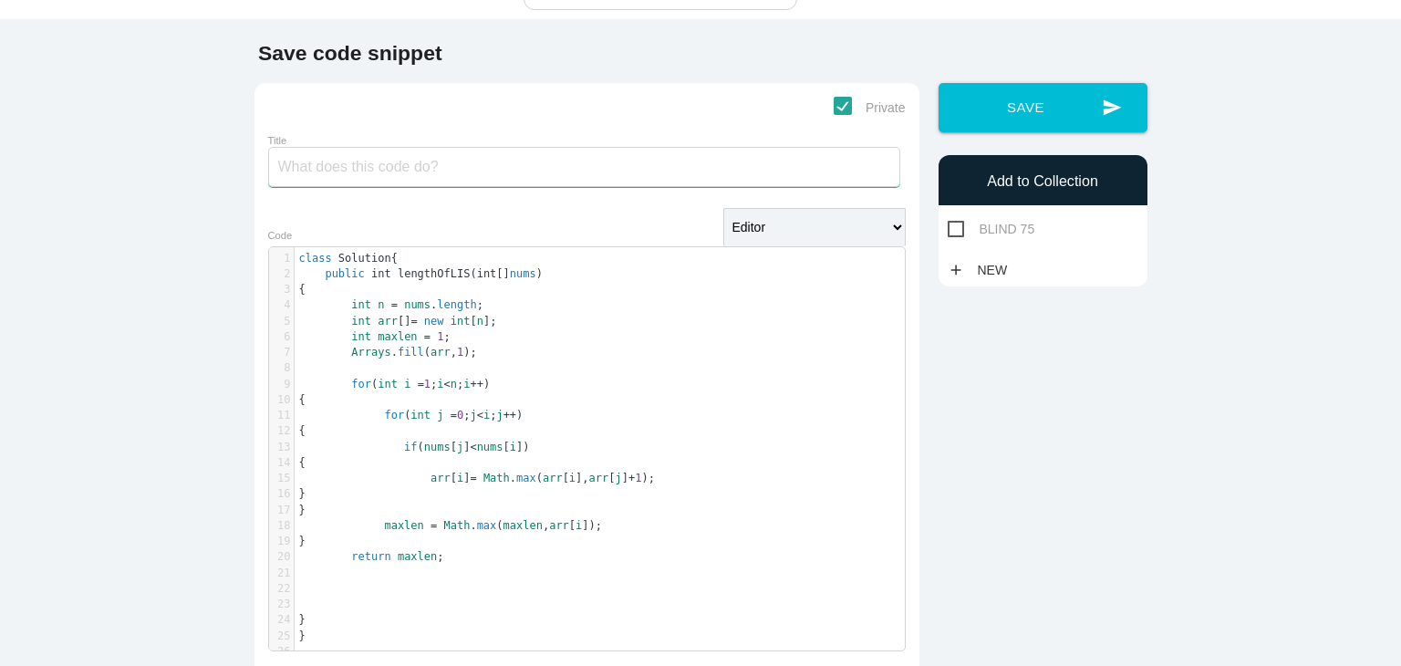
click at [569, 161] on input "Title" at bounding box center [584, 167] width 632 height 40
type input "LONGEST INCREASING SUBSEQUENCE"
click at [938, 228] on div "BLIND 75" at bounding box center [1042, 229] width 209 height 23
click at [951, 228] on span "BLIND 75" at bounding box center [992, 229] width 88 height 23
click at [951, 228] on input "BLIND 75" at bounding box center [954, 224] width 12 height 12
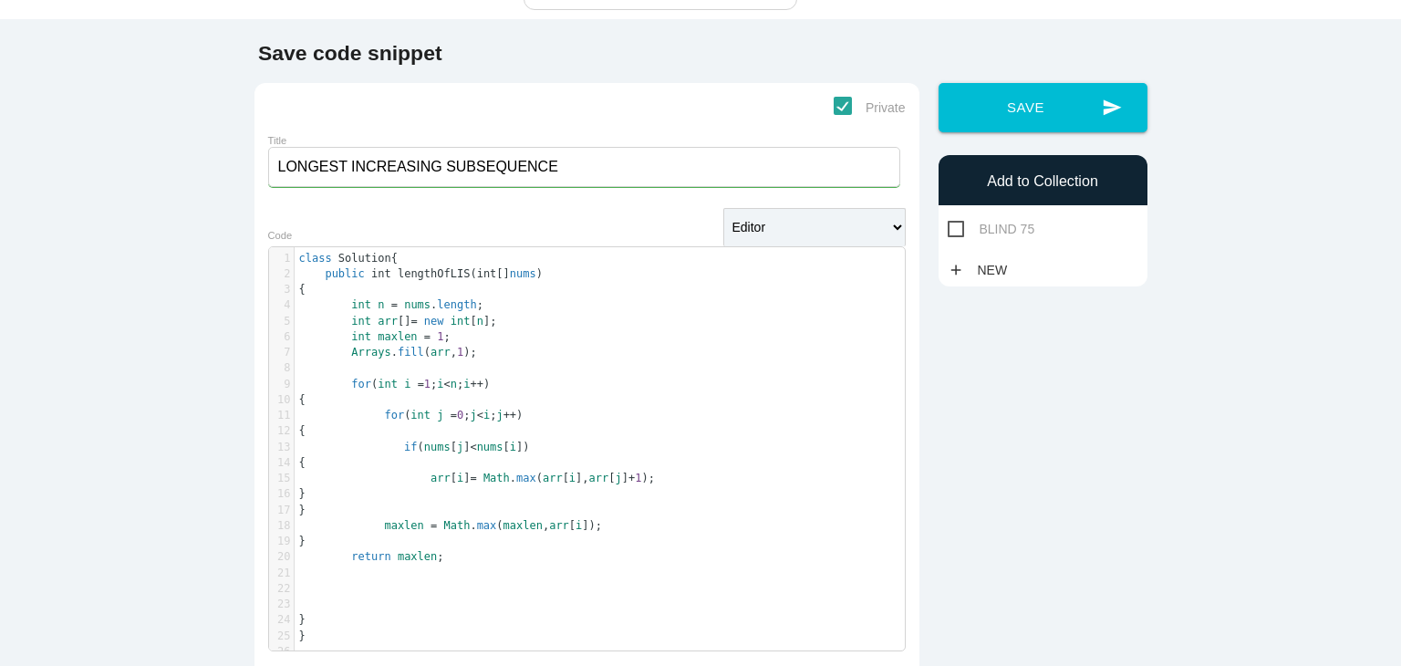
checkbox input "true"
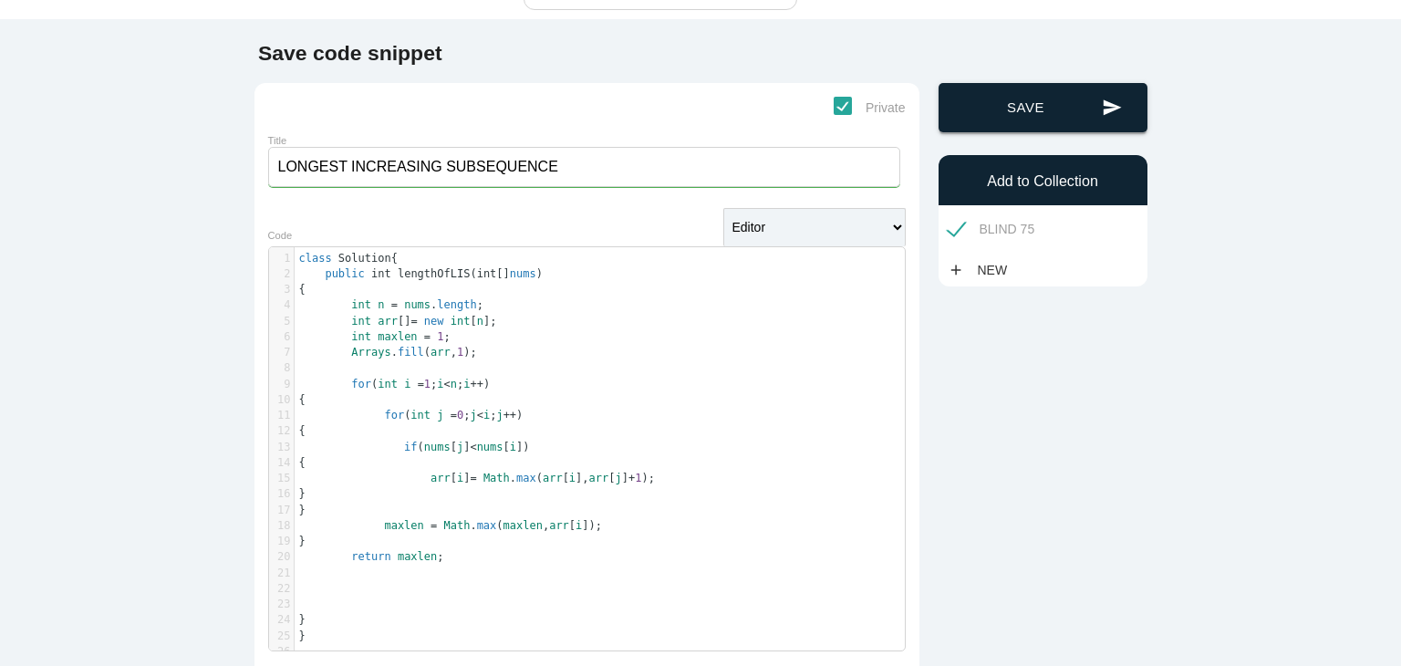
click at [1007, 113] on button "send Save" at bounding box center [1042, 107] width 209 height 49
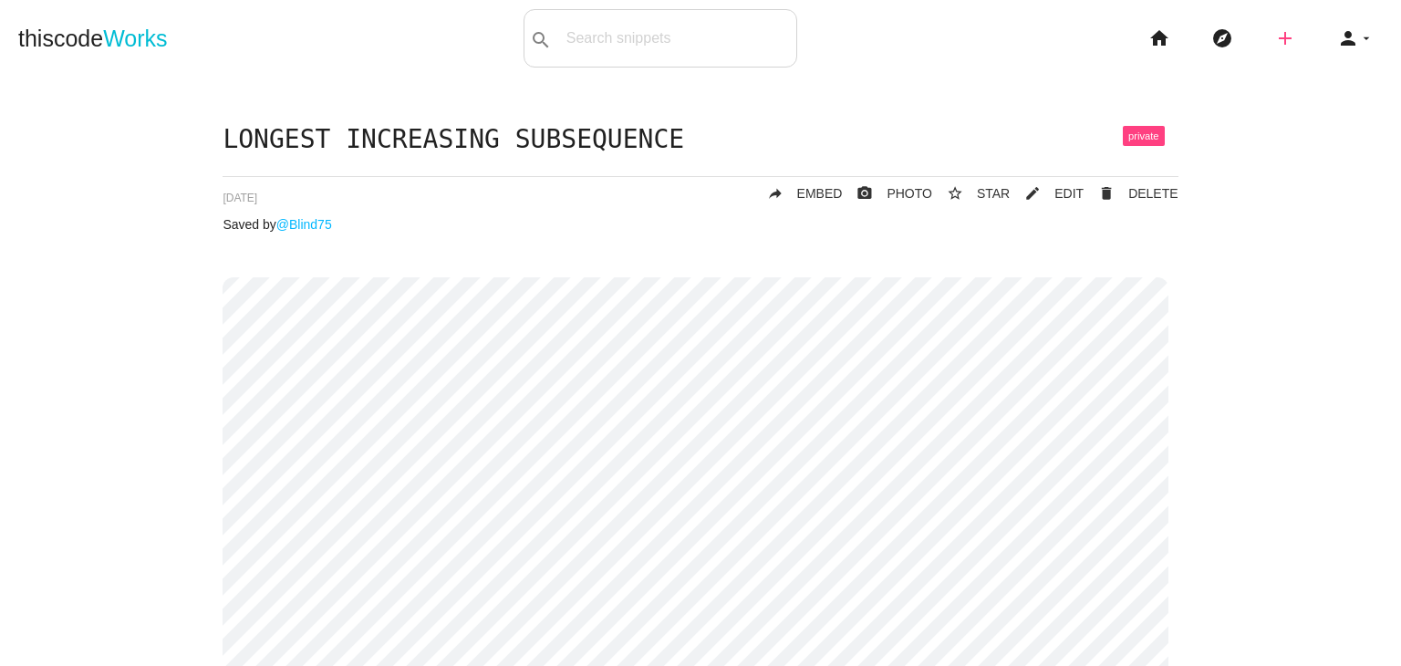
click at [1274, 48] on icon "add" at bounding box center [1285, 38] width 22 height 58
click at [1275, 34] on icon "code" at bounding box center [1286, 32] width 22 height 20
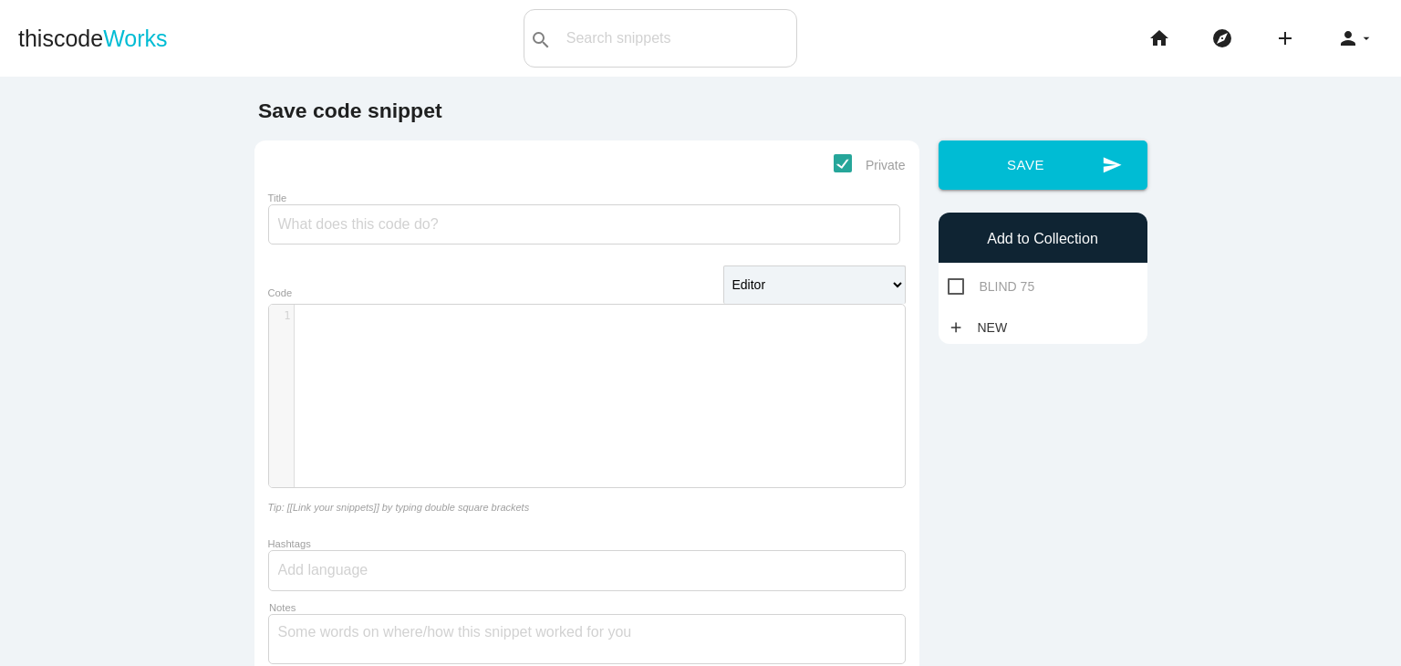
scroll to position [5, 0]
click at [658, 431] on div "​ x 1 ​" at bounding box center [600, 410] width 663 height 210
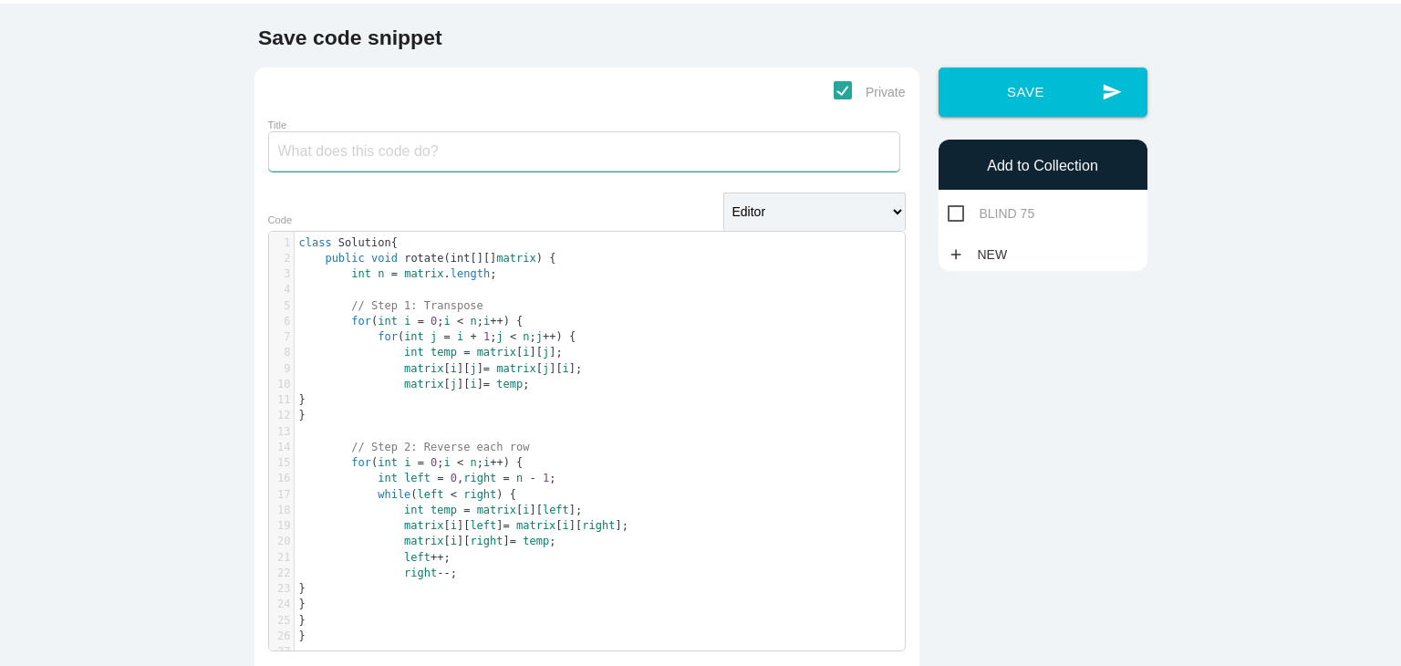
click at [565, 165] on input "Title" at bounding box center [584, 151] width 632 height 40
type input "ROTATE IMAGE"
click at [957, 211] on span "BLIND 75" at bounding box center [992, 213] width 88 height 23
click at [957, 211] on input "BLIND 75" at bounding box center [954, 208] width 12 height 12
checkbox input "true"
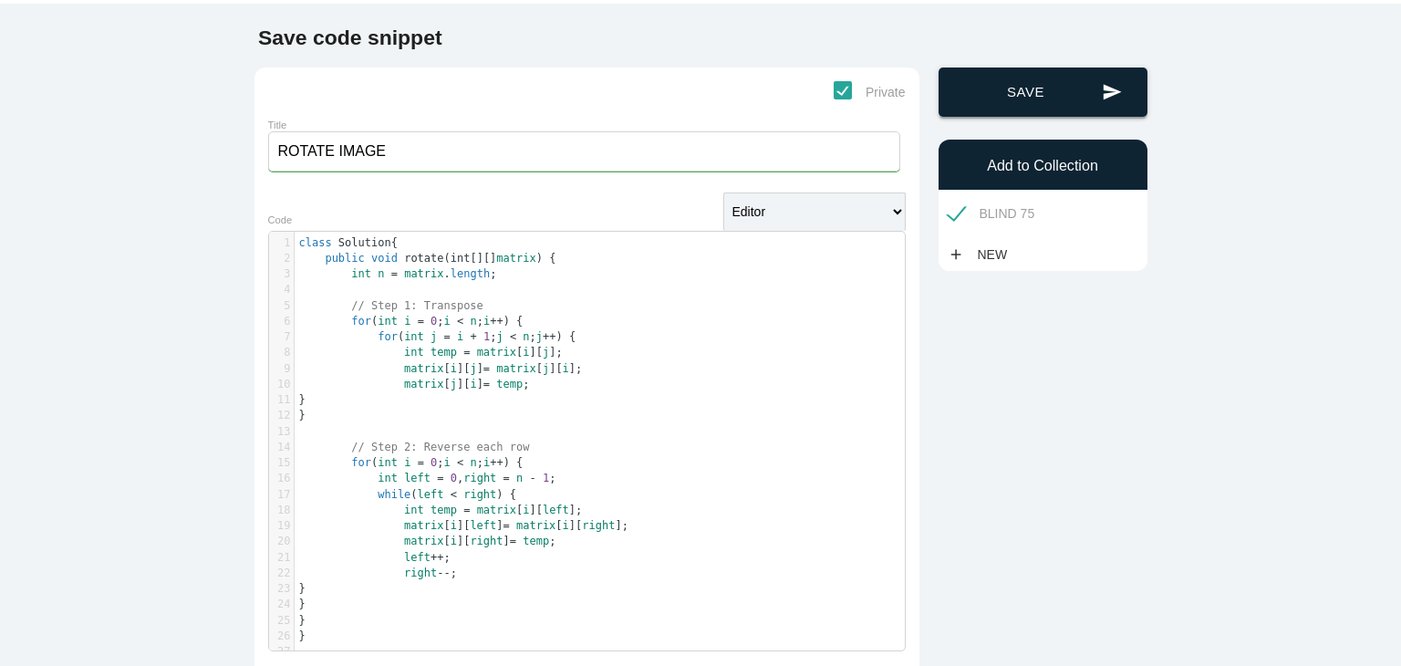
click at [1007, 103] on button "send Save" at bounding box center [1042, 91] width 209 height 49
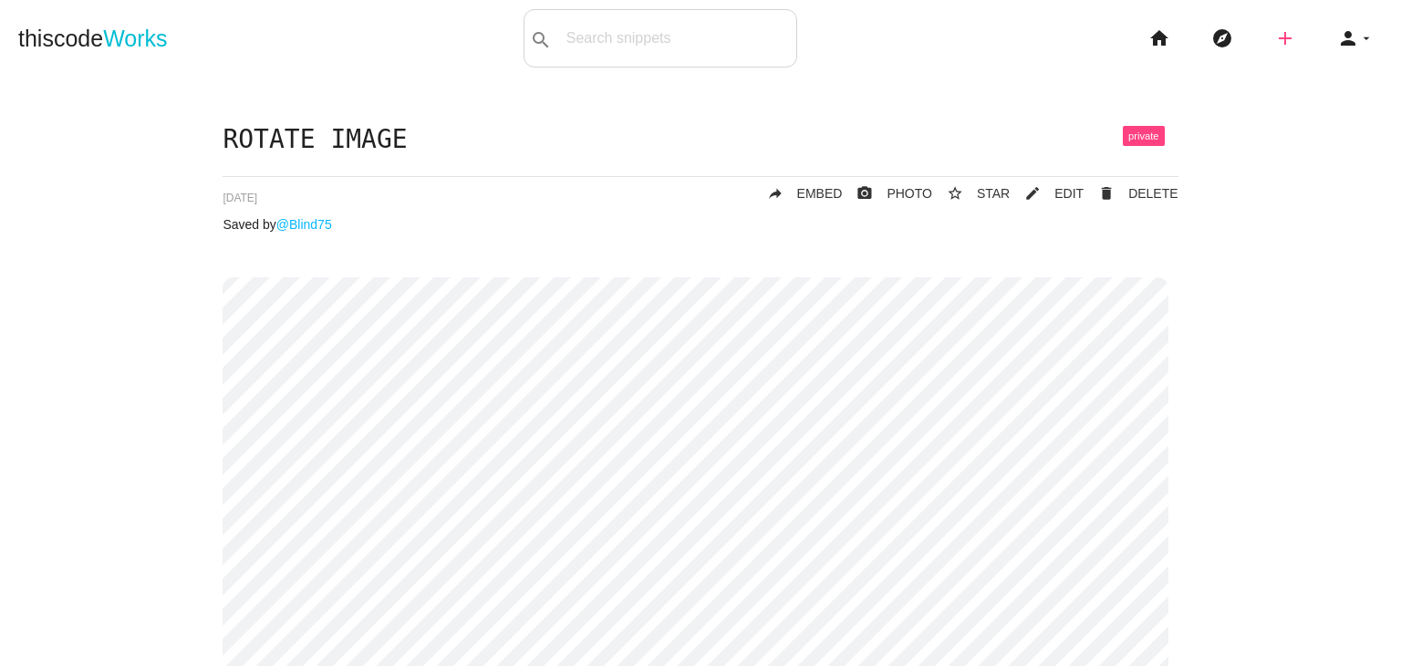
click at [1279, 41] on icon "add" at bounding box center [1285, 38] width 22 height 58
click at [1291, 23] on link "code Snippet" at bounding box center [1324, 32] width 128 height 46
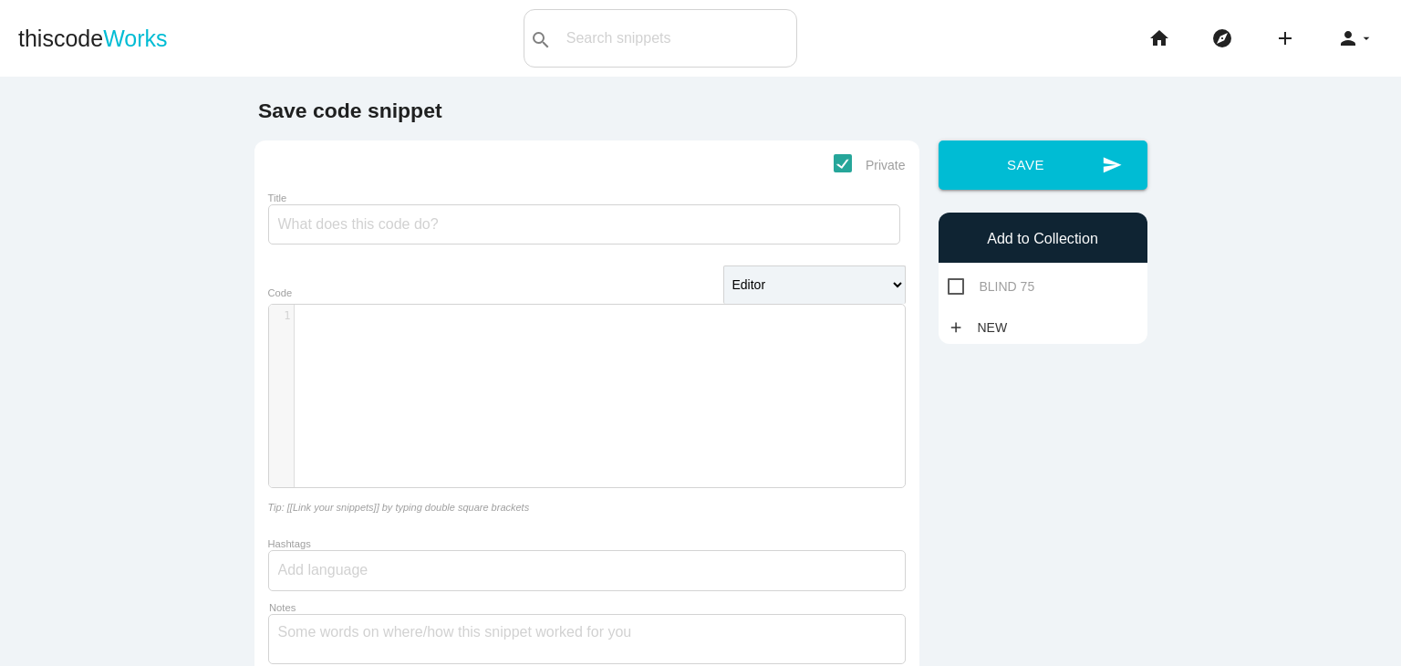
click at [959, 279] on span "BLIND 75" at bounding box center [992, 286] width 88 height 23
click at [959, 279] on input "BLIND 75" at bounding box center [954, 281] width 12 height 12
checkbox input "true"
click at [751, 326] on div "​ x 1 ​" at bounding box center [607, 316] width 624 height 23
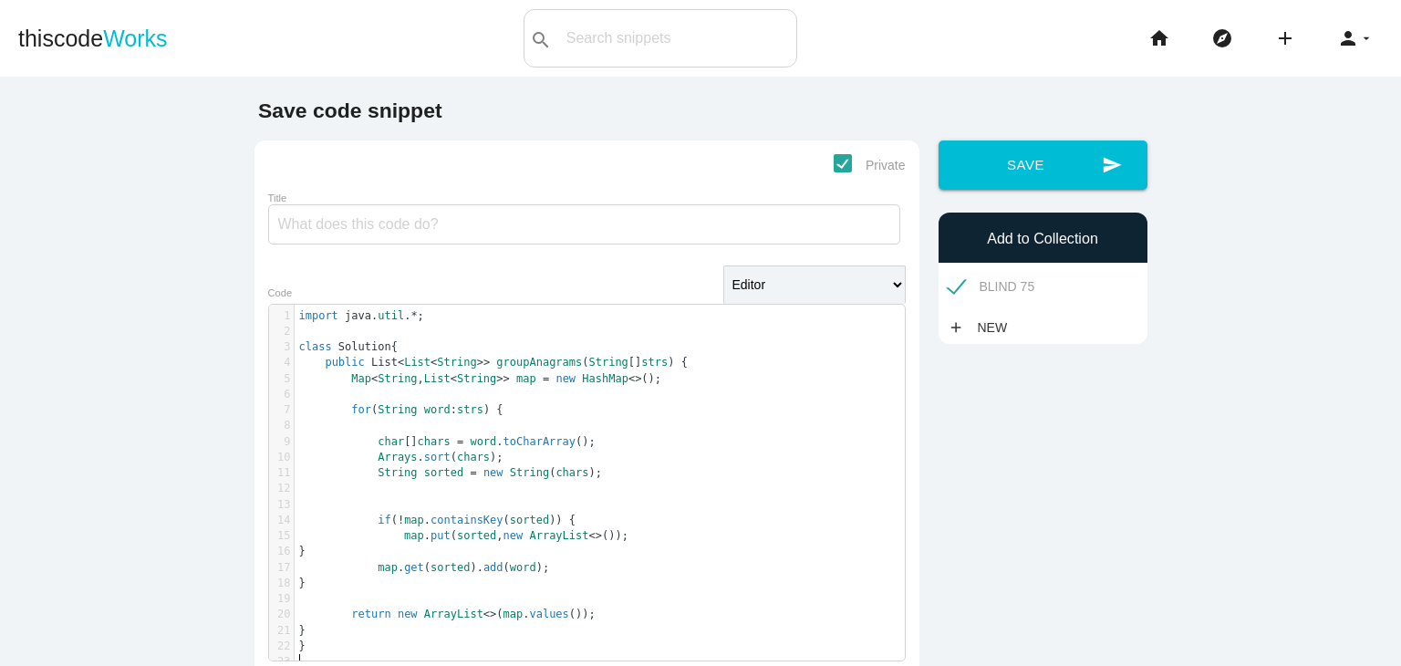
scroll to position [10, 0]
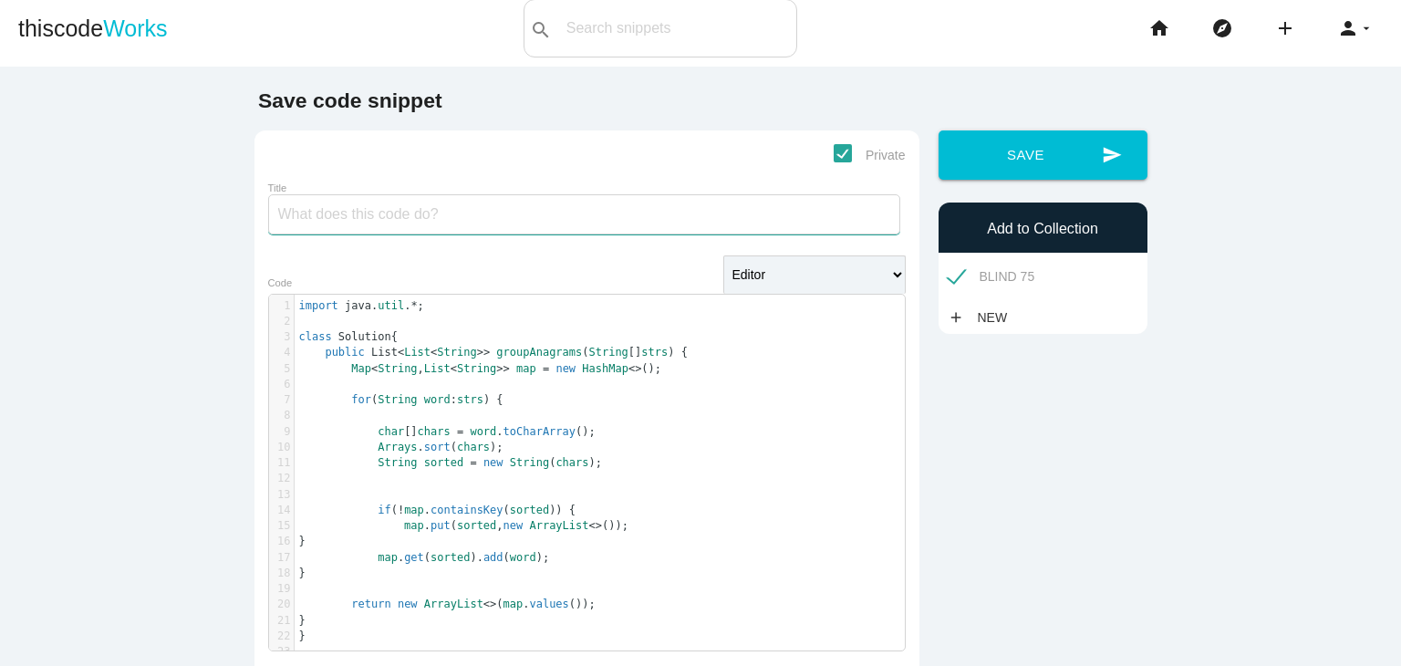
click at [649, 220] on input "Title" at bounding box center [584, 214] width 632 height 40
type input "GROUP ANAGRAMS"
click at [938, 130] on button "send Save" at bounding box center [1042, 154] width 209 height 49
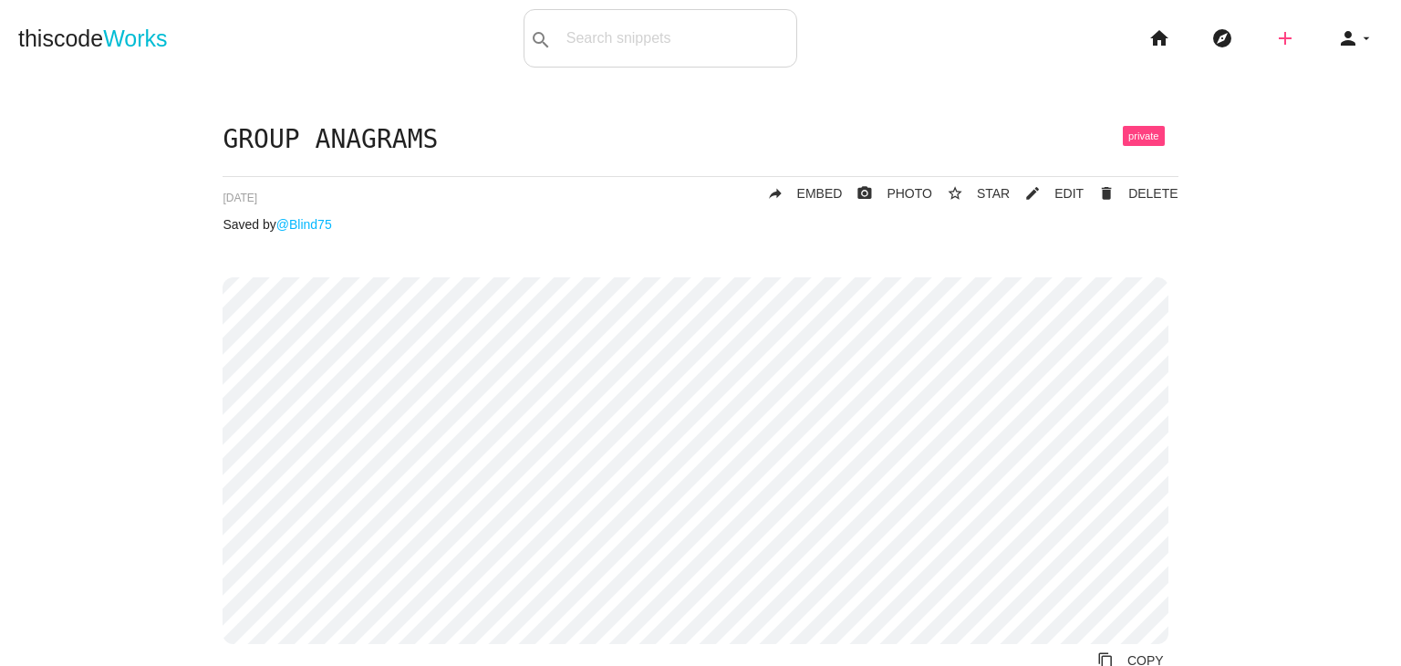
click at [1281, 36] on icon "add" at bounding box center [1285, 38] width 22 height 58
click at [1270, 45] on link "code Snippet" at bounding box center [1324, 32] width 128 height 46
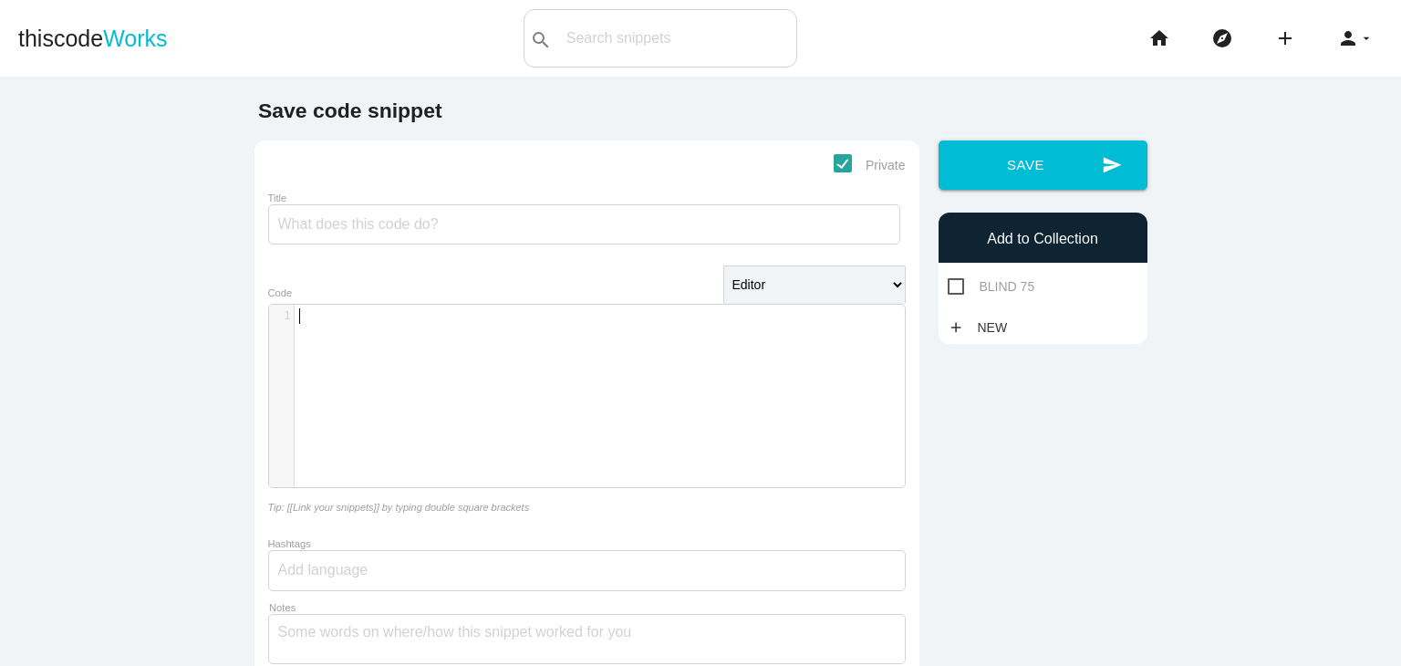
scroll to position [5, 0]
click at [654, 337] on div "​ x 1 ​" at bounding box center [600, 410] width 663 height 210
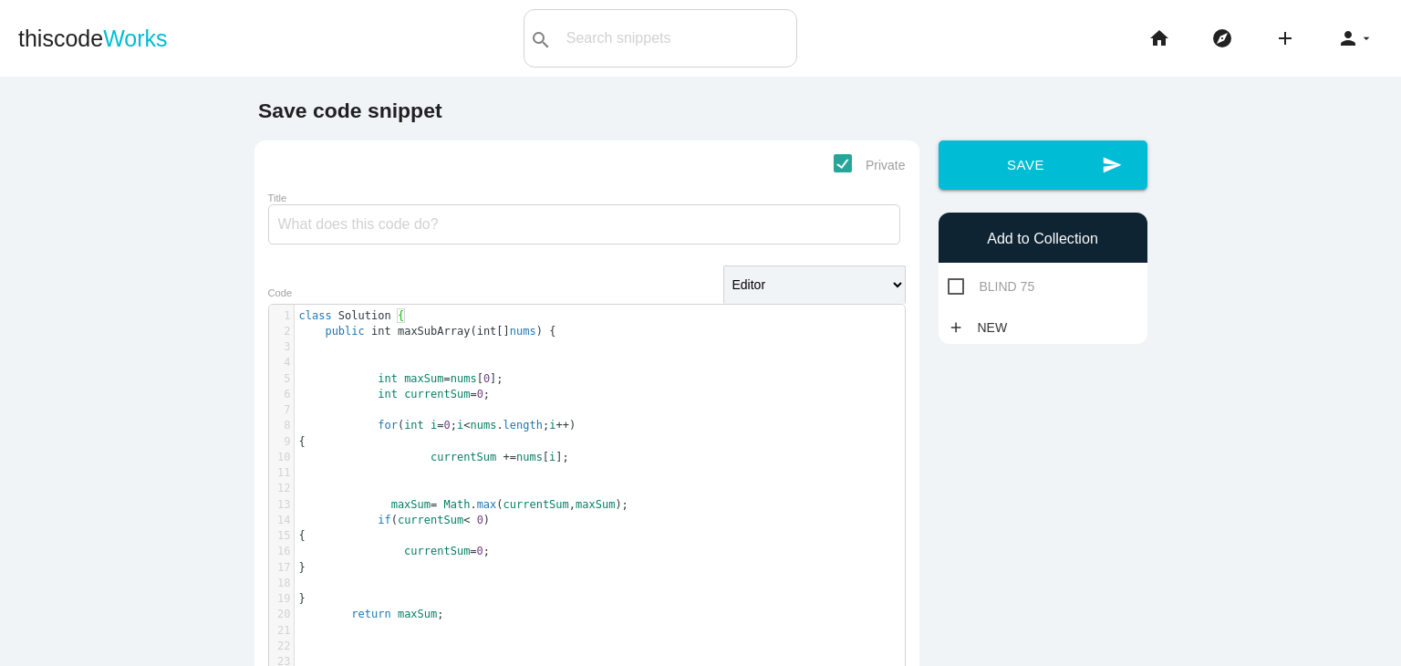
scroll to position [57, 0]
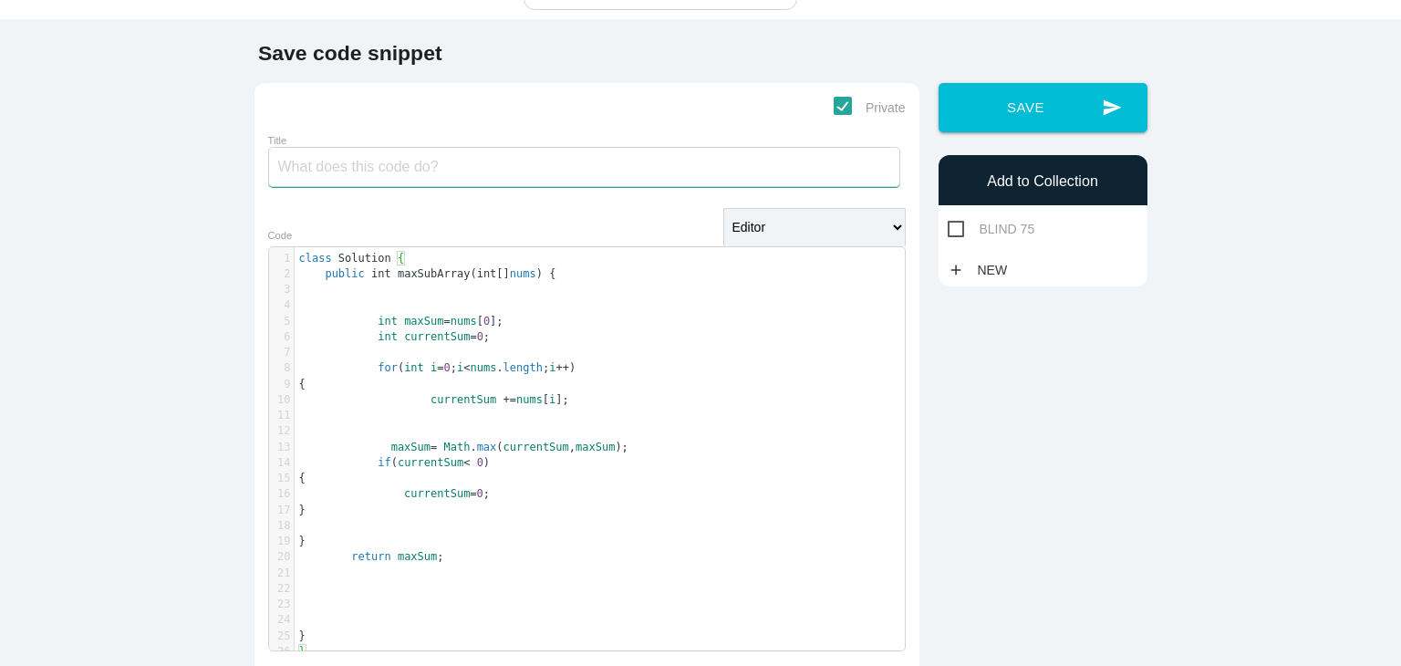
click at [645, 174] on input "Title" at bounding box center [584, 167] width 632 height 40
type input "MAXIMUM SUBARRAY"
click at [949, 237] on span "BLIND 75" at bounding box center [992, 229] width 88 height 23
click at [949, 230] on input "BLIND 75" at bounding box center [954, 224] width 12 height 12
checkbox input "true"
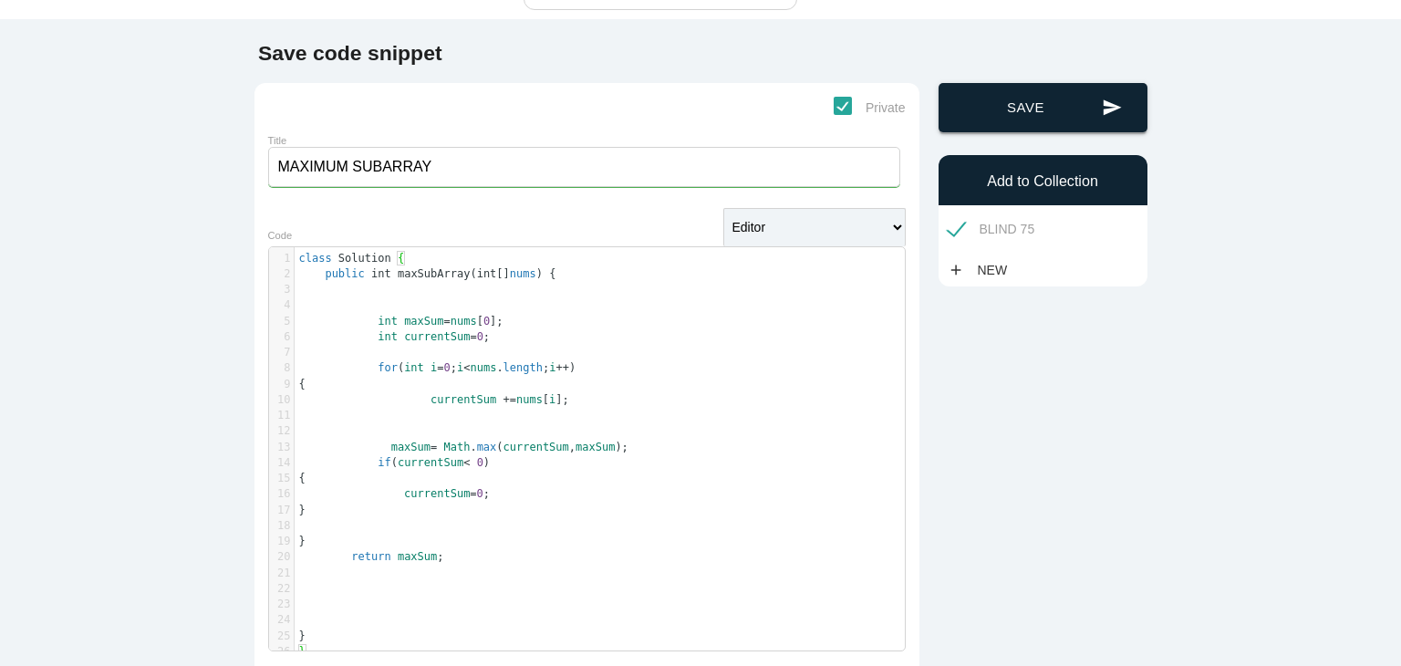
click at [1021, 98] on button "send Save" at bounding box center [1042, 107] width 209 height 49
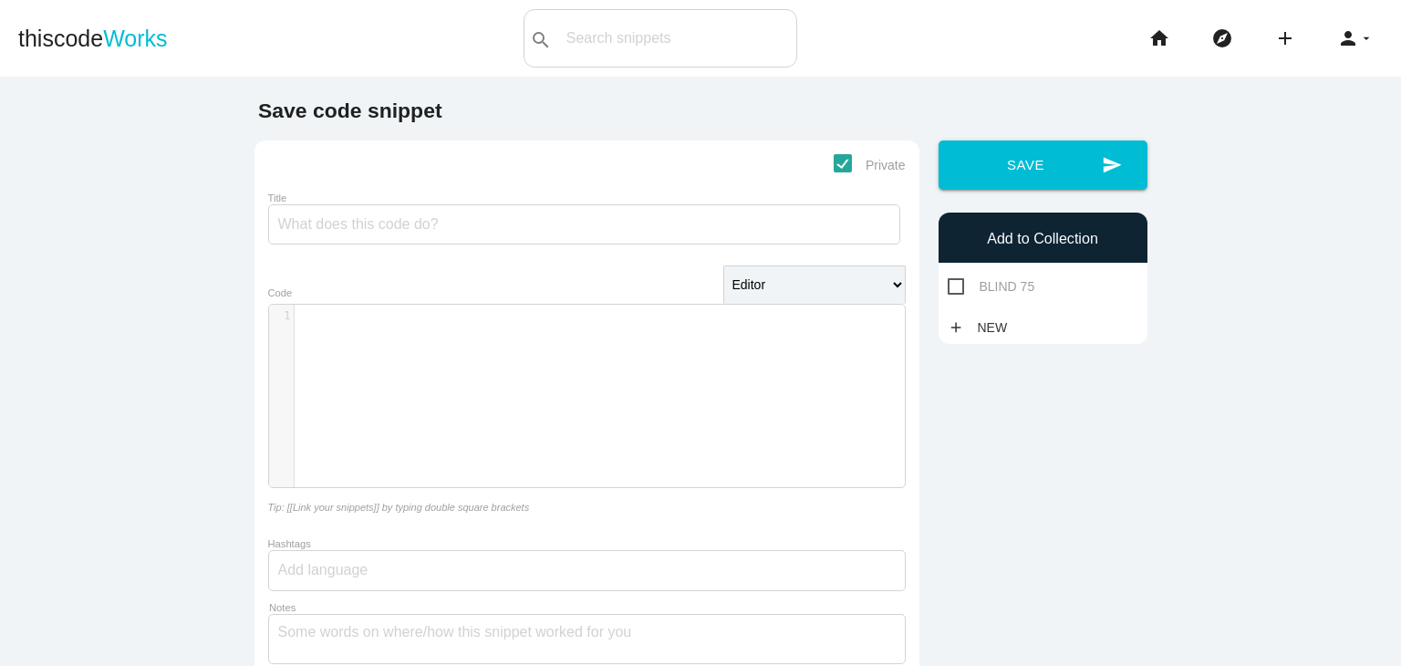
scroll to position [5, 0]
click at [435, 410] on div "​ x 1 ​" at bounding box center [600, 410] width 663 height 210
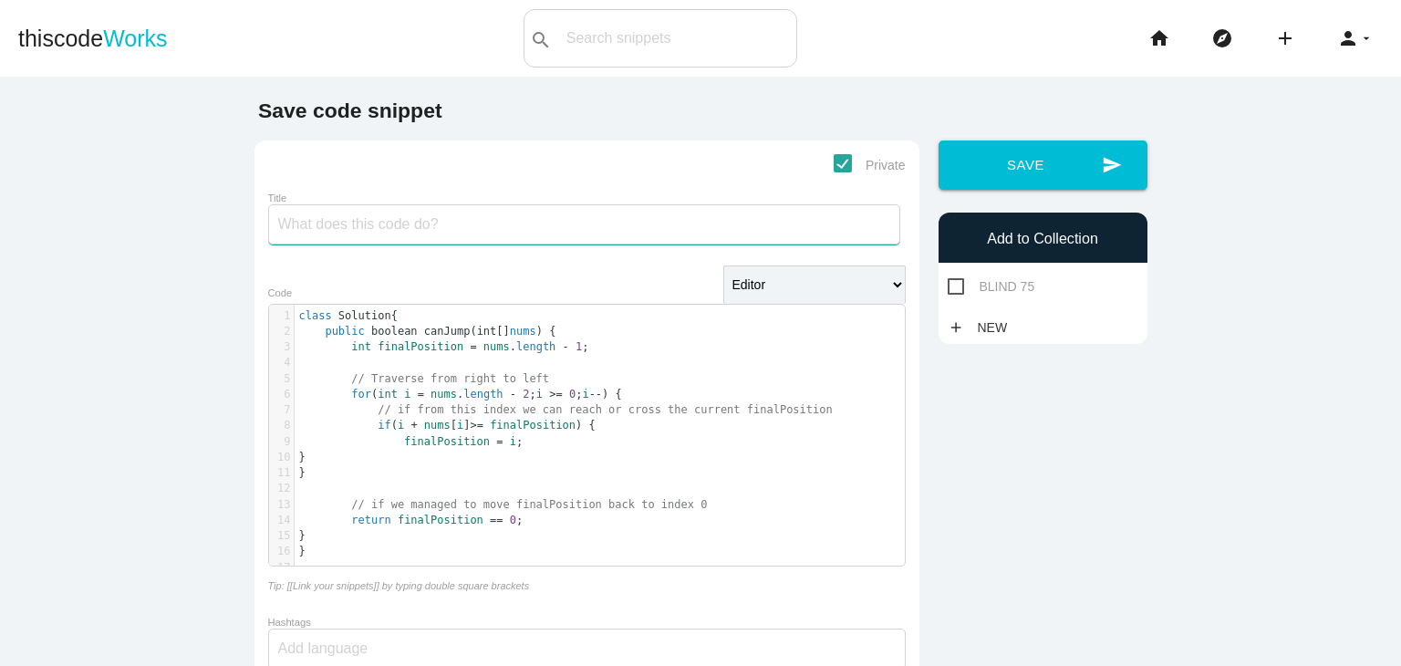
click at [443, 214] on input "Title" at bounding box center [584, 224] width 632 height 40
type input "H"
type input "JUMP GAME"
click at [1035, 277] on p "BLIND 75" at bounding box center [1043, 286] width 191 height 23
click at [1007, 295] on span "BLIND 75" at bounding box center [992, 286] width 88 height 23
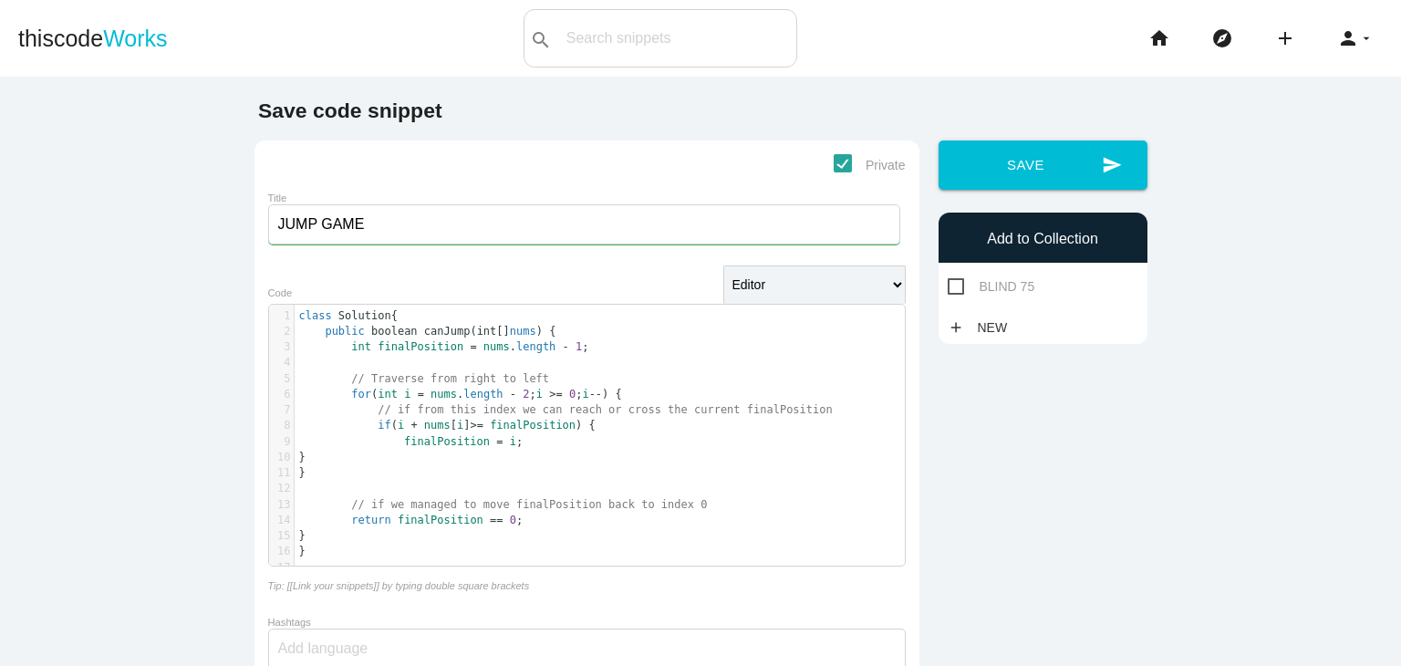
click at [959, 287] on input "BLIND 75" at bounding box center [954, 281] width 12 height 12
checkbox input "true"
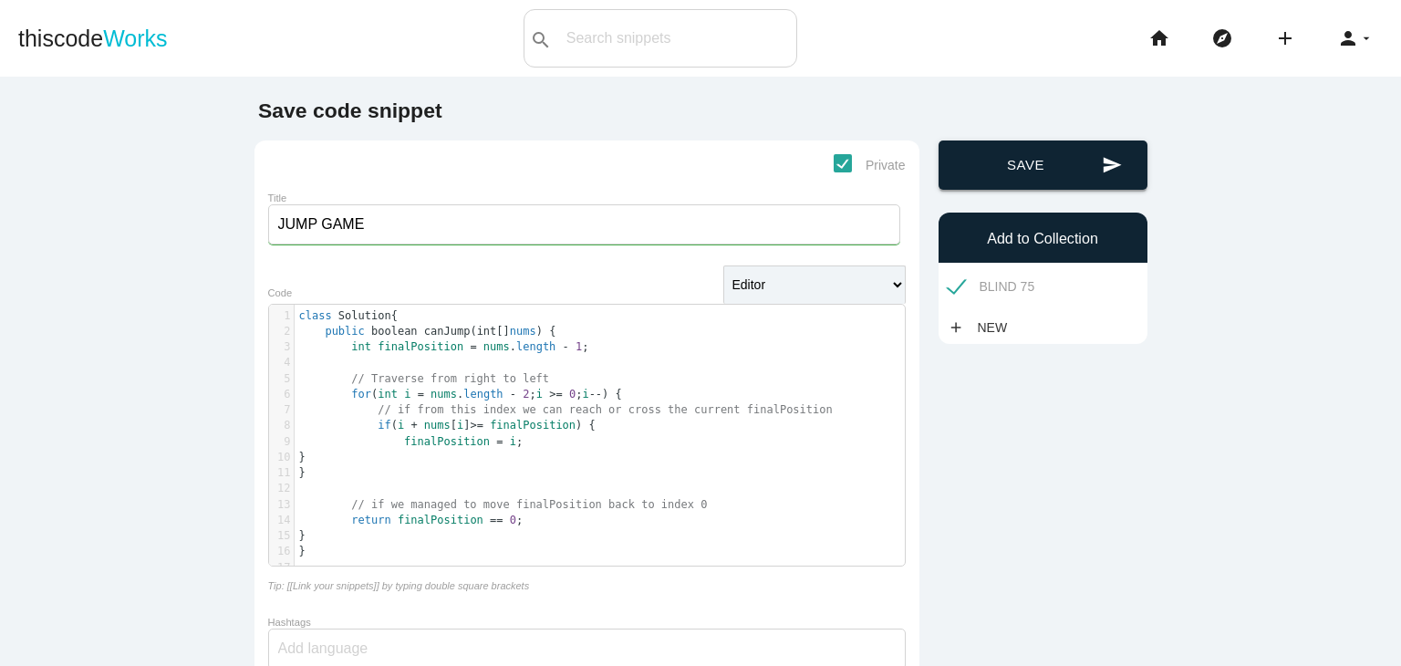
click at [1032, 174] on button "send Save" at bounding box center [1042, 164] width 209 height 49
